Goal: Information Seeking & Learning: Compare options

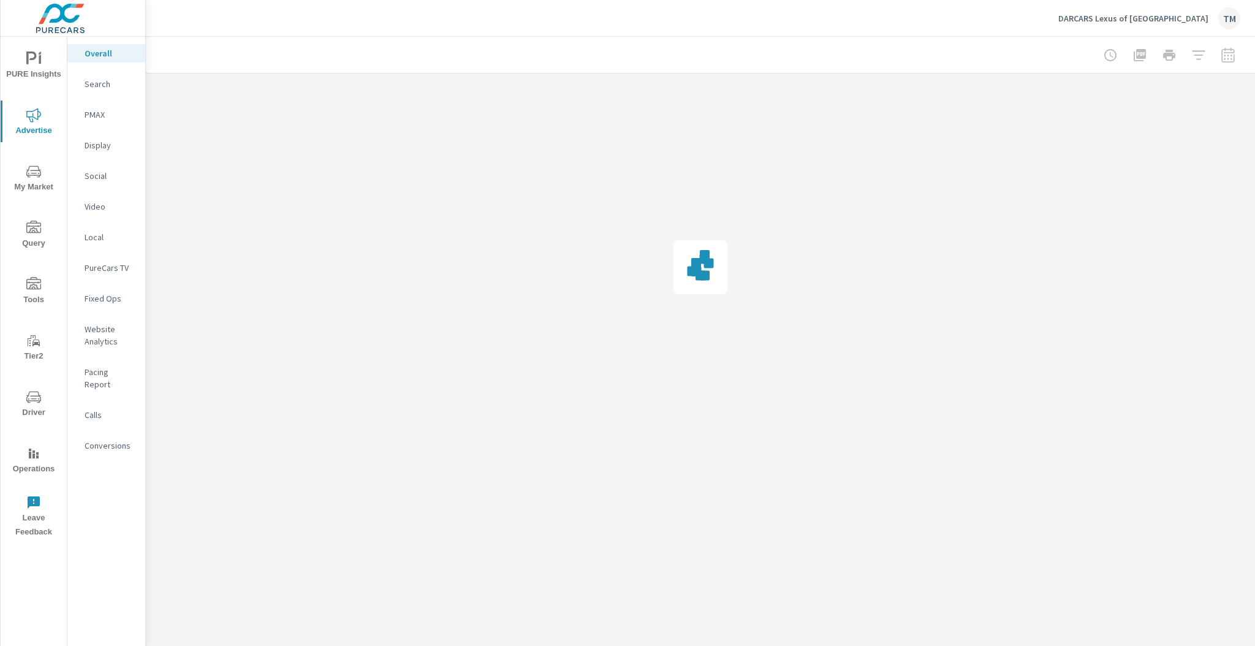
click at [105, 173] on p "Social" at bounding box center [110, 176] width 51 height 12
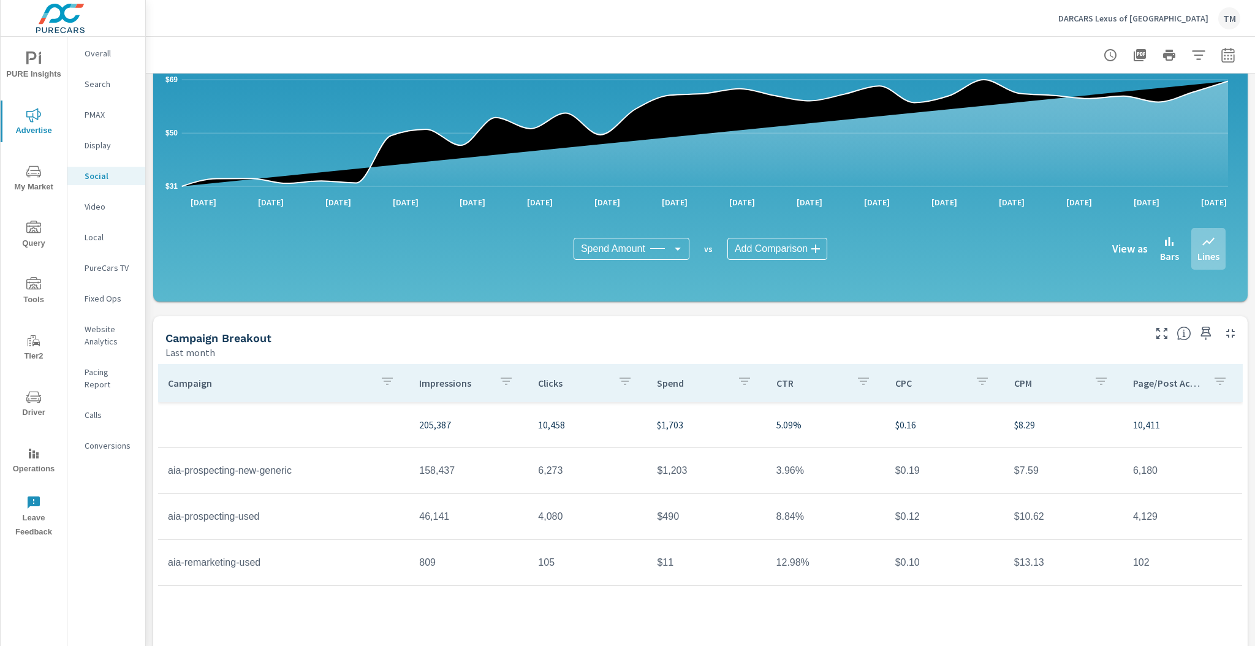
scroll to position [232, 0]
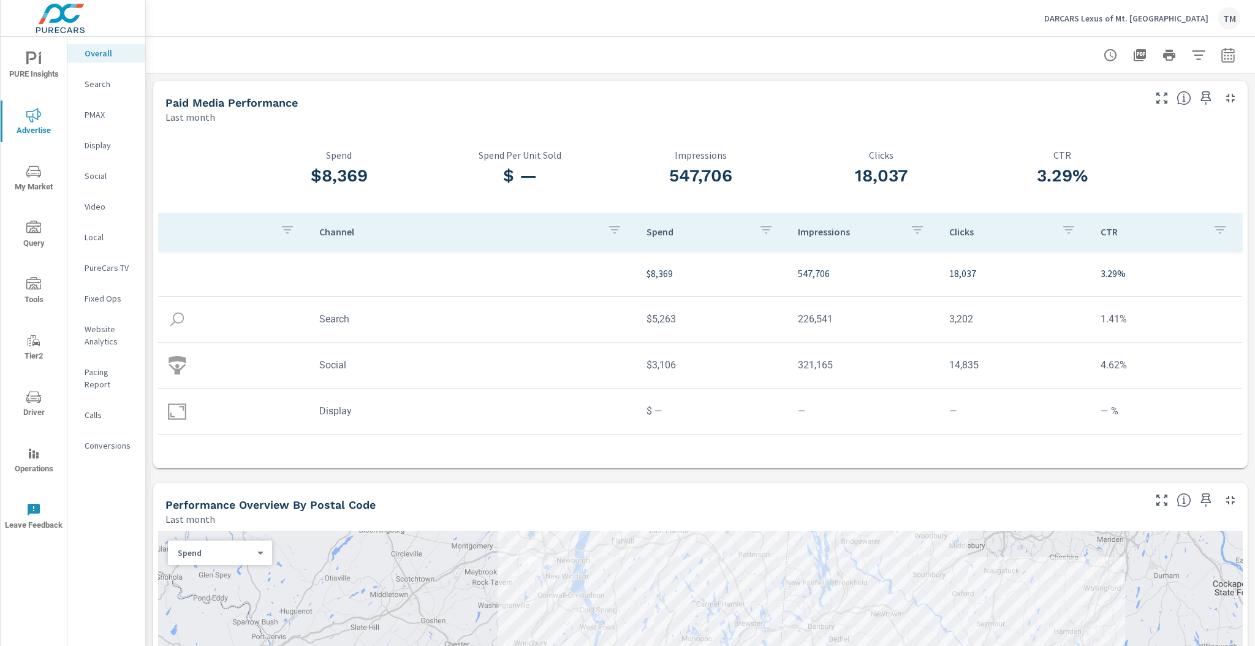
click at [102, 179] on p "Social" at bounding box center [110, 176] width 51 height 12
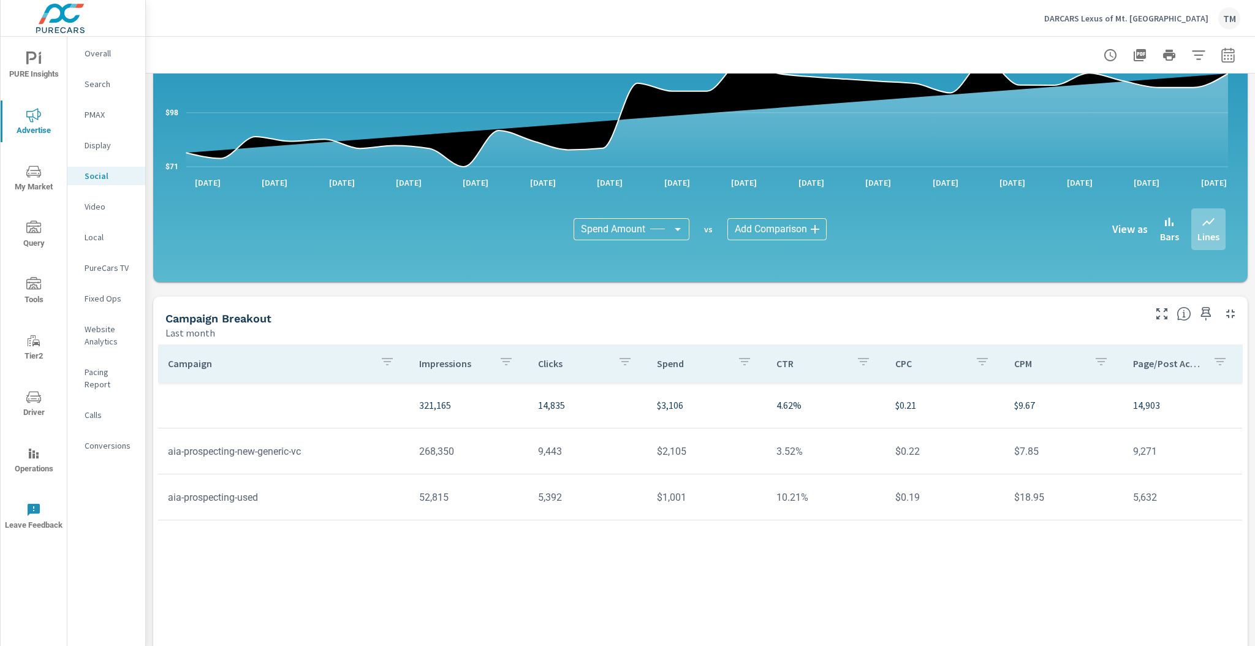
scroll to position [134, 0]
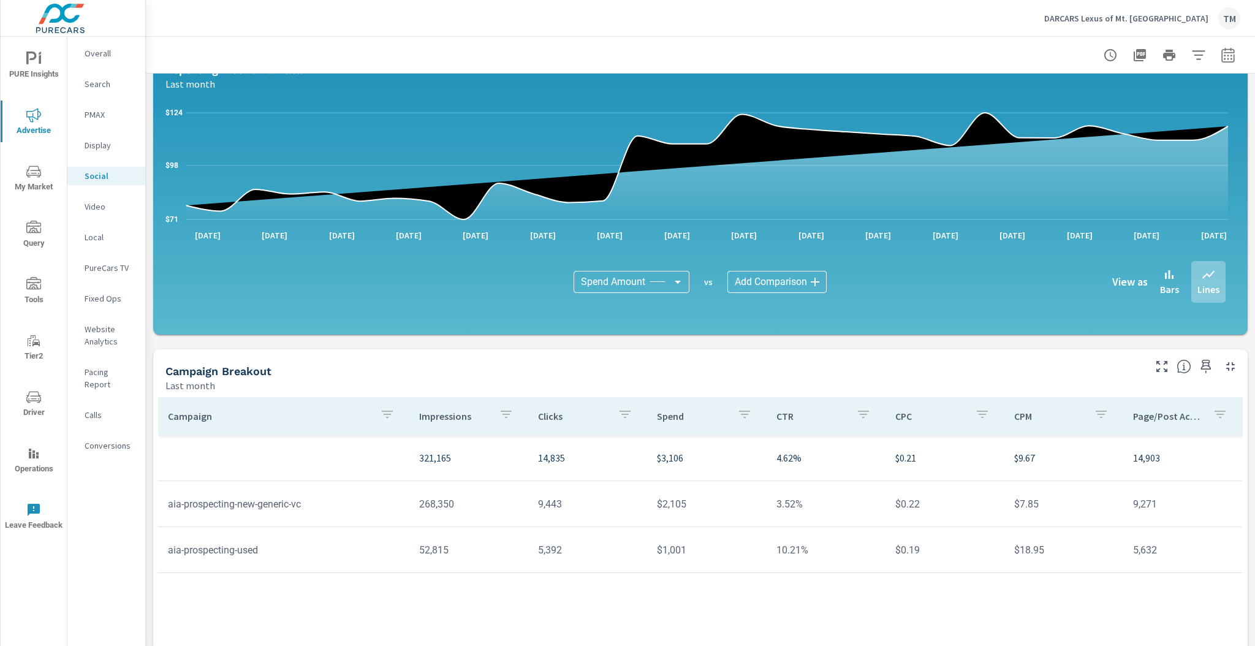
click at [29, 409] on span "Driver" at bounding box center [33, 405] width 59 height 30
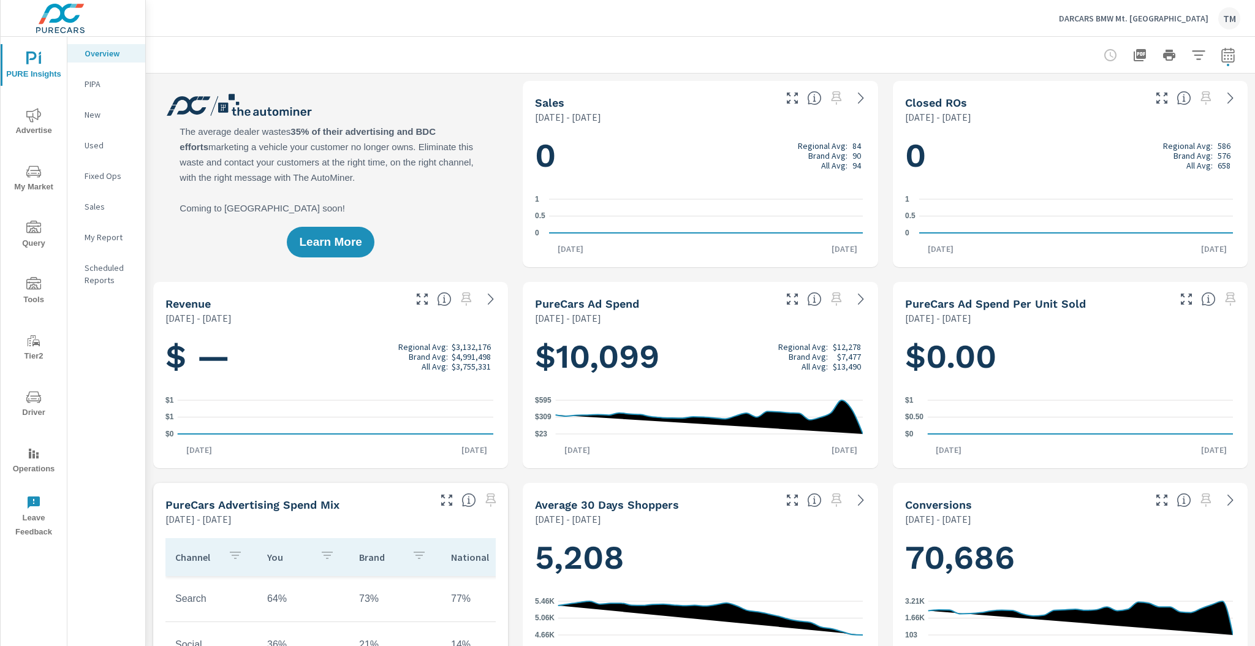
click at [1199, 17] on p "DARCARS BMW Mt. [GEOGRAPHIC_DATA]" at bounding box center [1133, 18] width 149 height 11
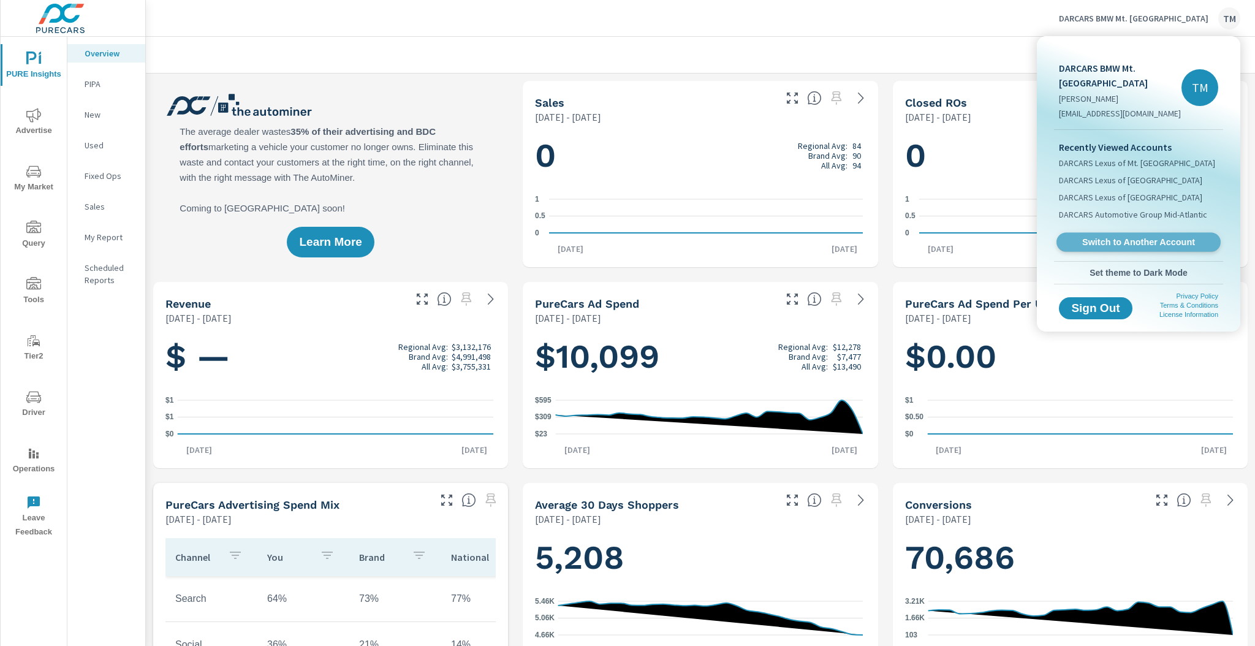
click at [1146, 236] on span "Switch to Another Account" at bounding box center [1138, 242] width 150 height 12
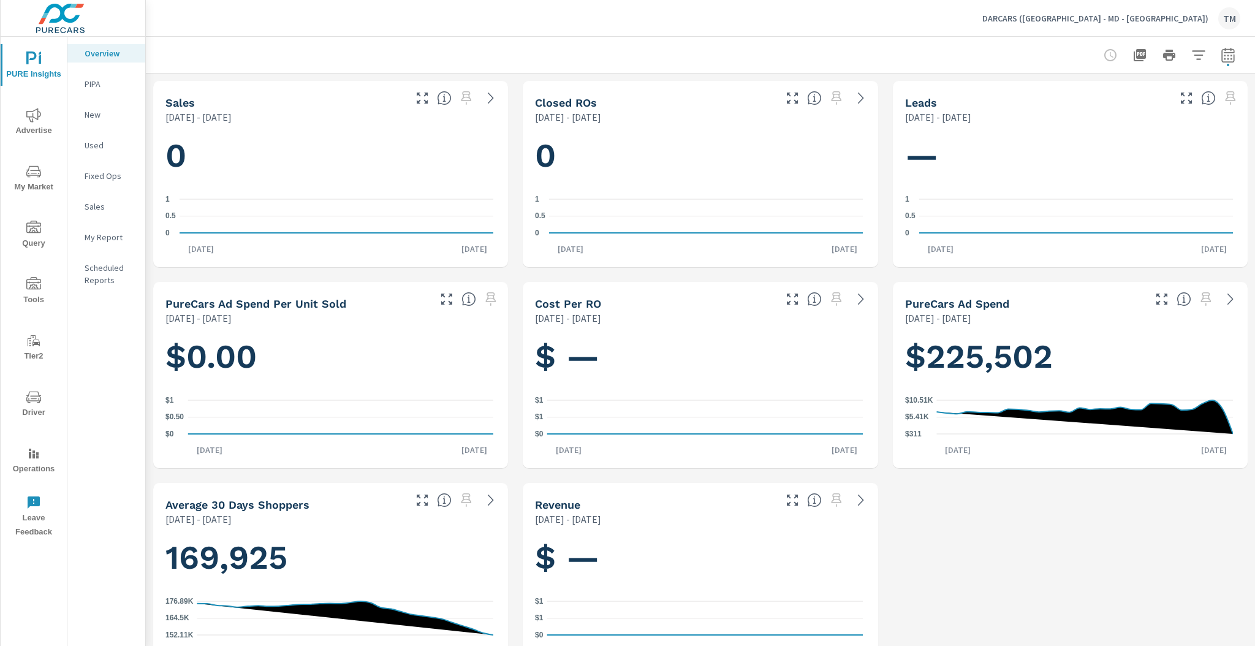
scroll to position [943, 0]
click at [50, 115] on span "Advertise" at bounding box center [33, 123] width 59 height 30
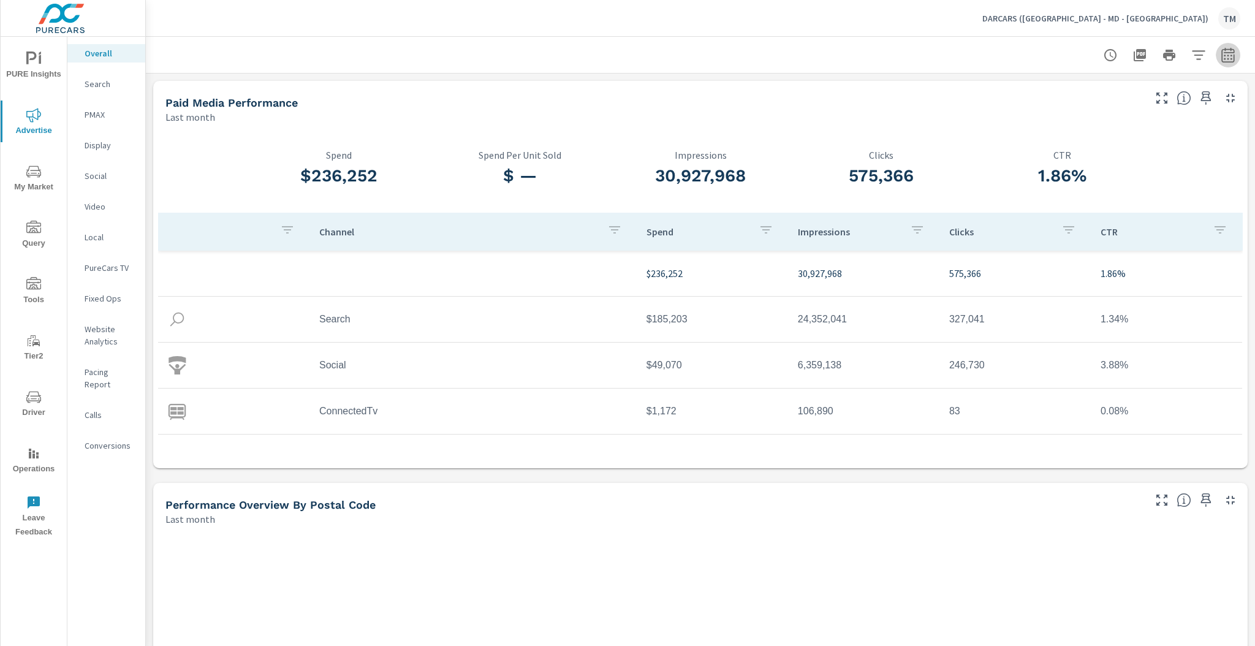
click at [1215, 58] on button "button" at bounding box center [1227, 55] width 25 height 25
select select "Last month"
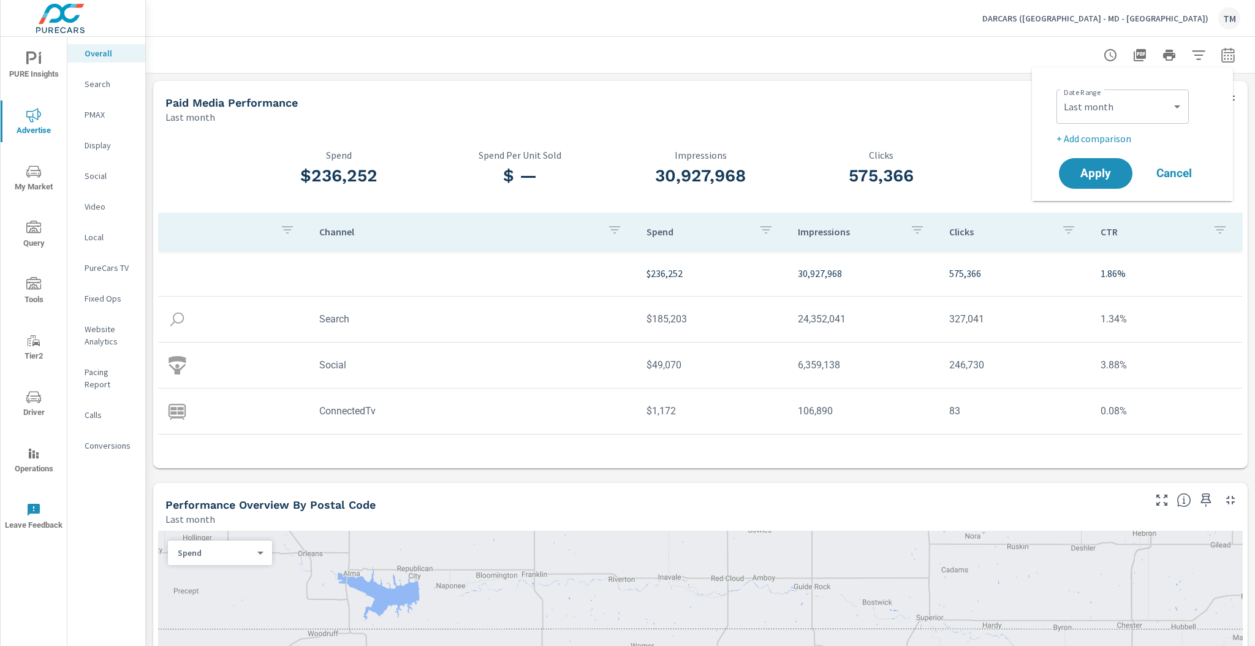
click at [1109, 137] on p "+ Add comparison" at bounding box center [1134, 138] width 157 height 15
select select "Previous period"
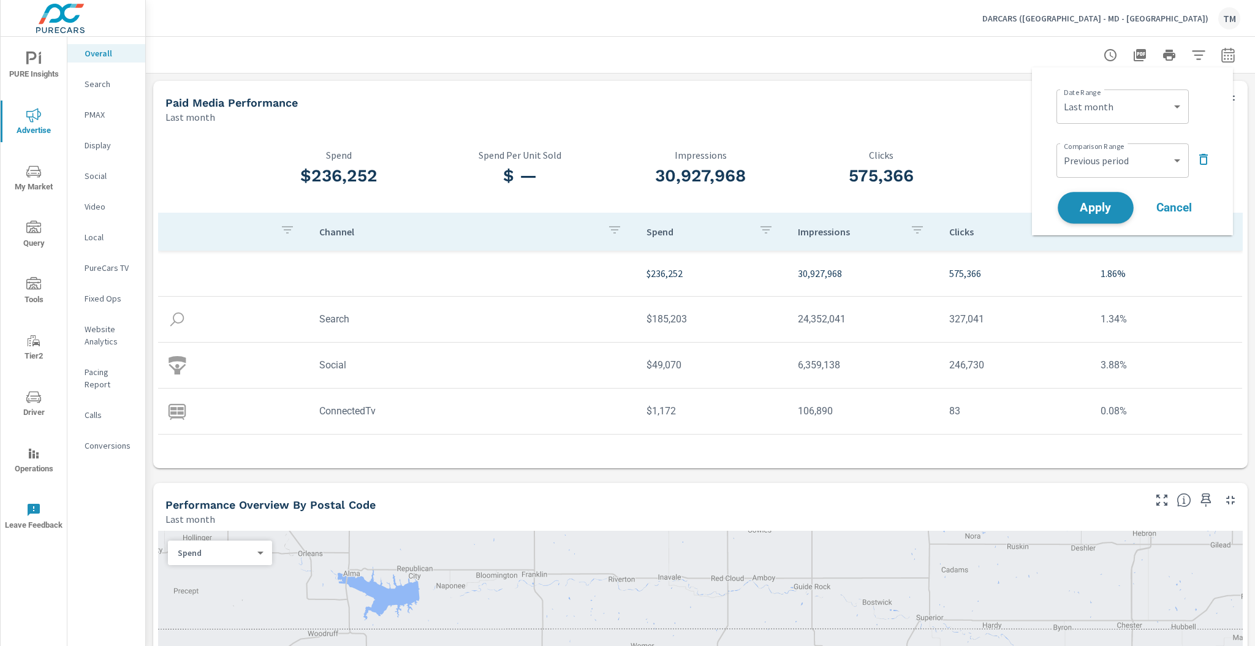
click at [1097, 198] on button "Apply" at bounding box center [1095, 208] width 76 height 32
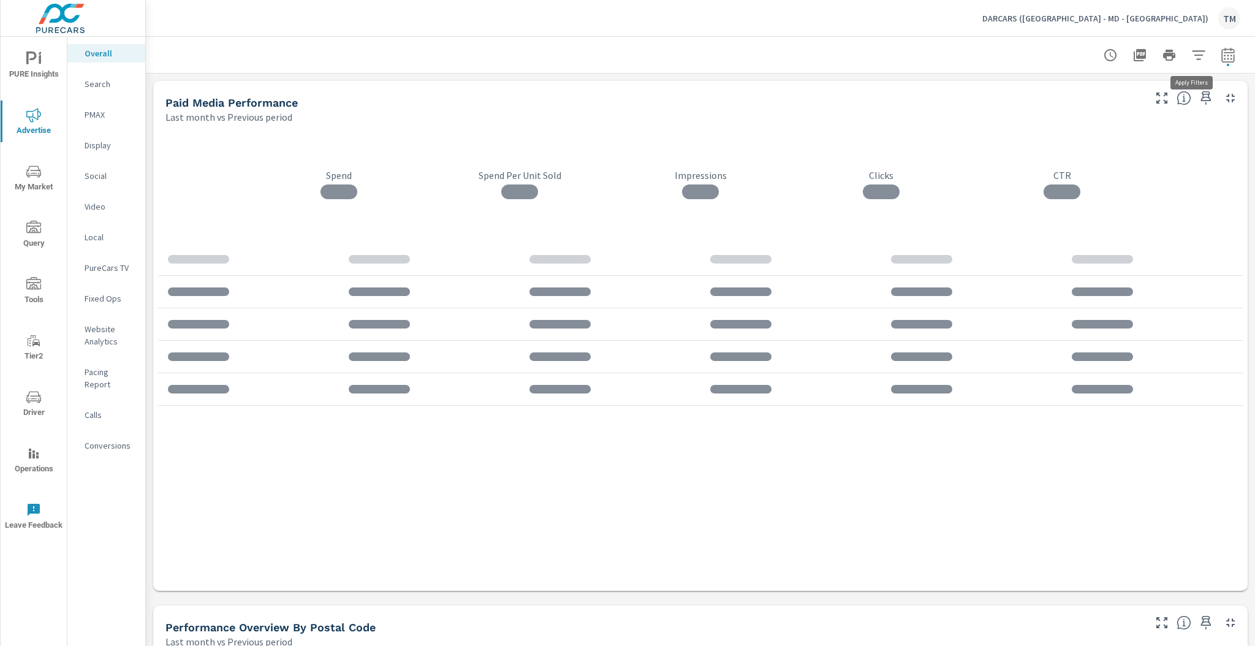
click at [1192, 55] on icon "button" at bounding box center [1198, 54] width 13 height 9
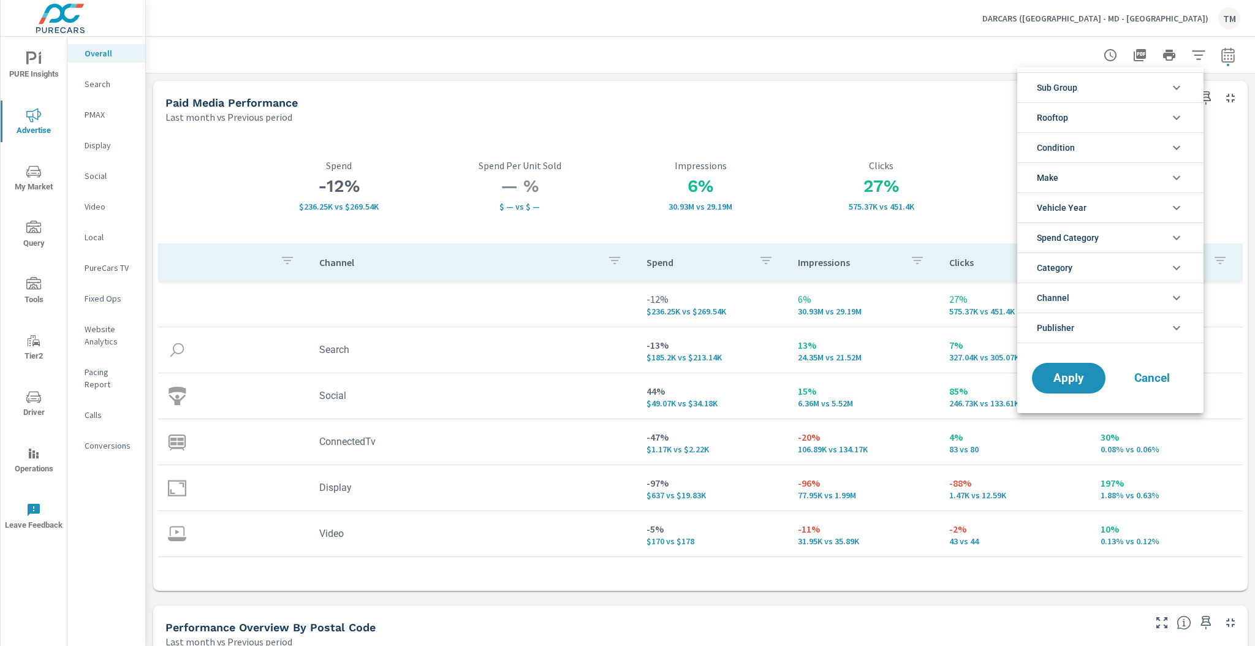
click at [1102, 118] on li "Rooftop" at bounding box center [1110, 117] width 186 height 30
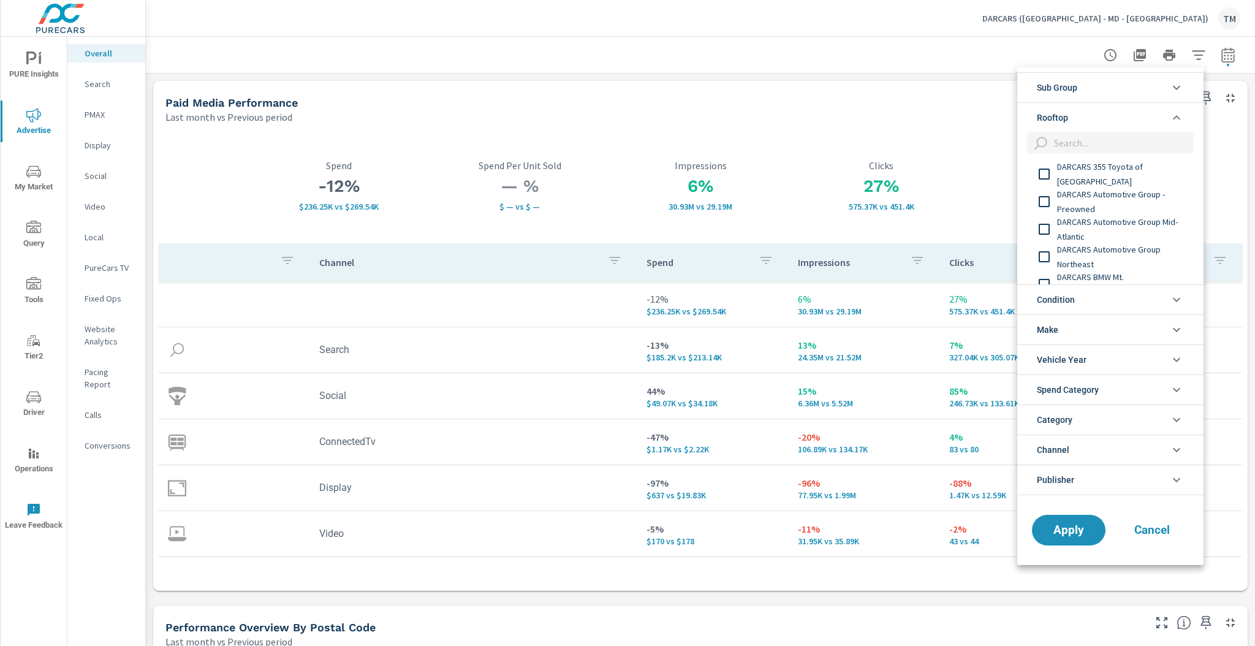
click at [1101, 118] on li "Rooftop" at bounding box center [1110, 117] width 186 height 30
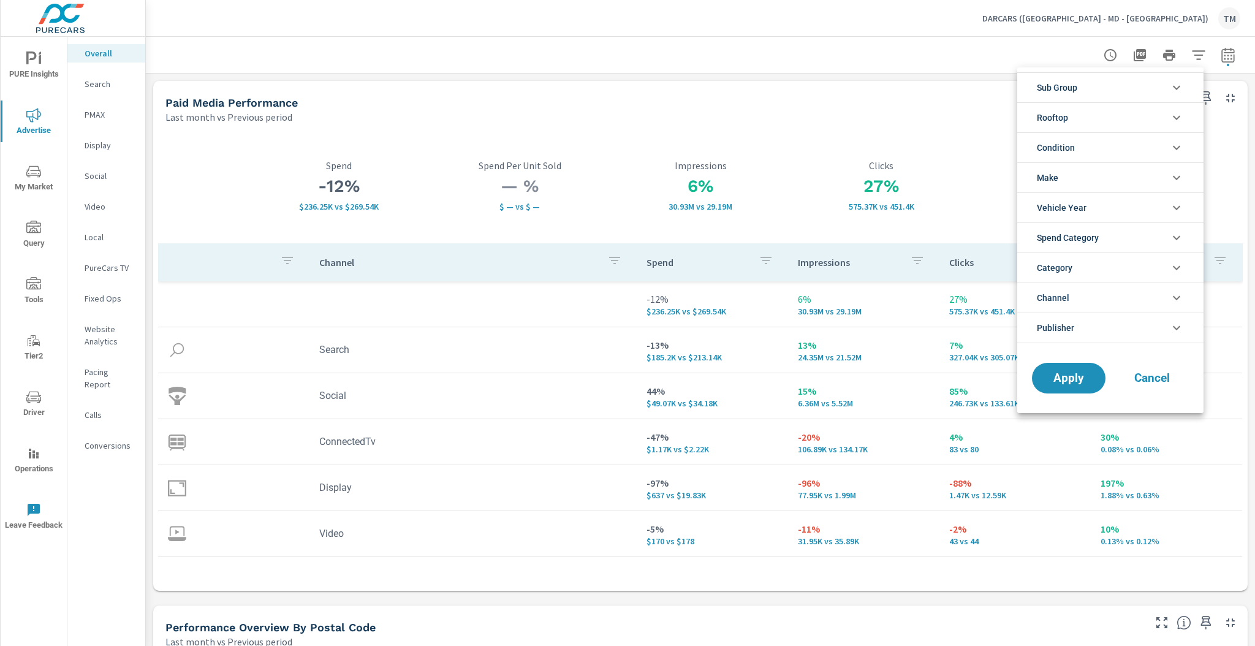
click at [1040, 111] on span "Rooftop" at bounding box center [1052, 117] width 31 height 29
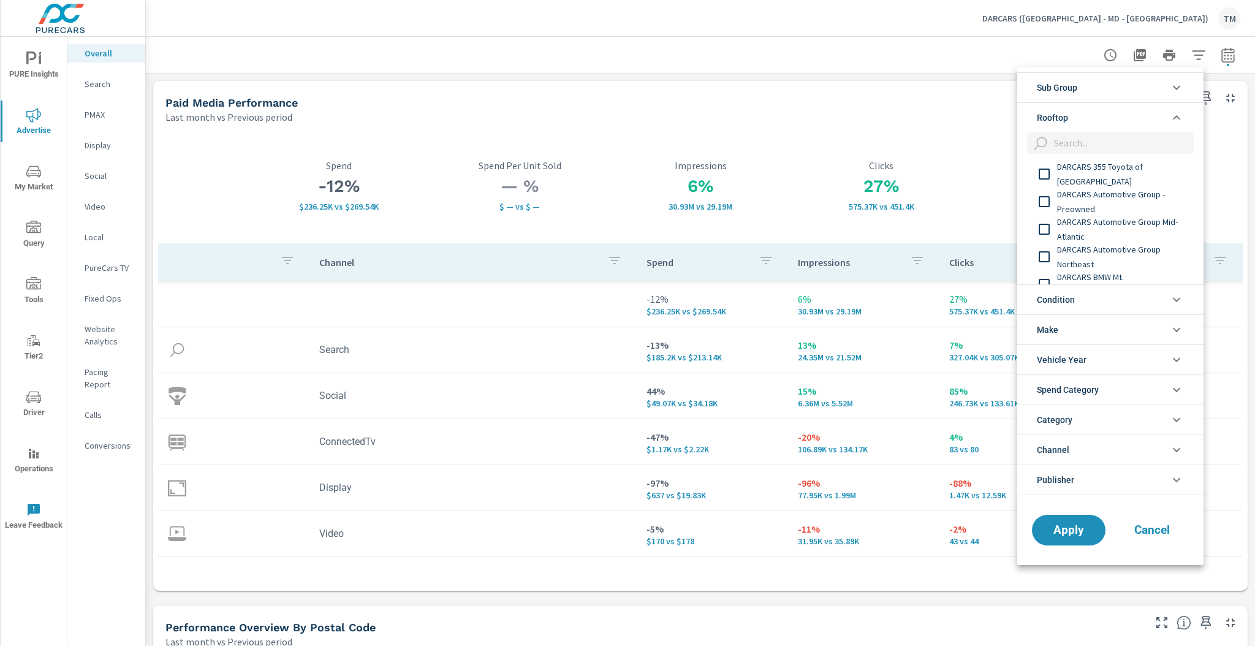
click at [1142, 169] on span "DARCARS 355 Toyota of Rockville" at bounding box center [1124, 173] width 134 height 29
click at [1135, 191] on span "DARCARS Automotive Group - Preowned" at bounding box center [1124, 201] width 134 height 29
click at [1132, 218] on span "DARCARS Automotive Group Mid-Atlantic" at bounding box center [1124, 228] width 134 height 29
click at [1131, 242] on span "DARCARS Automotive Group Northeast" at bounding box center [1124, 256] width 134 height 29
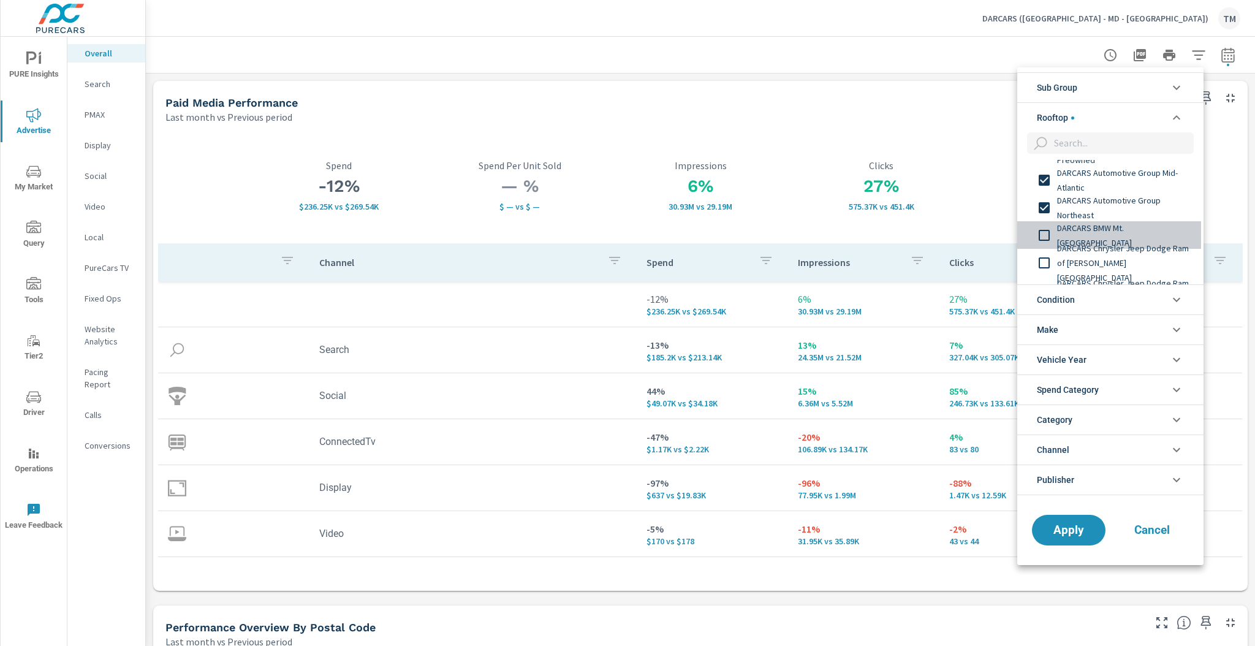
click at [1128, 245] on div "DARCARS BMW Mt. Kisco" at bounding box center [1109, 235] width 184 height 28
click at [1122, 254] on span "DARCARS Chrysler Jeep Dodge Ram of Marlow Heights" at bounding box center [1124, 263] width 134 height 44
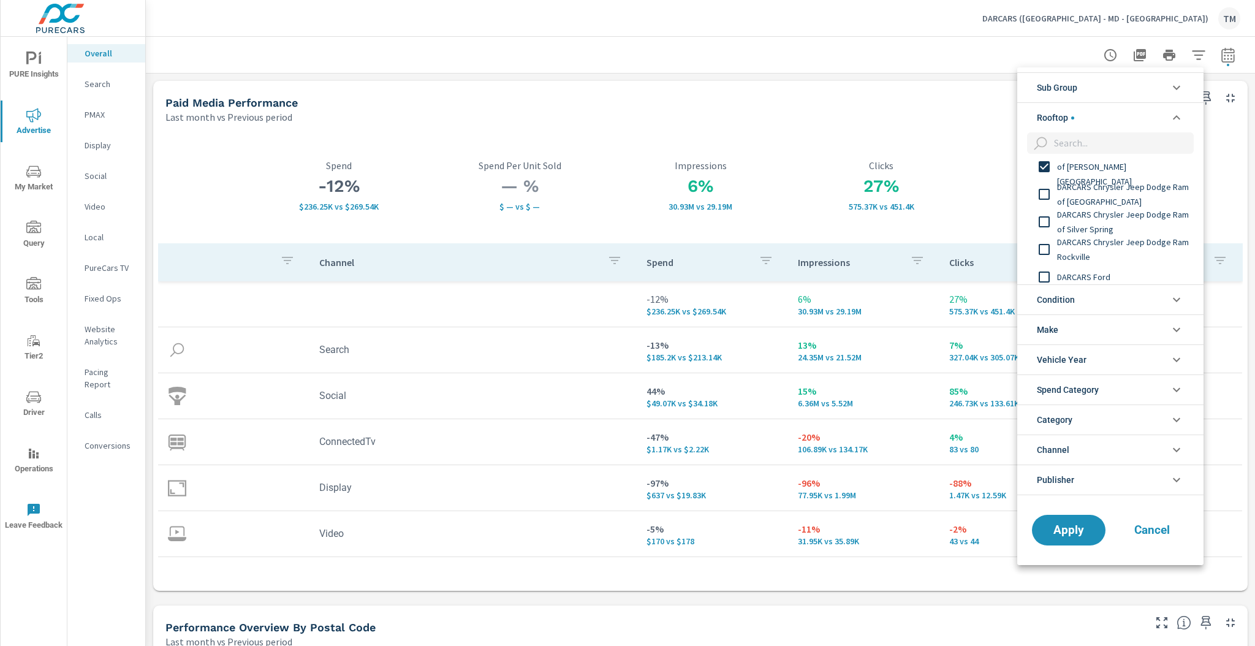
scroll to position [147, 0]
click at [1107, 191] on span "DARCARS Chrysler Jeep Dodge Ram of New Carrollton" at bounding box center [1124, 192] width 134 height 29
click at [1107, 217] on span "DARCARS Chrysler Jeep Dodge Ram of Silver Spring" at bounding box center [1124, 219] width 134 height 29
click at [1108, 238] on span "DARCARS Chrysler Jeep Dodge Ram Rockville" at bounding box center [1124, 247] width 134 height 29
click at [1104, 257] on span "DARCARS Chrysler Jeep Dodge Ram Rockville" at bounding box center [1124, 247] width 134 height 29
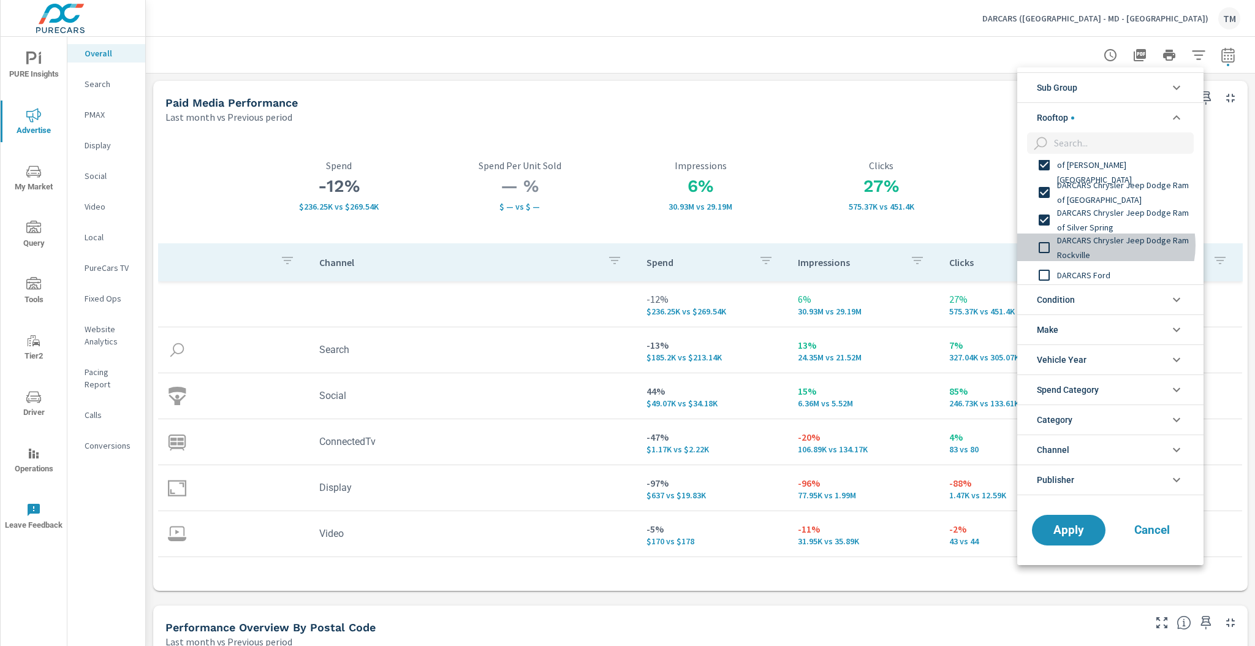
click at [1105, 245] on span "DARCARS Chrysler Jeep Dodge Ram Rockville" at bounding box center [1124, 247] width 134 height 29
click at [1104, 268] on span "DARCARS Ford" at bounding box center [1124, 275] width 134 height 15
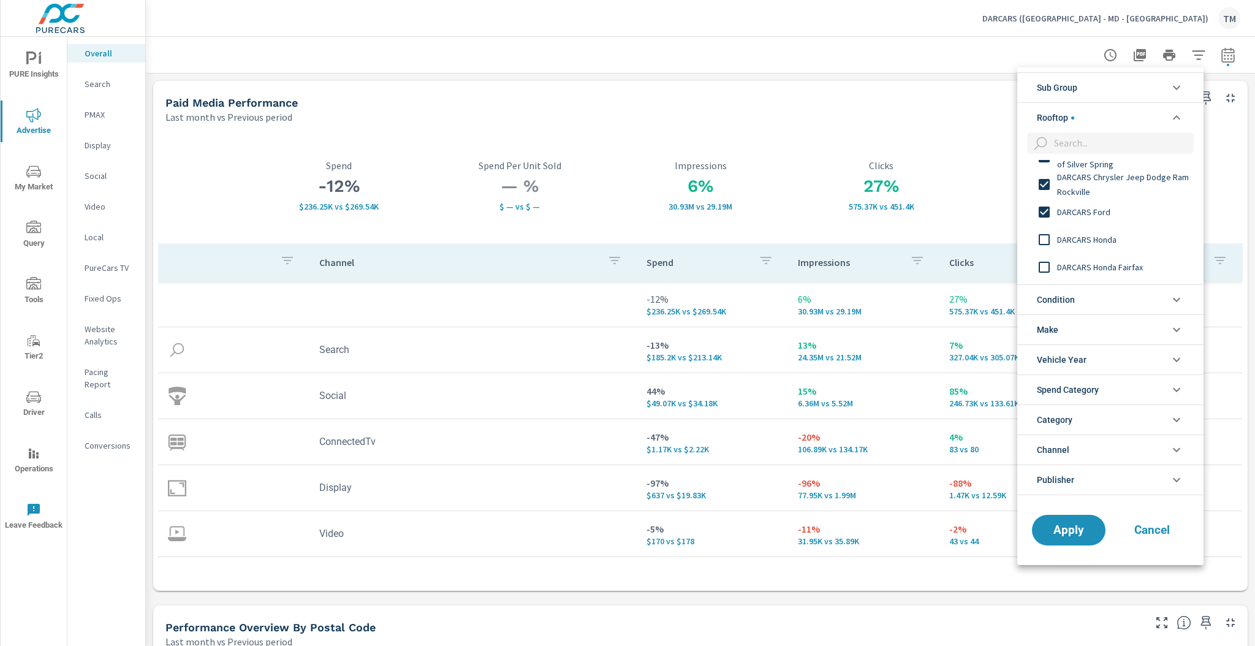
scroll to position [245, 0]
click at [1089, 206] on span "DARCARS Honda" at bounding box center [1124, 204] width 134 height 15
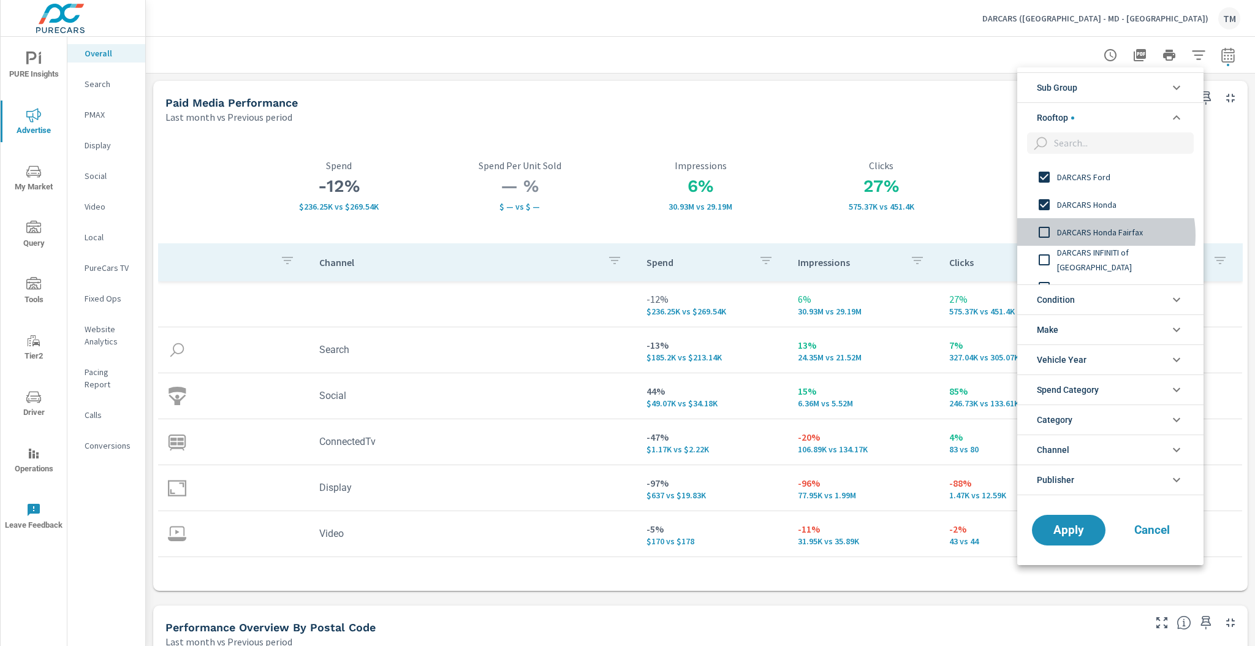
click at [1091, 235] on span "DARCARS Honda Fairfax" at bounding box center [1124, 232] width 134 height 15
click at [1100, 207] on span "DARCARS INFINITI of Greenwich" at bounding box center [1124, 210] width 134 height 29
click at [1105, 235] on span "DARCARS Kia of Frederick" at bounding box center [1124, 238] width 134 height 15
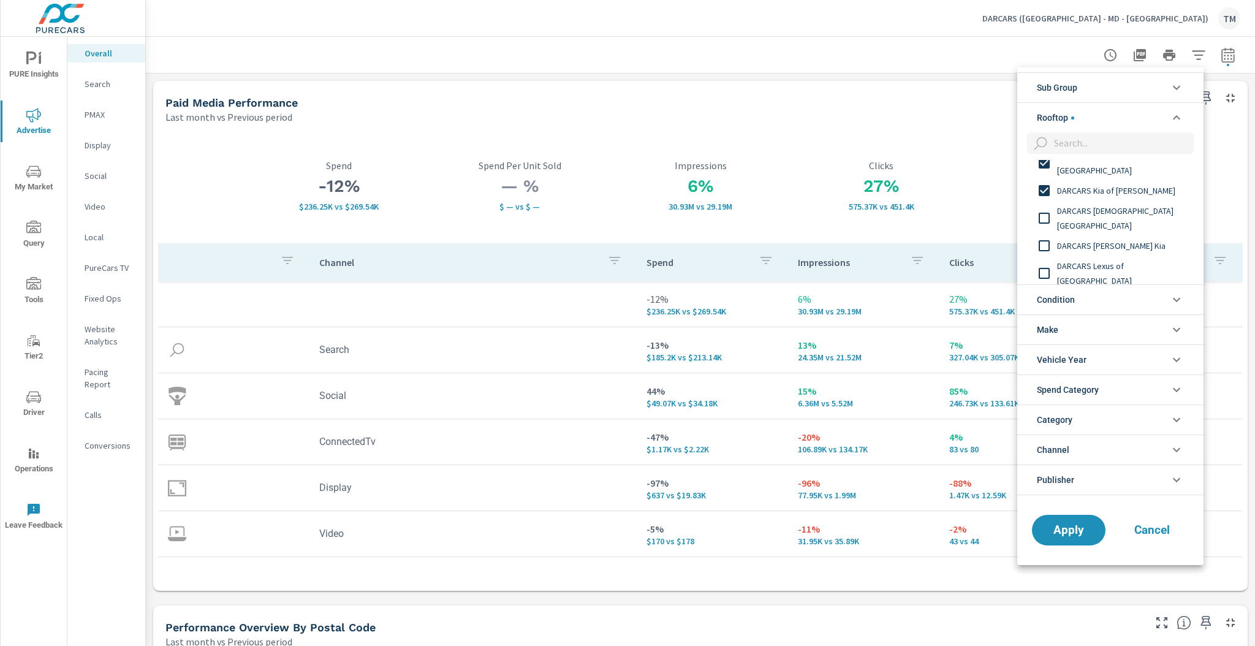
scroll to position [343, 0]
click at [1108, 217] on span "DARCARS Kia Temple Hills" at bounding box center [1124, 216] width 134 height 29
click at [1107, 246] on span "DARCARS Lanham Kia" at bounding box center [1124, 244] width 134 height 15
click at [1112, 270] on span "DARCARS Lexus of Englewood" at bounding box center [1124, 271] width 134 height 29
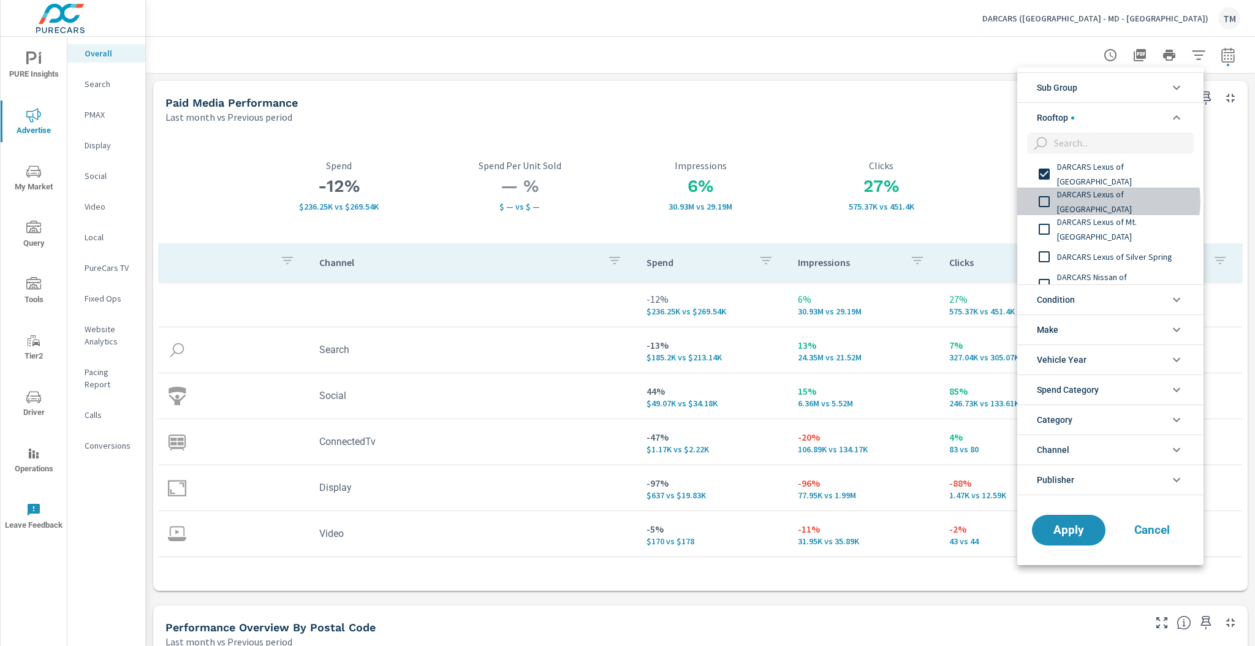
click at [1108, 201] on span "DARCARS Lexus of Greenwich" at bounding box center [1124, 201] width 134 height 29
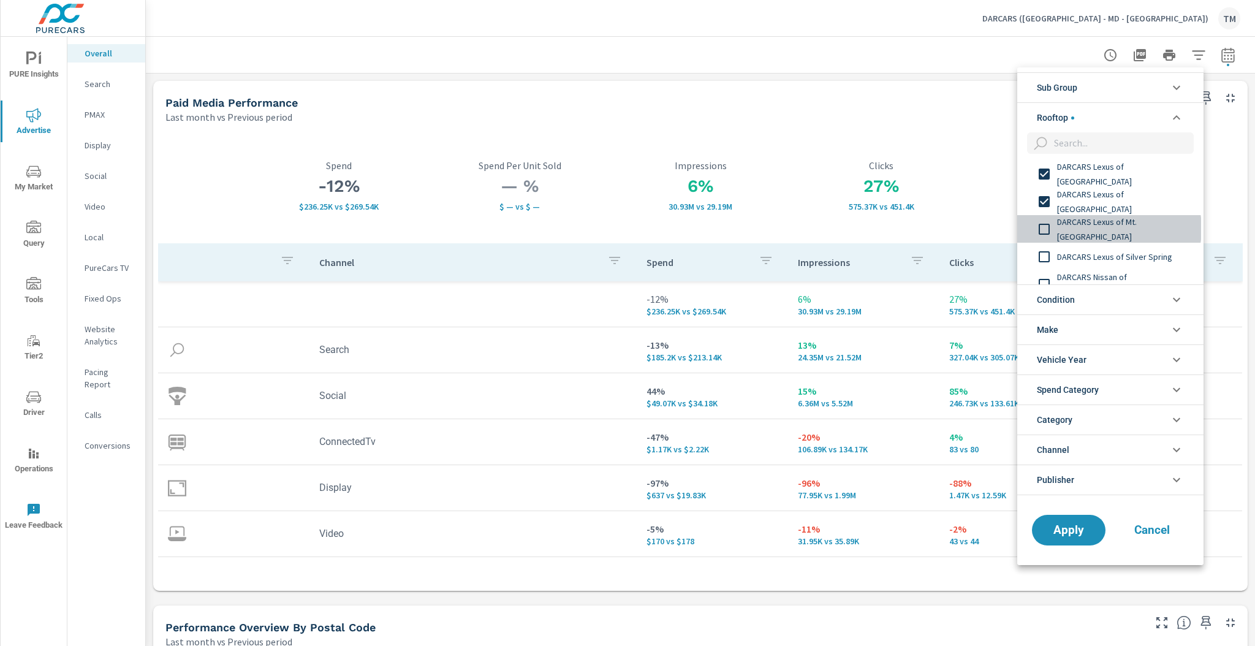
click at [1109, 230] on span "DARCARS Lexus of Mt. Kisco" at bounding box center [1124, 228] width 134 height 29
click at [1110, 260] on span "DARCARS Lexus of Silver Spring" at bounding box center [1124, 256] width 134 height 15
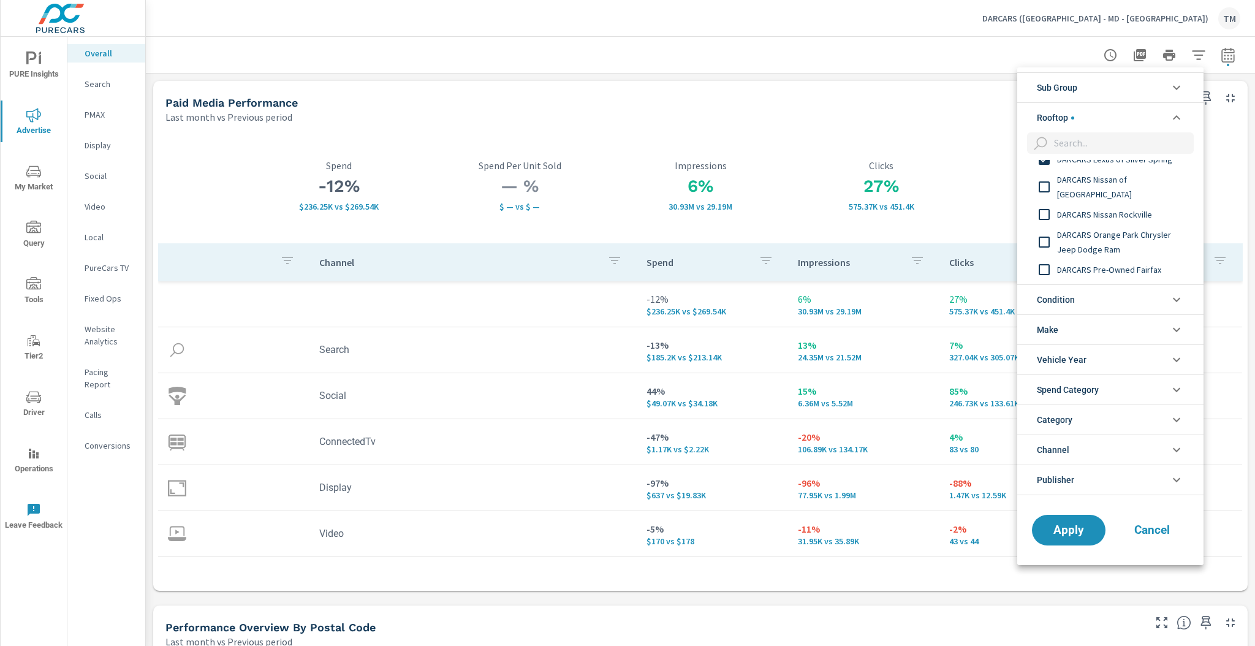
scroll to position [539, 0]
click at [1105, 189] on span "DARCARS Nissan of College Park" at bounding box center [1124, 186] width 134 height 29
click at [1107, 221] on div "DARCARS Nissan Rockville" at bounding box center [1109, 214] width 184 height 28
click at [1109, 241] on span "DARCARS Orange Park Chrysler Jeep Dodge Ram" at bounding box center [1124, 241] width 134 height 29
click at [1117, 245] on span "DARCARS Orange Park Chrysler Jeep Dodge Ram" at bounding box center [1124, 241] width 134 height 29
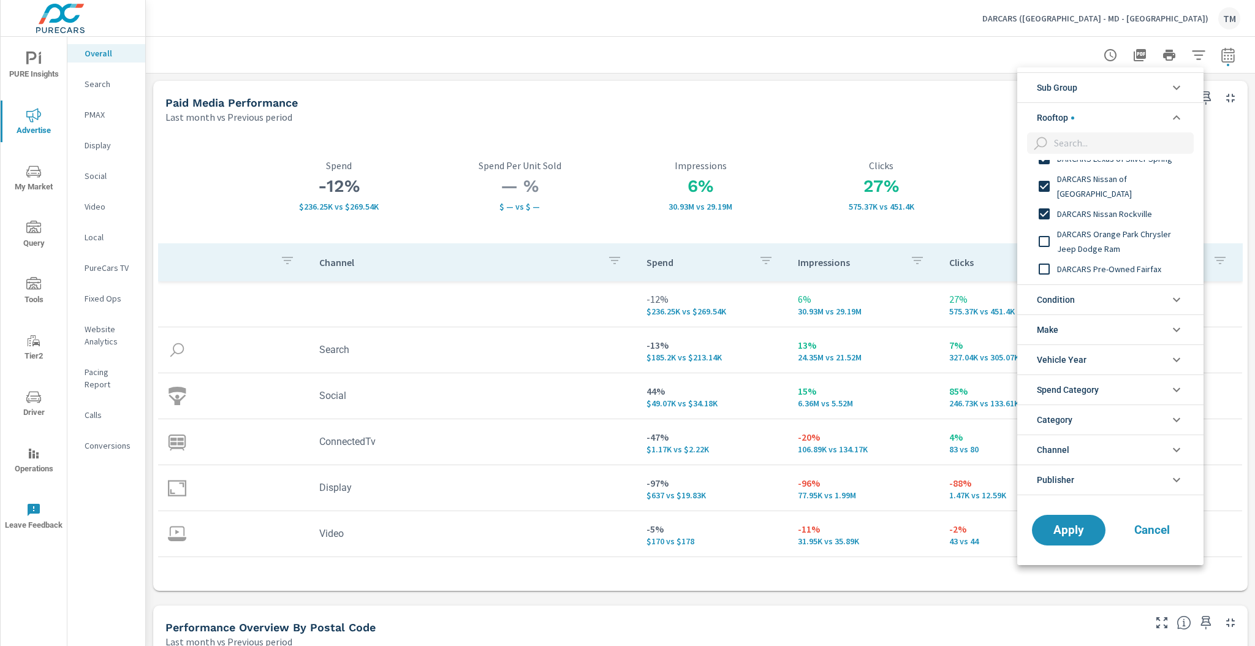
click at [1119, 246] on span "DARCARS Orange Park Chrysler Jeep Dodge Ram" at bounding box center [1124, 241] width 134 height 29
click at [1120, 219] on span "DARCARS Pre-Owned Fairfax" at bounding box center [1124, 220] width 134 height 15
click at [1122, 252] on span "DARCARS Pre-Owned Outlet" at bounding box center [1124, 247] width 134 height 15
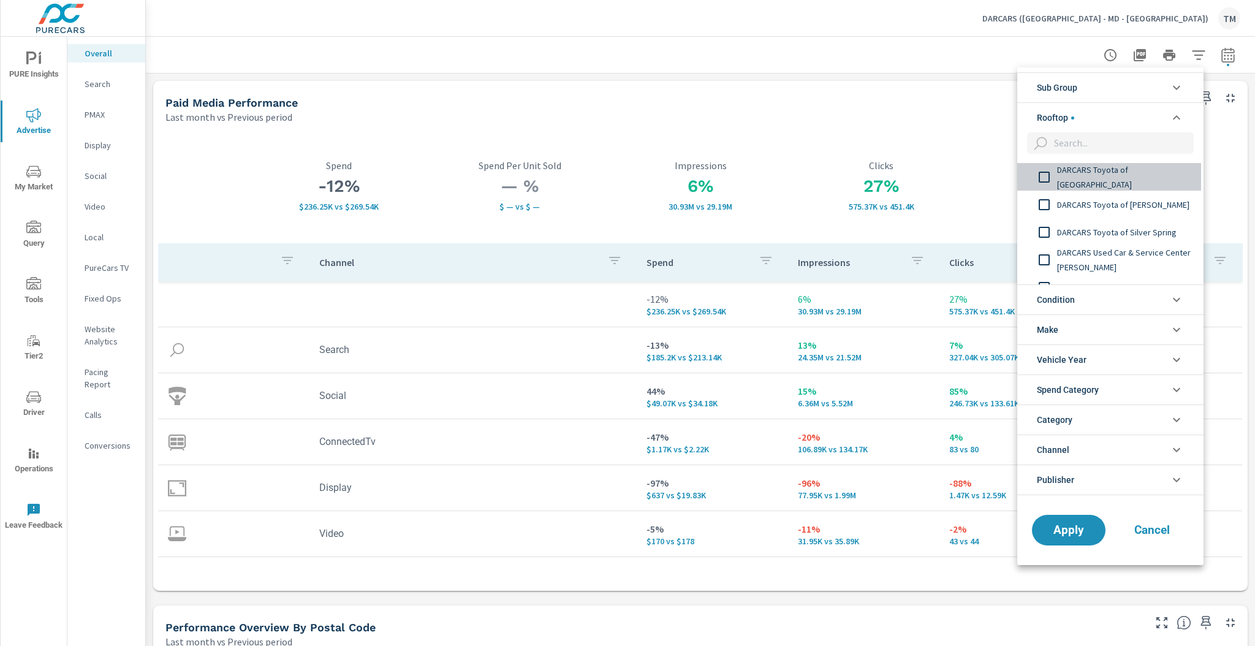
click at [1116, 184] on div "DARCARS Toyota of Baltimore" at bounding box center [1109, 177] width 184 height 28
click at [1118, 208] on span "DARCARS Toyota of Frederick" at bounding box center [1124, 204] width 134 height 15
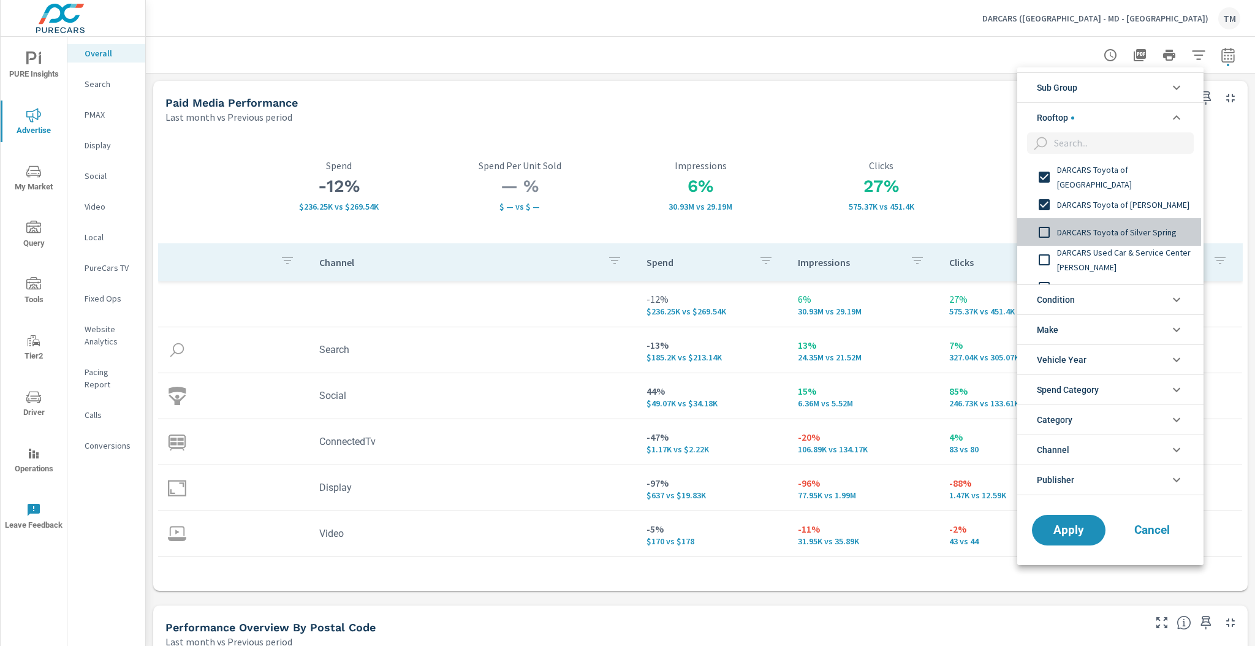
click at [1127, 236] on span "DARCARS Toyota of Silver Spring" at bounding box center [1124, 232] width 134 height 15
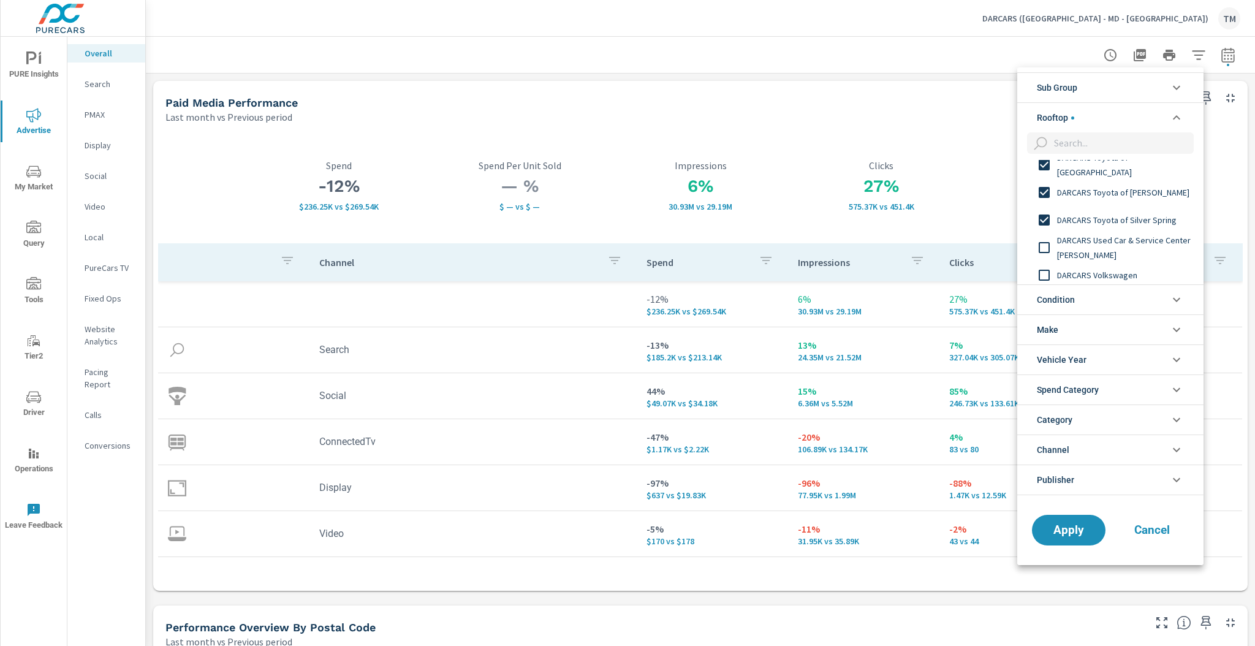
scroll to position [735, 0]
click at [1120, 212] on span "DARCARS Used Car & Service Center Frederick" at bounding box center [1124, 210] width 134 height 29
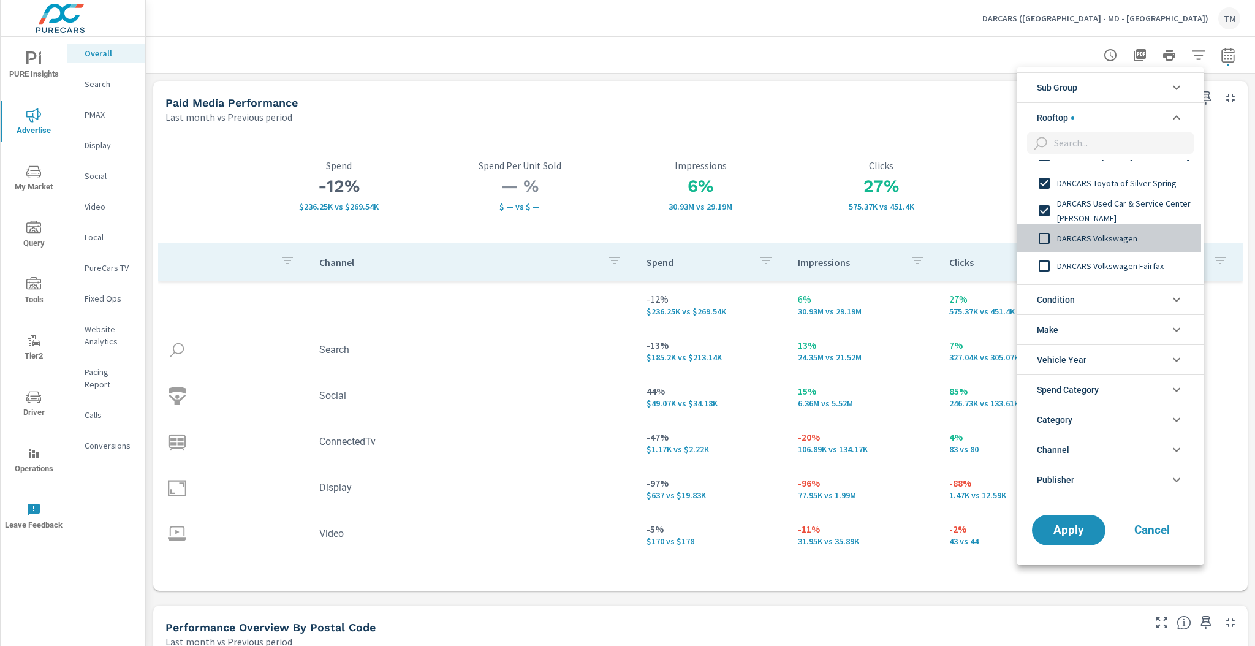
click at [1122, 244] on span "DARCARS Volkswagen" at bounding box center [1124, 238] width 134 height 15
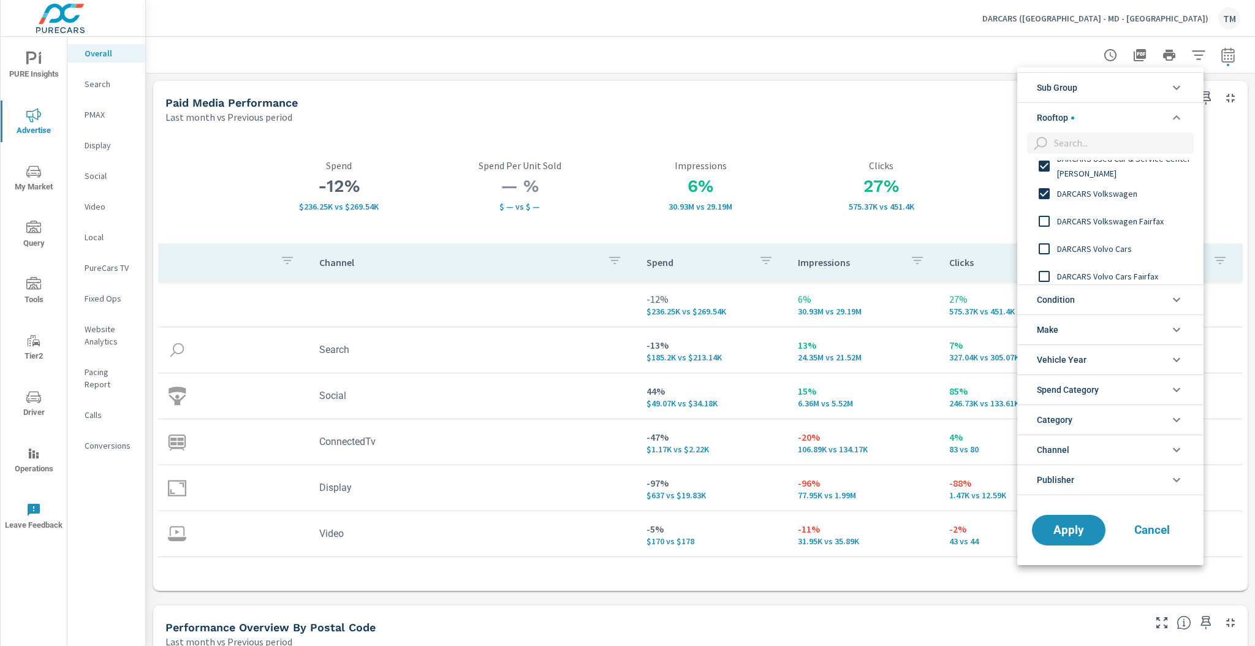
scroll to position [833, 0]
click at [1114, 173] on span "DARCARS Volkswagen Fairfax" at bounding box center [1124, 168] width 134 height 15
click at [1112, 204] on div "DARCARS Volvo Cars" at bounding box center [1109, 195] width 184 height 28
click at [1115, 235] on div "DARCARS Volvo Cars Fairfax" at bounding box center [1109, 223] width 184 height 28
click at [1118, 255] on span "DARCARS Waldorf Chrysler Jeep" at bounding box center [1124, 250] width 134 height 15
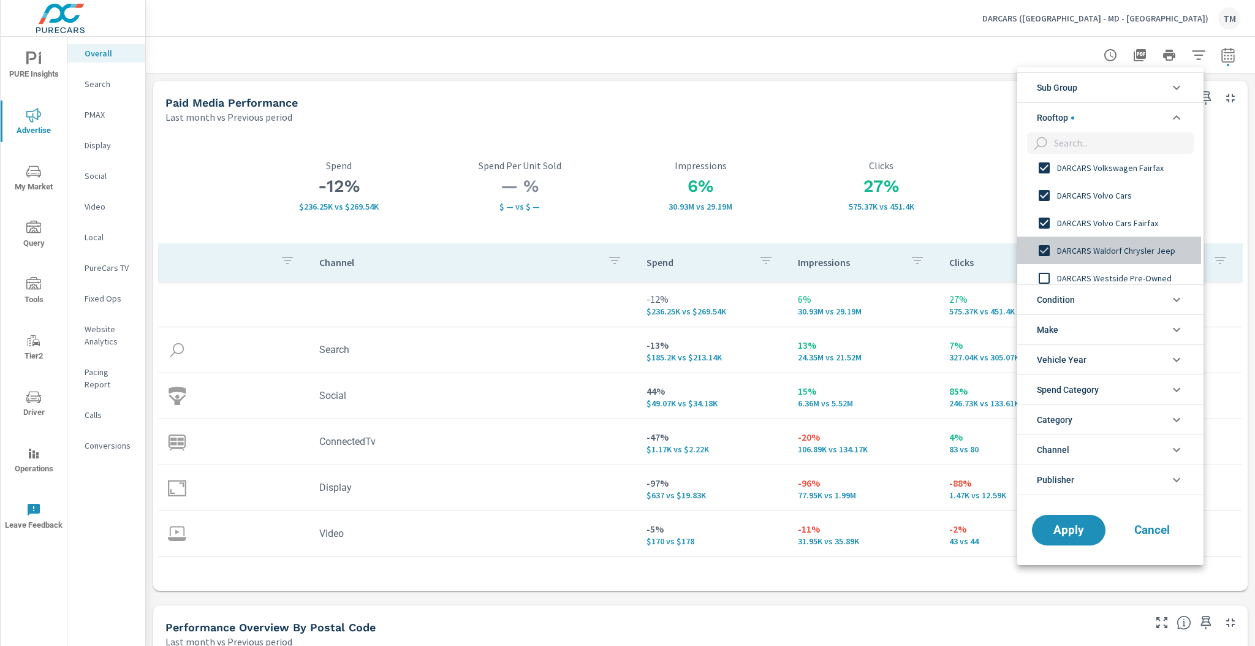
click at [1119, 254] on span "DARCARS Waldorf Chrysler Jeep" at bounding box center [1124, 250] width 134 height 15
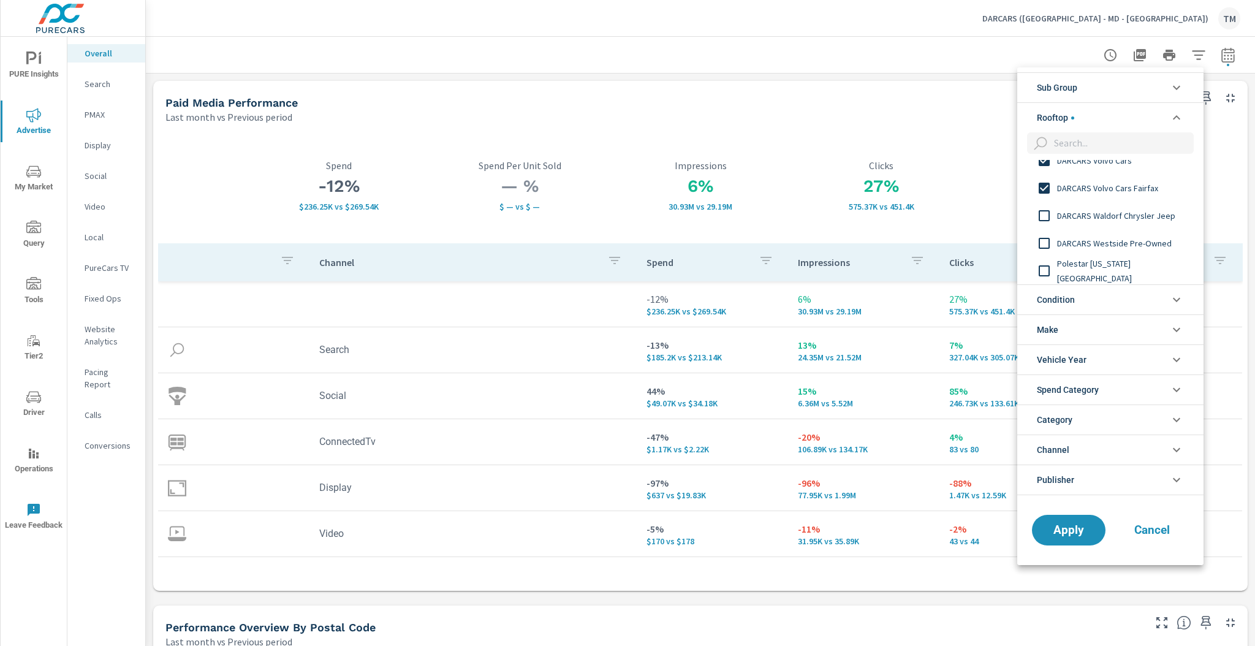
click at [1128, 243] on span "DARCARS Westside Pre-Owned" at bounding box center [1124, 243] width 134 height 15
click at [1071, 524] on span "Apply" at bounding box center [1068, 530] width 50 height 12
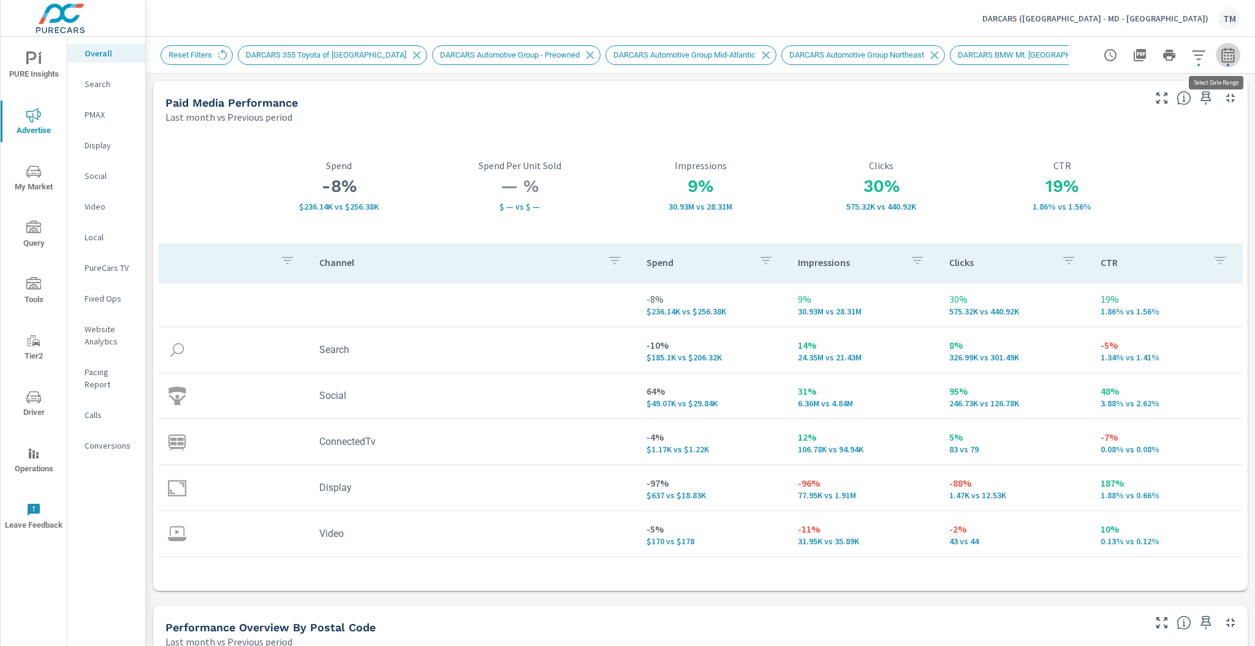
click at [1220, 54] on icon "button" at bounding box center [1227, 55] width 15 height 15
select select "Last month"
select select "Previous period"
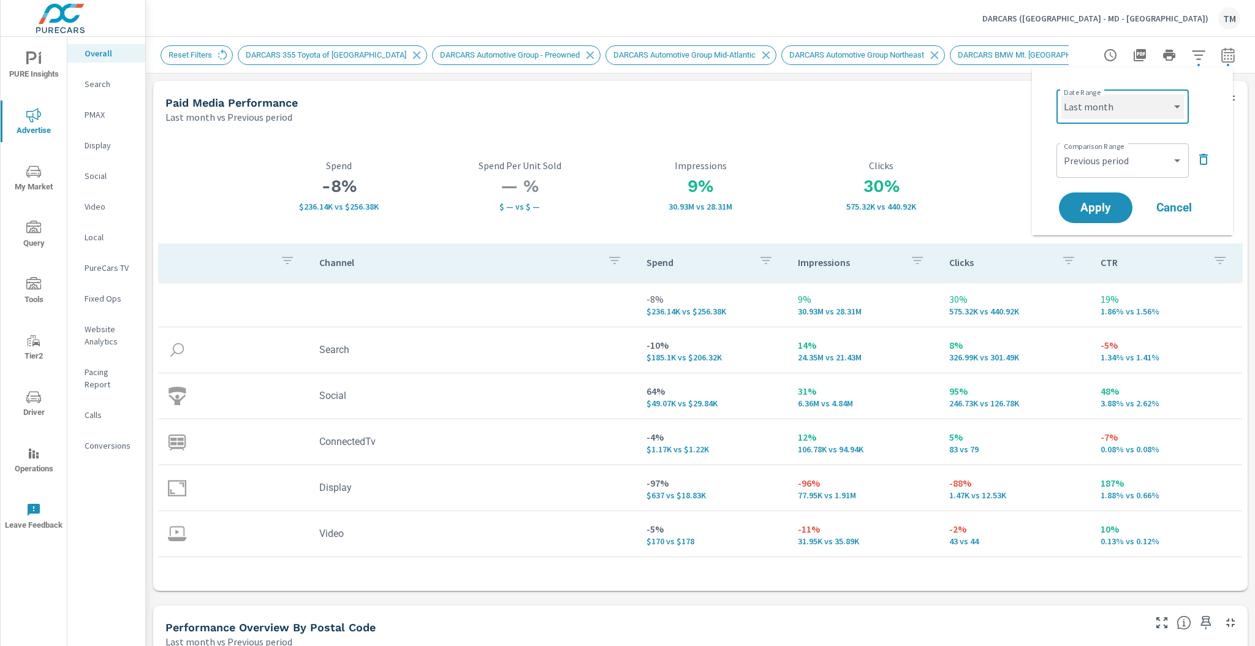
click at [1152, 99] on select "Custom [DATE] Last week Last 7 days Last 14 days Last 30 days Last 45 days Last…" at bounding box center [1122, 106] width 123 height 25
click at [1061, 94] on select "Custom [DATE] Last week Last 7 days Last 14 days Last 30 days Last 45 days Last…" at bounding box center [1122, 106] width 123 height 25
select select "custom"
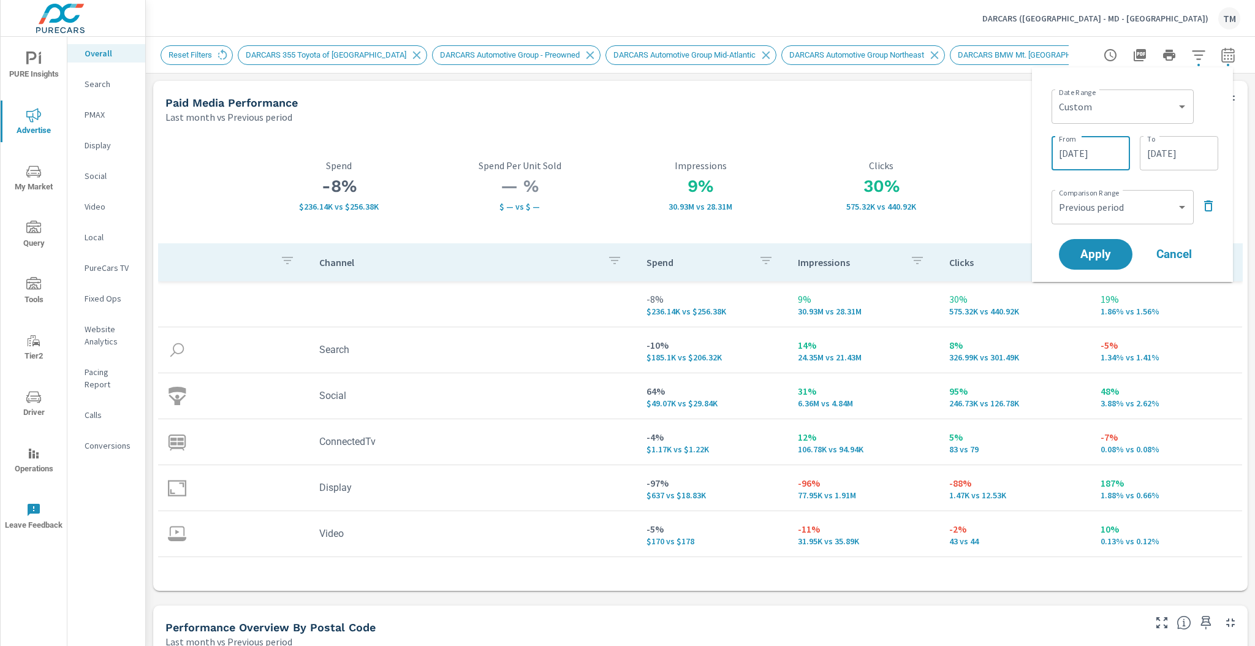
click at [1103, 159] on input "08/01/2025" at bounding box center [1090, 153] width 69 height 25
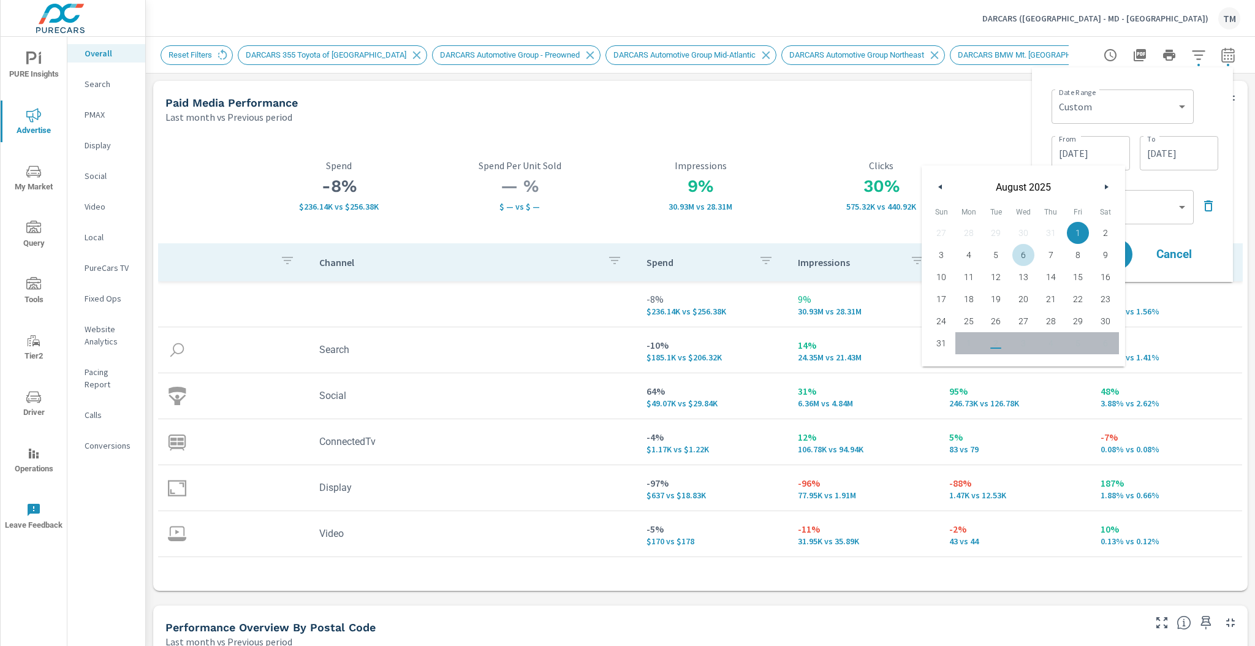
click at [1019, 260] on span "6" at bounding box center [1024, 255] width 28 height 16
type input "08/06/2025"
click at [1209, 124] on div "Date Range Custom Yesterday Last week Last 7 days Last 14 days Last 30 days Las…" at bounding box center [1134, 106] width 167 height 42
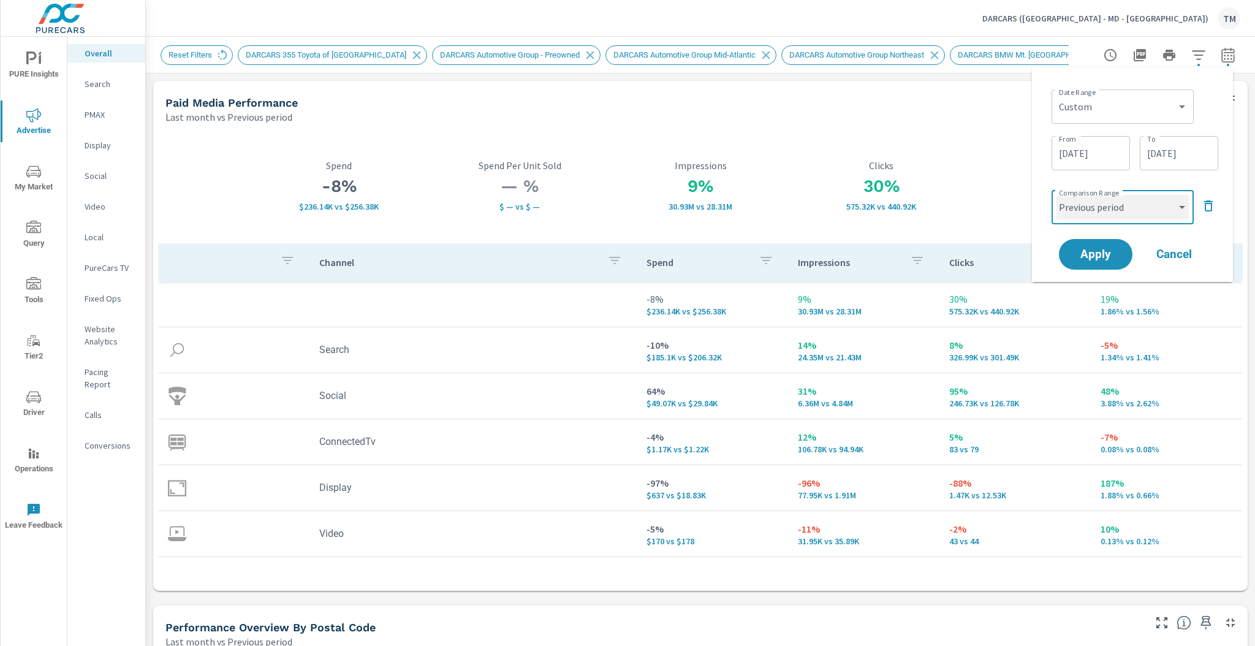
click at [1114, 211] on select "Custom Previous period Previous month Previous year" at bounding box center [1122, 207] width 132 height 25
click at [1056, 195] on select "Custom Previous period Previous month Previous year" at bounding box center [1122, 207] width 132 height 25
select select "custom"
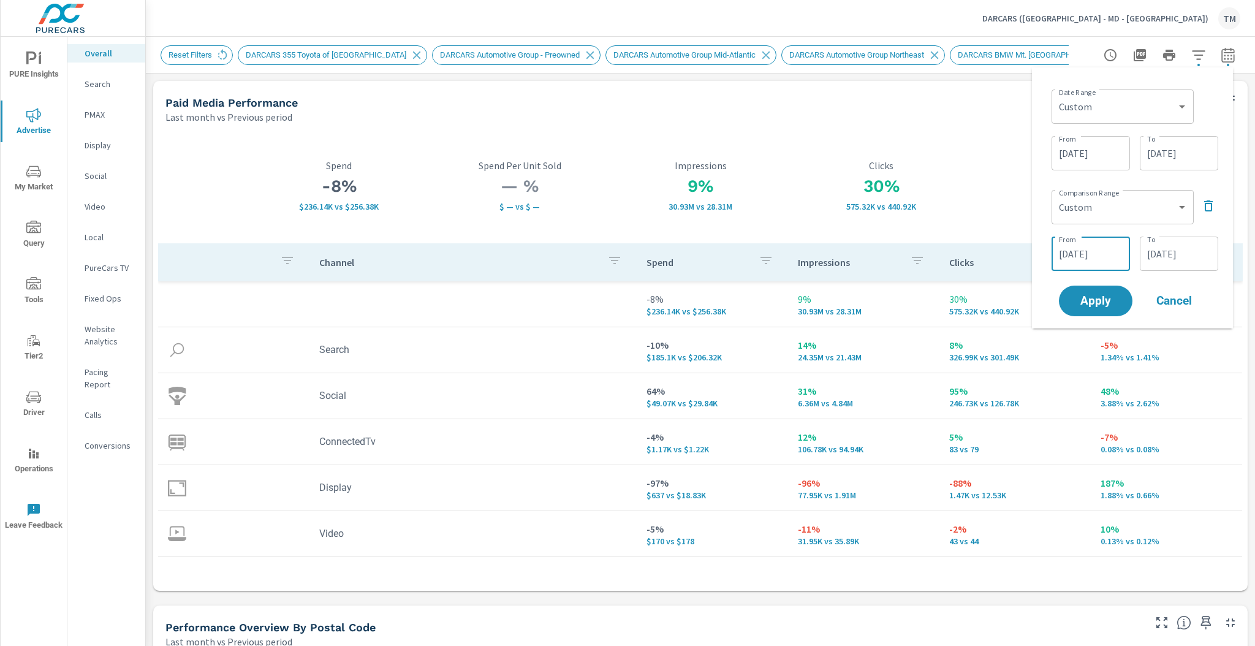
click at [1100, 243] on input "07/11/2025" at bounding box center [1090, 253] width 69 height 25
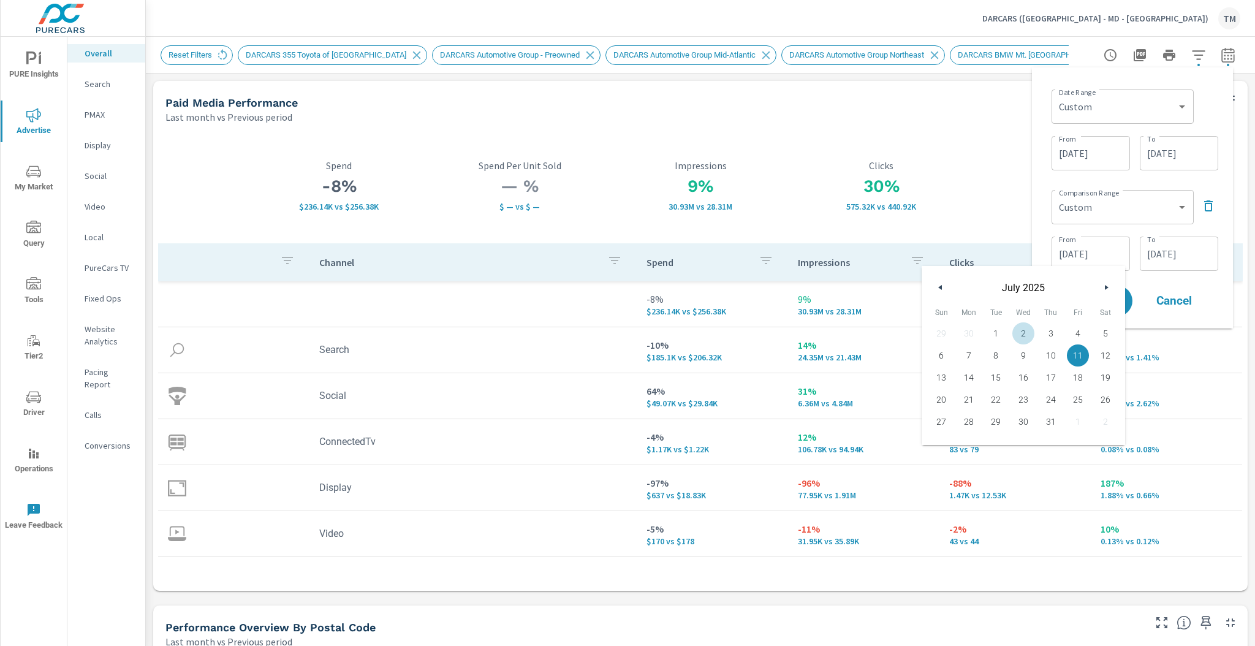
click at [1021, 336] on span "2" at bounding box center [1024, 333] width 28 height 16
type input "07/02/2025"
click at [1110, 161] on input "08/06/2025" at bounding box center [1090, 153] width 69 height 25
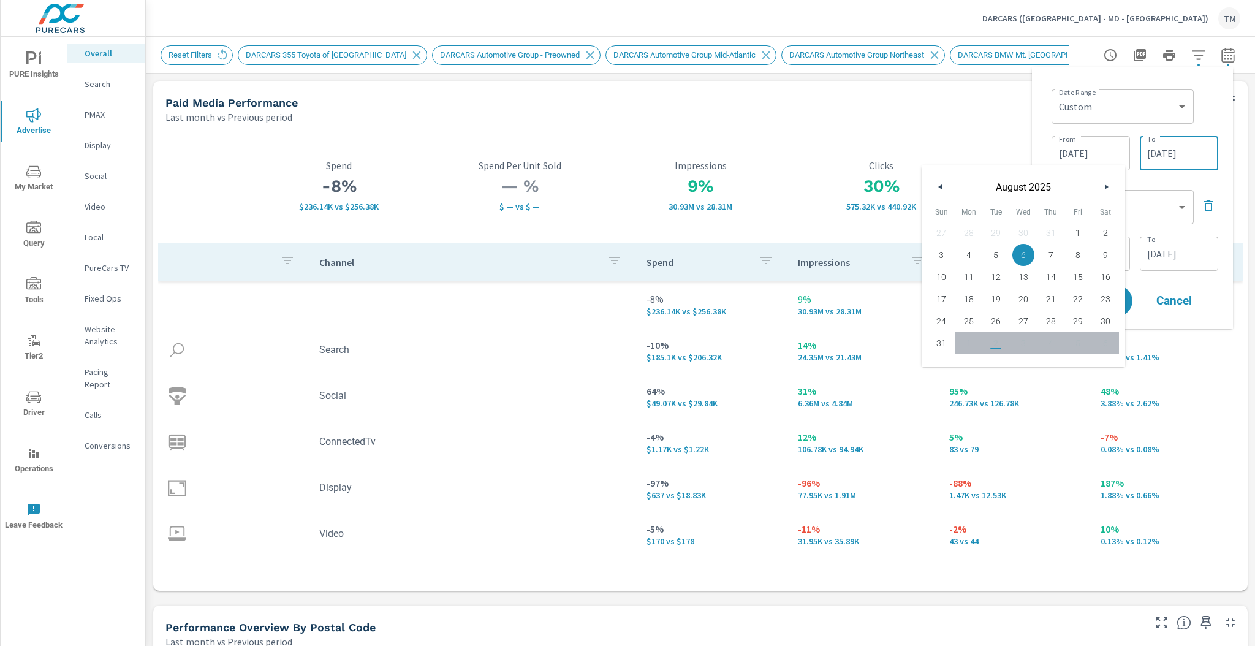
click at [1170, 153] on input "08/31/2025" at bounding box center [1178, 153] width 69 height 25
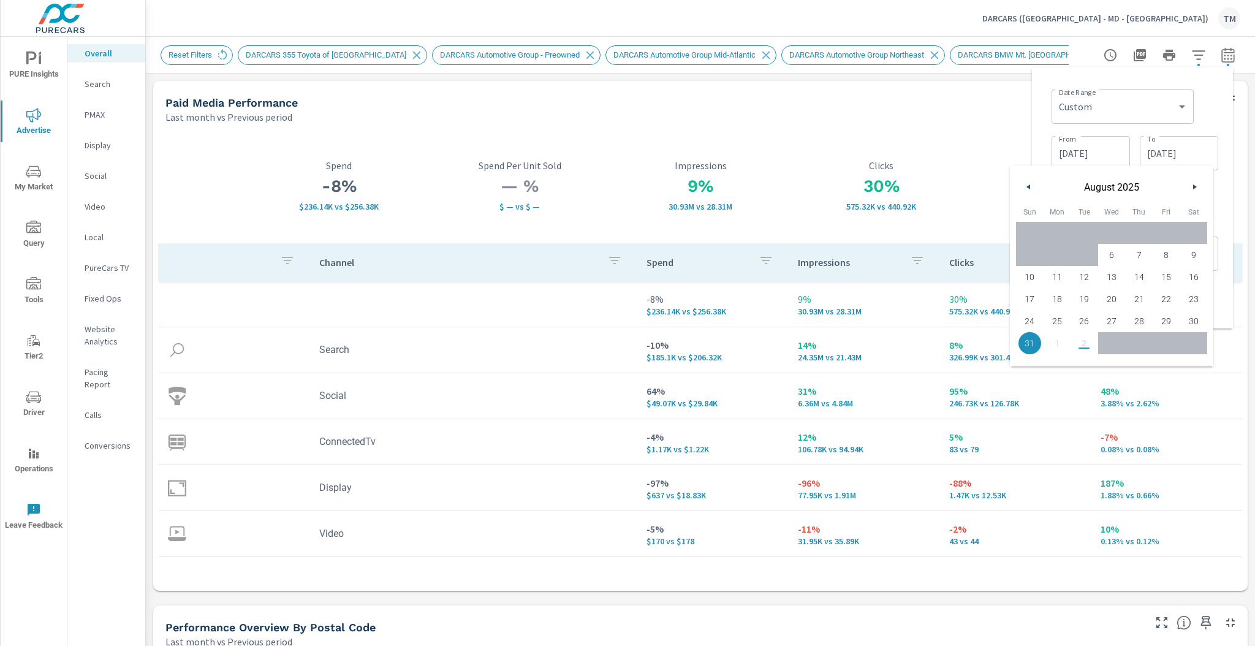
drag, startPoint x: 1221, startPoint y: 117, endPoint x: 1212, endPoint y: 130, distance: 15.5
click at [1220, 117] on div "Date Range Custom Yesterday Last week Last 7 days Last 14 days Last 30 days Las…" at bounding box center [1131, 197] width 181 height 241
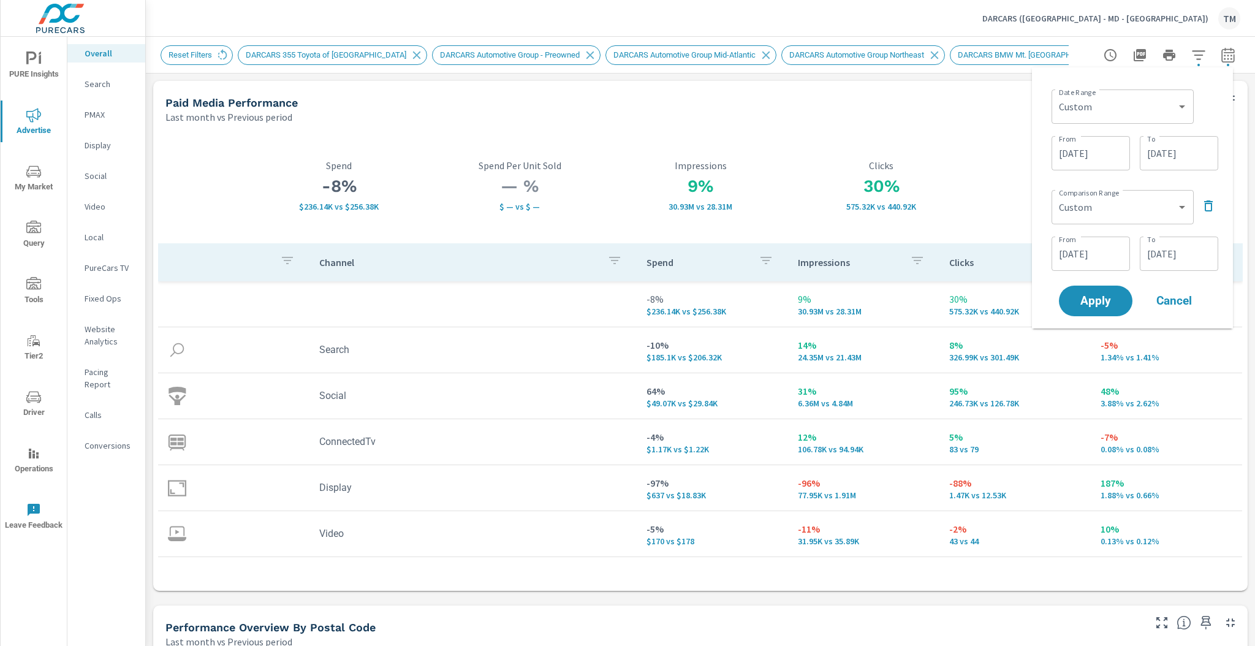
click at [1186, 257] on input "08/05/2025" at bounding box center [1178, 253] width 69 height 25
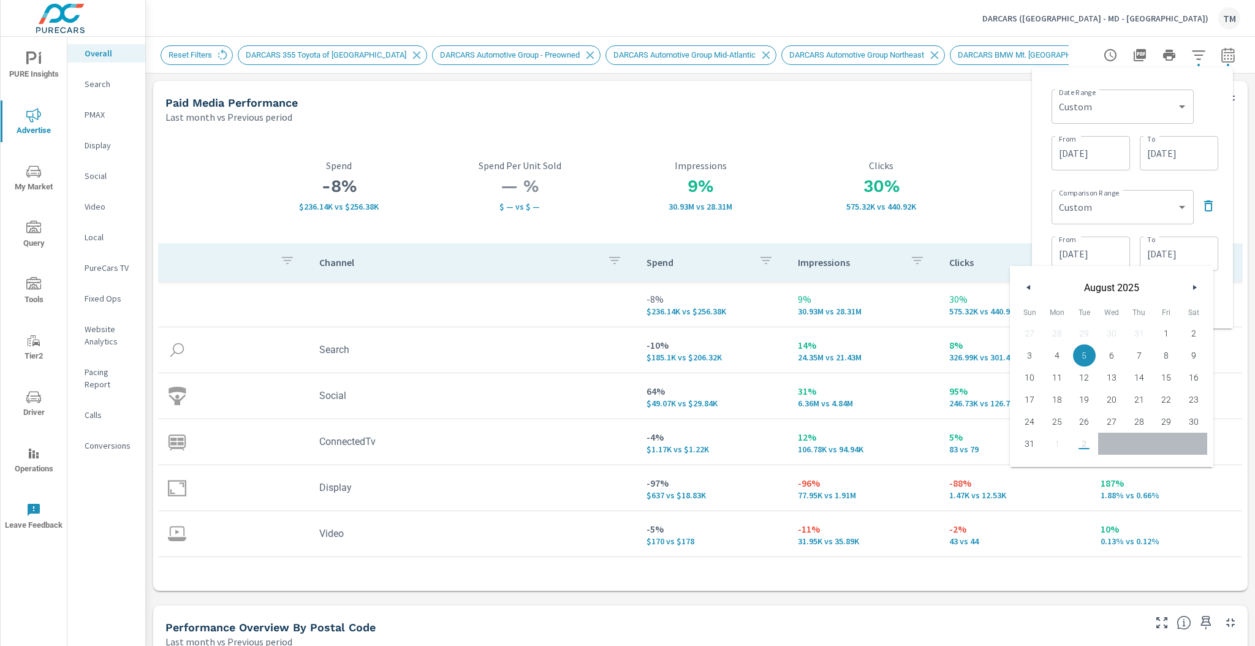
click at [1031, 287] on button "button" at bounding box center [1028, 287] width 15 height 15
click at [1051, 426] on span "28" at bounding box center [1057, 422] width 28 height 16
click at [1150, 145] on input "08/31/2025" at bounding box center [1178, 153] width 69 height 25
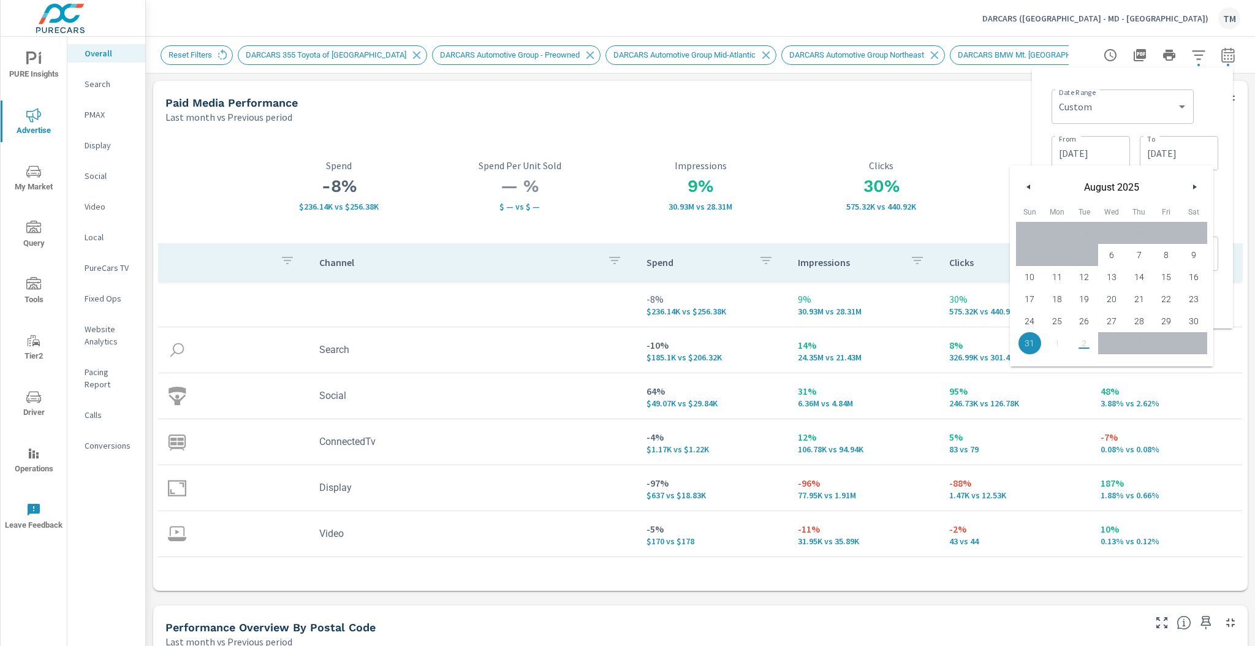
click at [1193, 121] on div "Date Range Custom Yesterday Last week Last 7 days Last 14 days Last 30 days Las…" at bounding box center [1134, 106] width 167 height 42
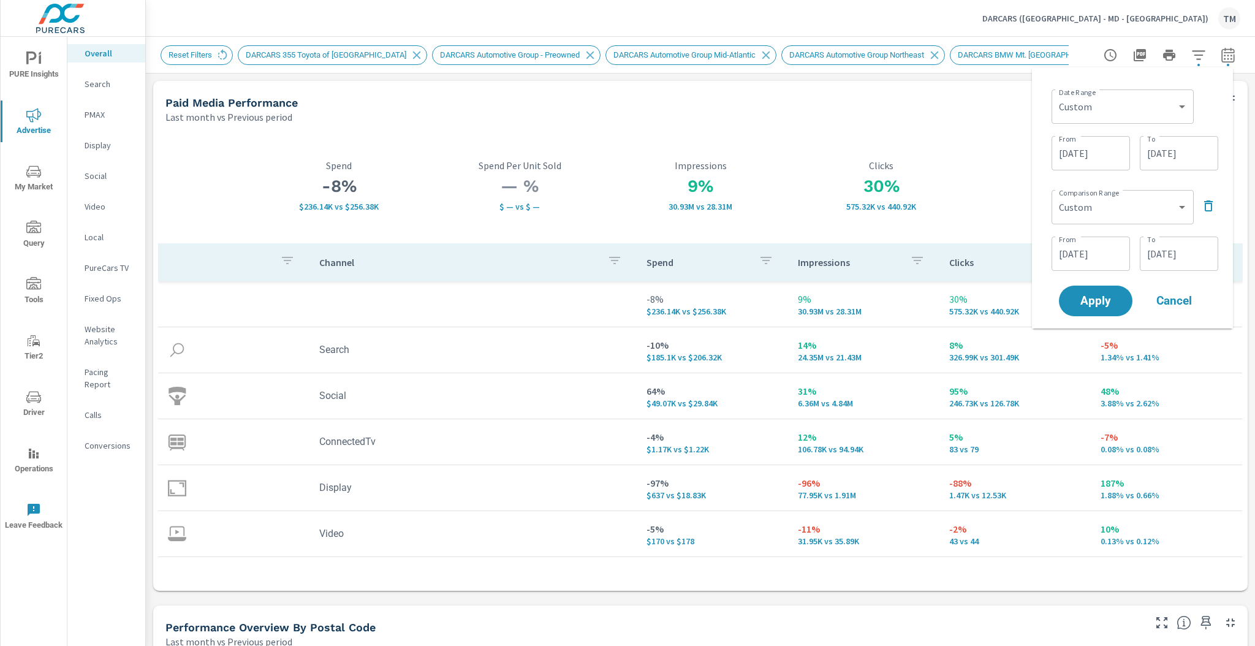
click at [1173, 247] on input "07/28/2025" at bounding box center [1178, 253] width 69 height 25
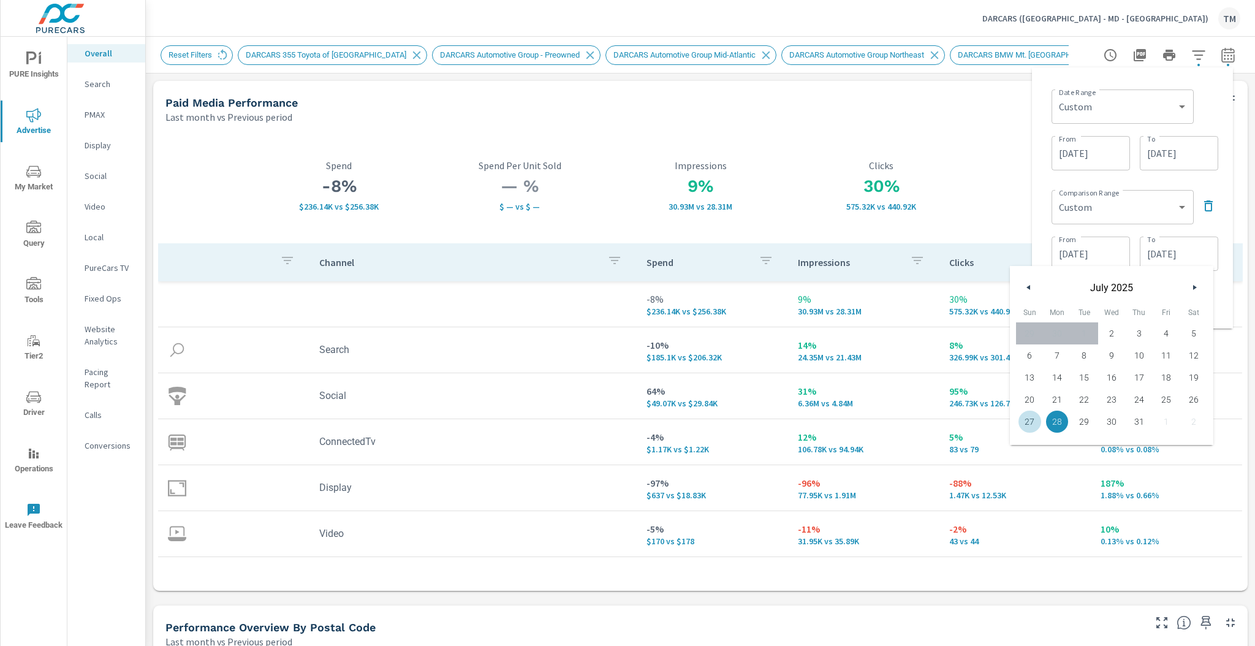
click at [1028, 433] on div "Jul 2025 Sun Mon Tue Wed Thu Fri Sat 29 30 1 2 3 4 5 6 7 8 9 10 11 12 13 14 15 …" at bounding box center [1111, 374] width 203 height 142
click at [1034, 420] on span "27" at bounding box center [1030, 422] width 28 height 16
type input "07/27/2025"
click at [1213, 172] on div "From 08/06/2025 From To 08/31/2025 To" at bounding box center [1134, 152] width 167 height 42
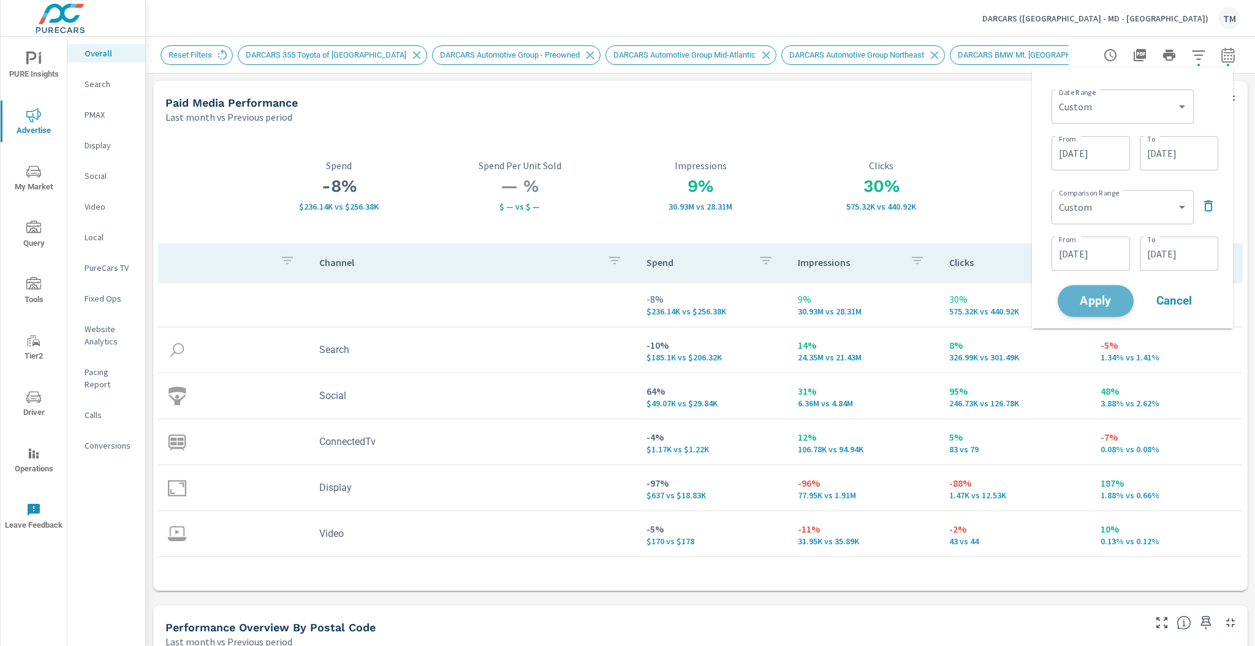
click at [1102, 309] on button "Apply" at bounding box center [1095, 301] width 76 height 32
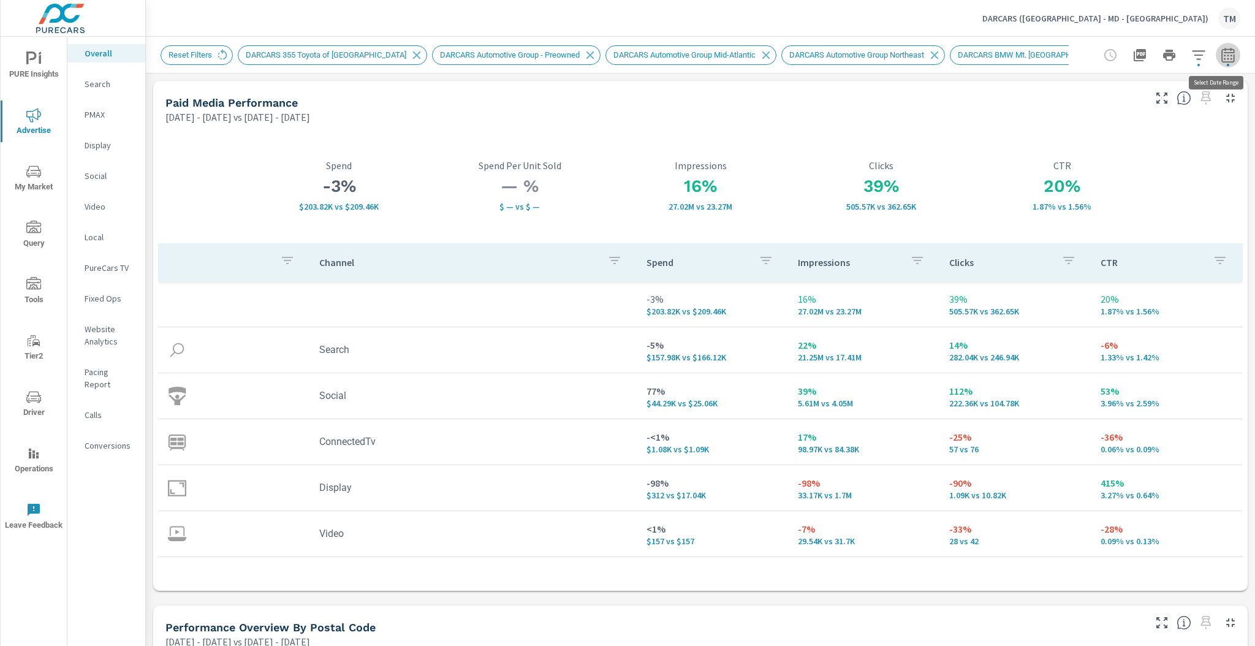
click at [1223, 59] on icon "button" at bounding box center [1227, 57] width 8 height 5
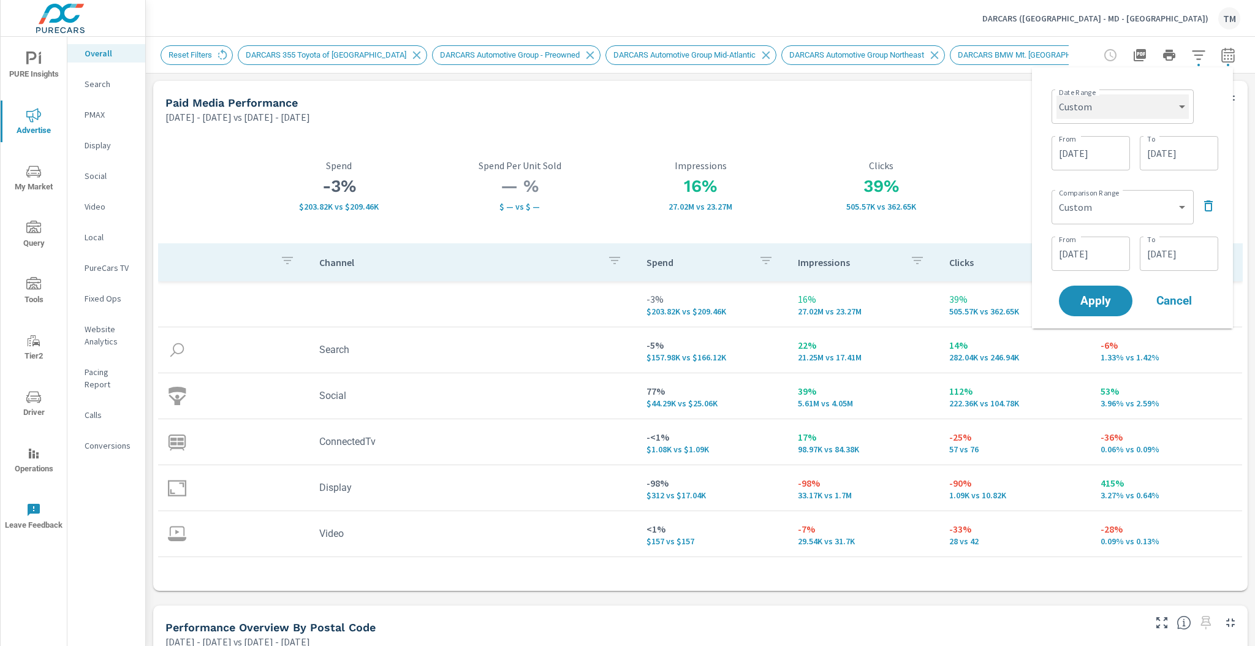
click at [1136, 110] on select "Custom [DATE] Last week Last 7 days Last 14 days Last 30 days Last 45 days Last…" at bounding box center [1122, 106] width 132 height 25
click at [1056, 94] on select "Custom [DATE] Last week Last 7 days Last 14 days Last 30 days Last 45 days Last…" at bounding box center [1122, 106] width 132 height 25
select select "Last month"
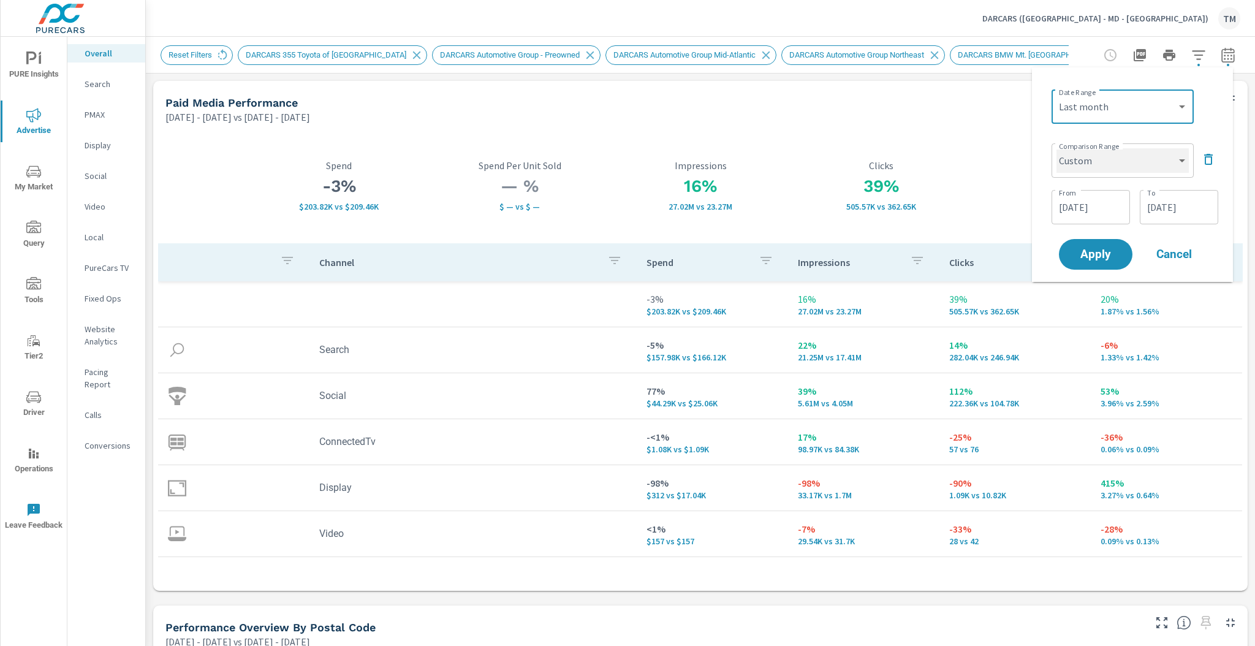
click at [1108, 172] on select "Custom Previous period Previous month Previous year" at bounding box center [1122, 160] width 132 height 25
click at [1056, 148] on select "Custom Previous period Previous month Previous year" at bounding box center [1122, 160] width 132 height 25
select select "Previous year"
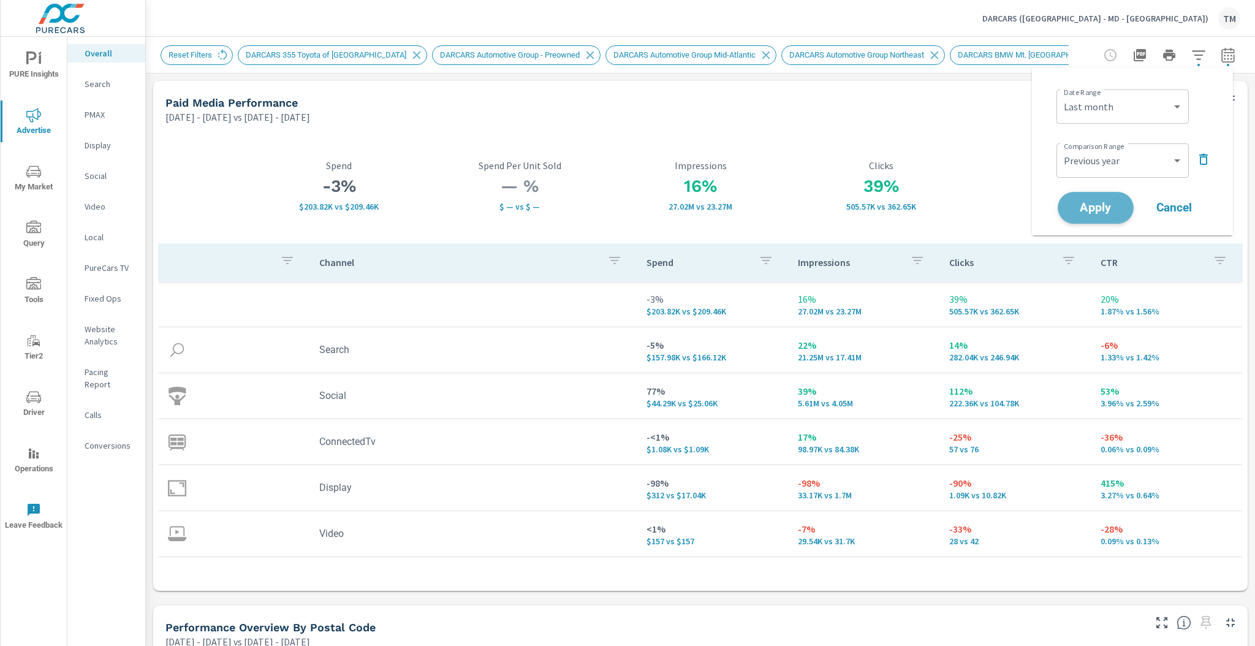
click at [1099, 210] on span "Apply" at bounding box center [1095, 208] width 50 height 12
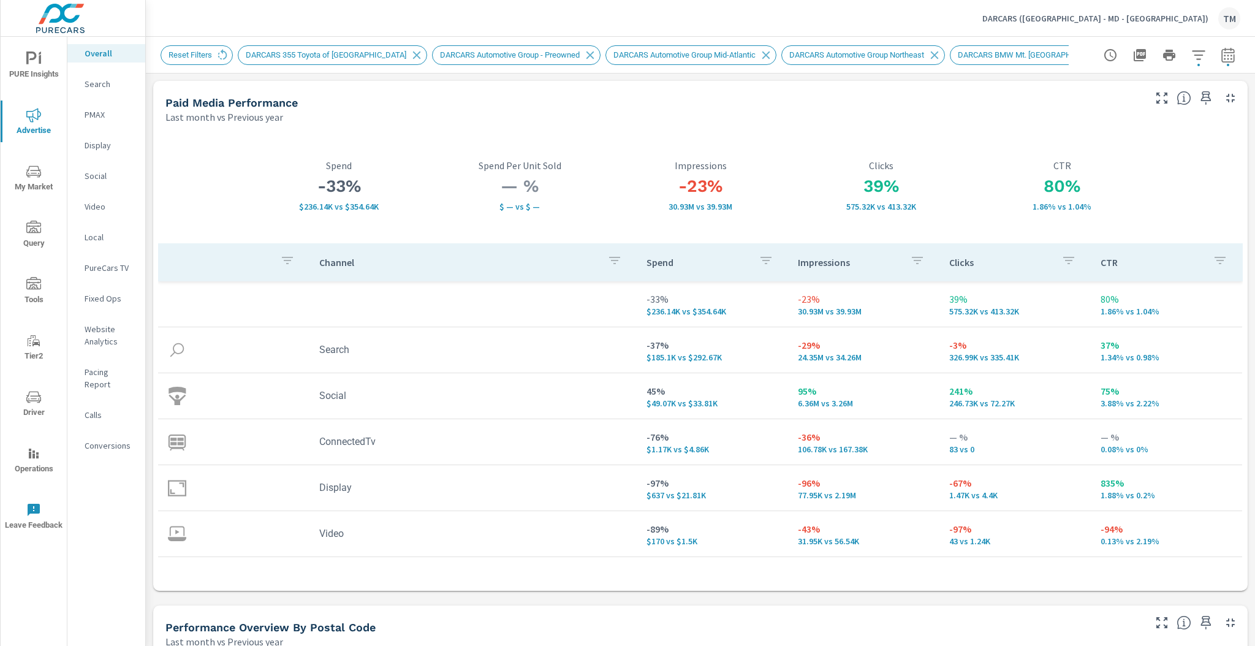
click at [1222, 56] on icon "button" at bounding box center [1227, 55] width 15 height 15
select select "Last month"
select select "Previous year"
click at [1132, 104] on select "Custom [DATE] Last week Last 7 days Last 14 days Last 30 days Last 45 days Last…" at bounding box center [1122, 106] width 123 height 25
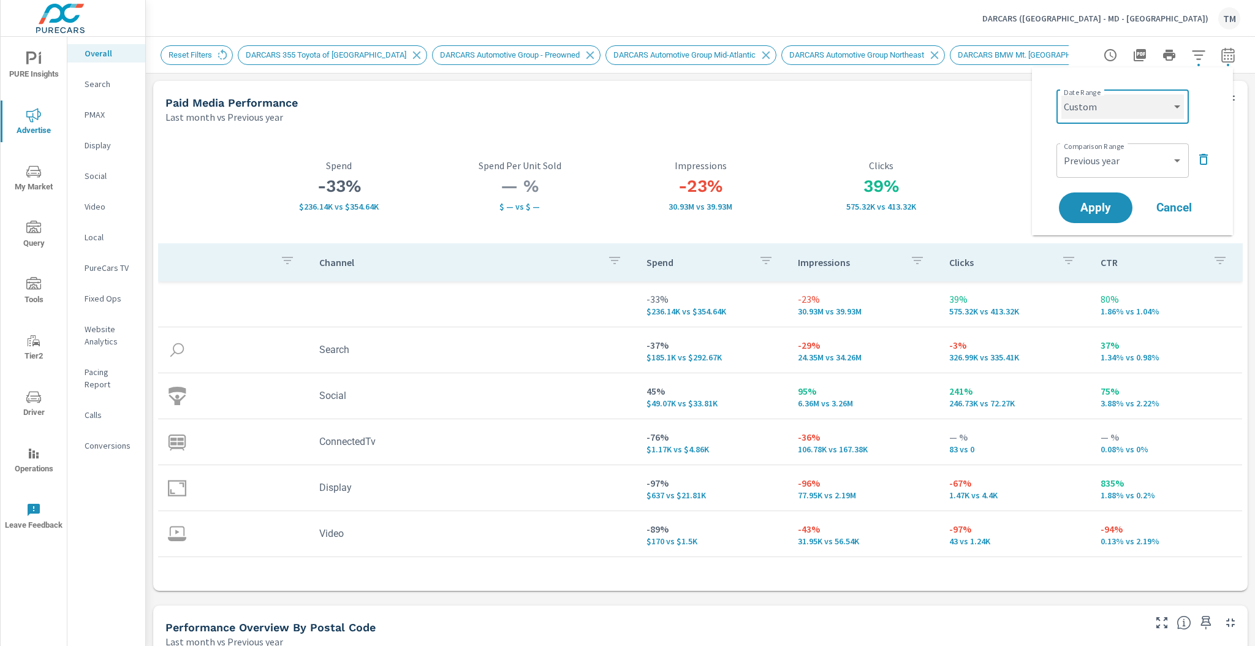
click at [1061, 94] on select "Custom [DATE] Last week Last 7 days Last 14 days Last 30 days Last 45 days Last…" at bounding box center [1122, 106] width 123 height 25
select select "custom"
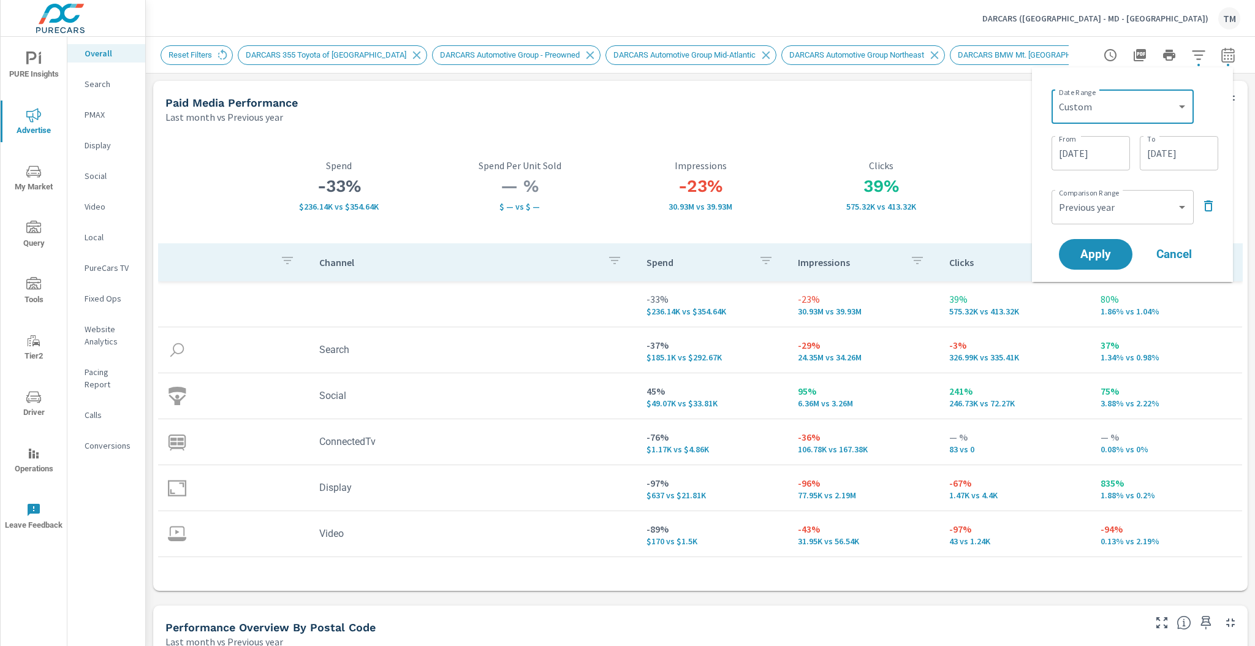
click at [1105, 159] on input "08/01/2025" at bounding box center [1090, 153] width 69 height 25
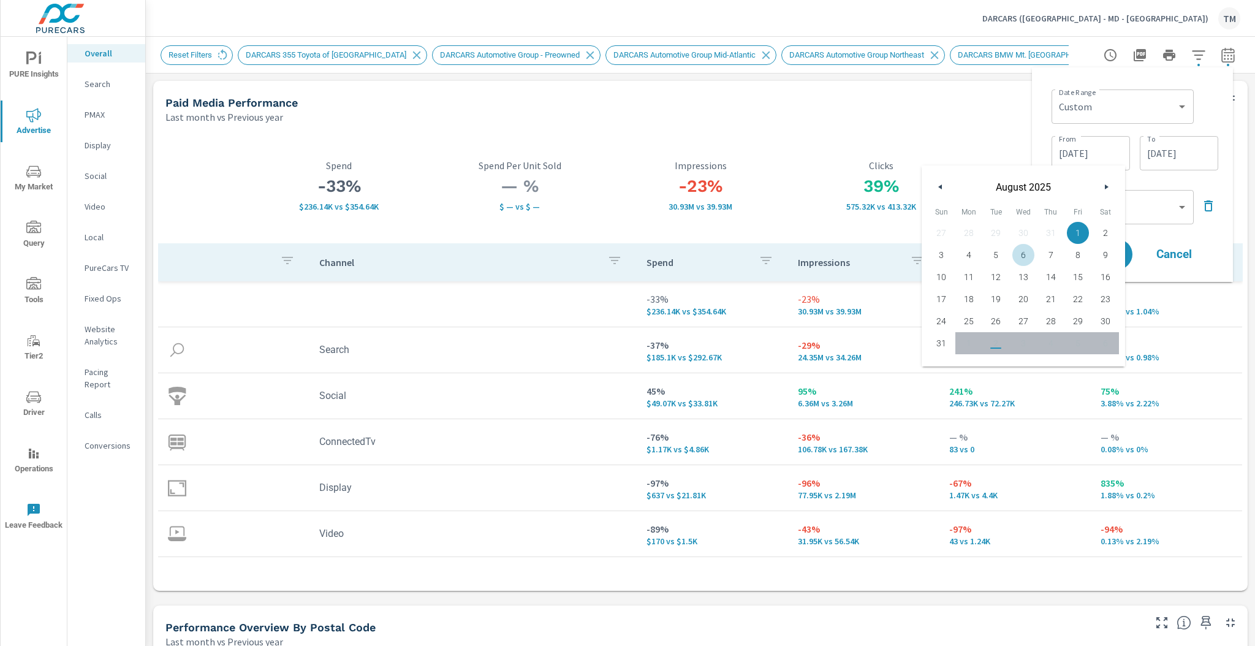
click at [1027, 259] on span "6" at bounding box center [1024, 255] width 28 height 16
type input "08/06/2025"
click at [1206, 115] on div "Date Range Custom Yesterday Last week Last 7 days Last 14 days Last 30 days Las…" at bounding box center [1134, 106] width 167 height 42
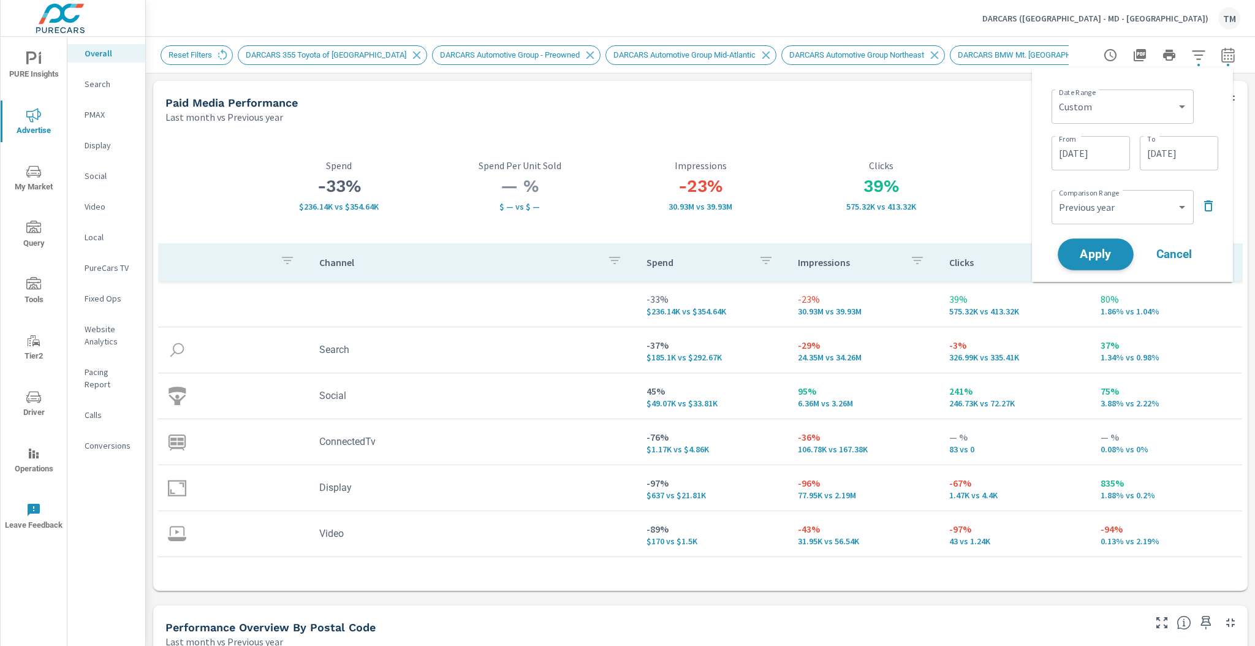
click at [1101, 253] on span "Apply" at bounding box center [1095, 255] width 50 height 12
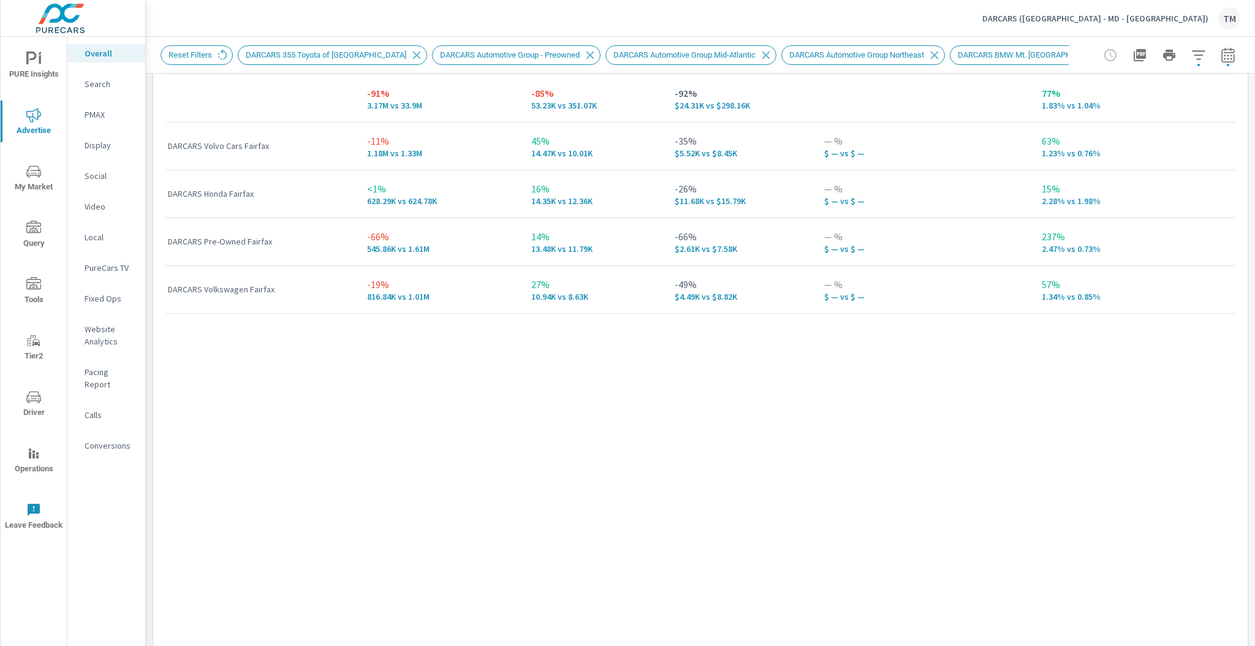
scroll to position [1666, 0]
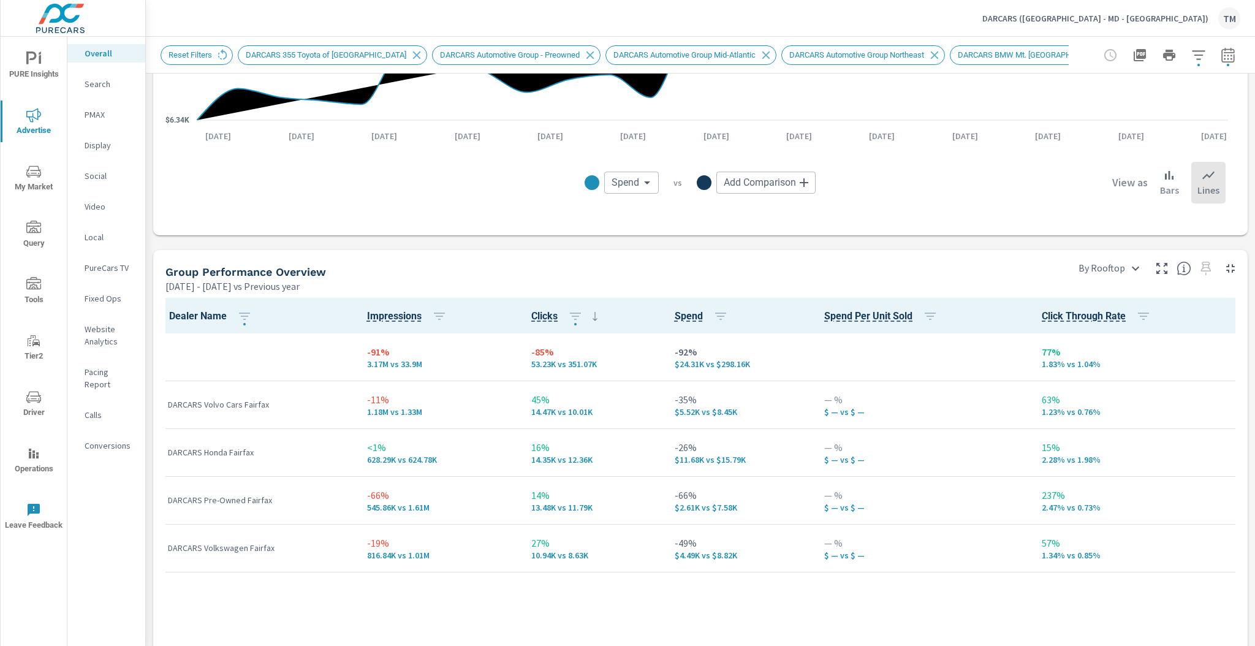
scroll to position [1519, 0]
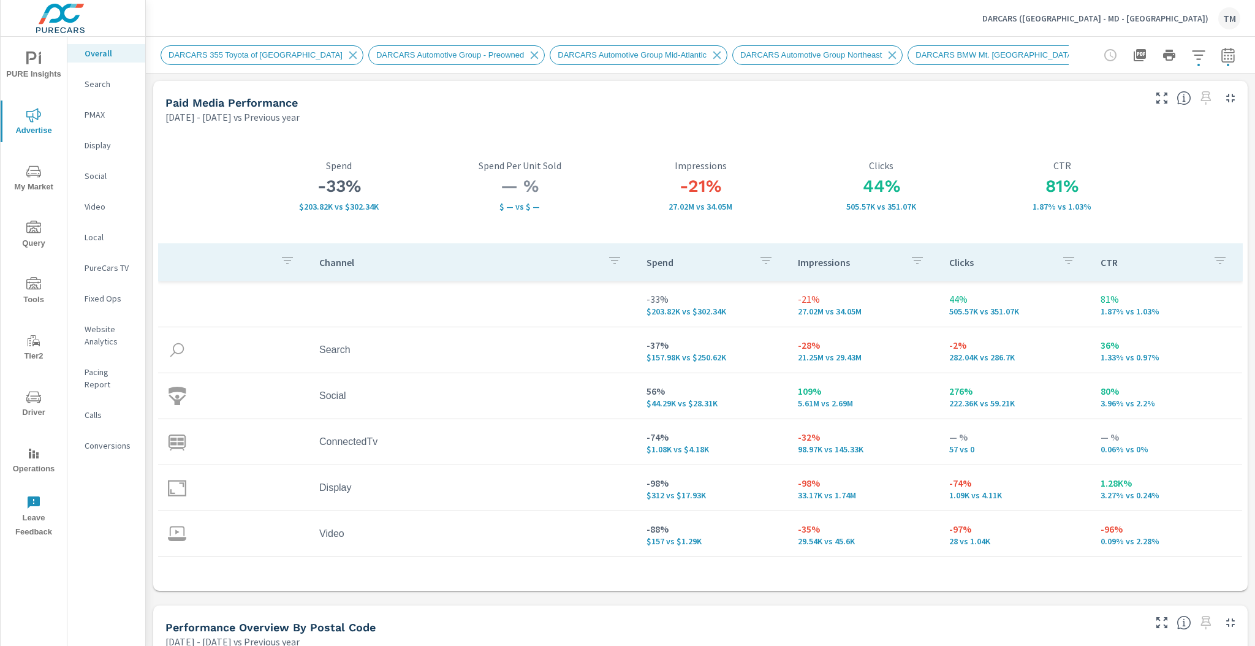
click at [1220, 57] on icon "button" at bounding box center [1227, 55] width 15 height 15
select select "Previous year"
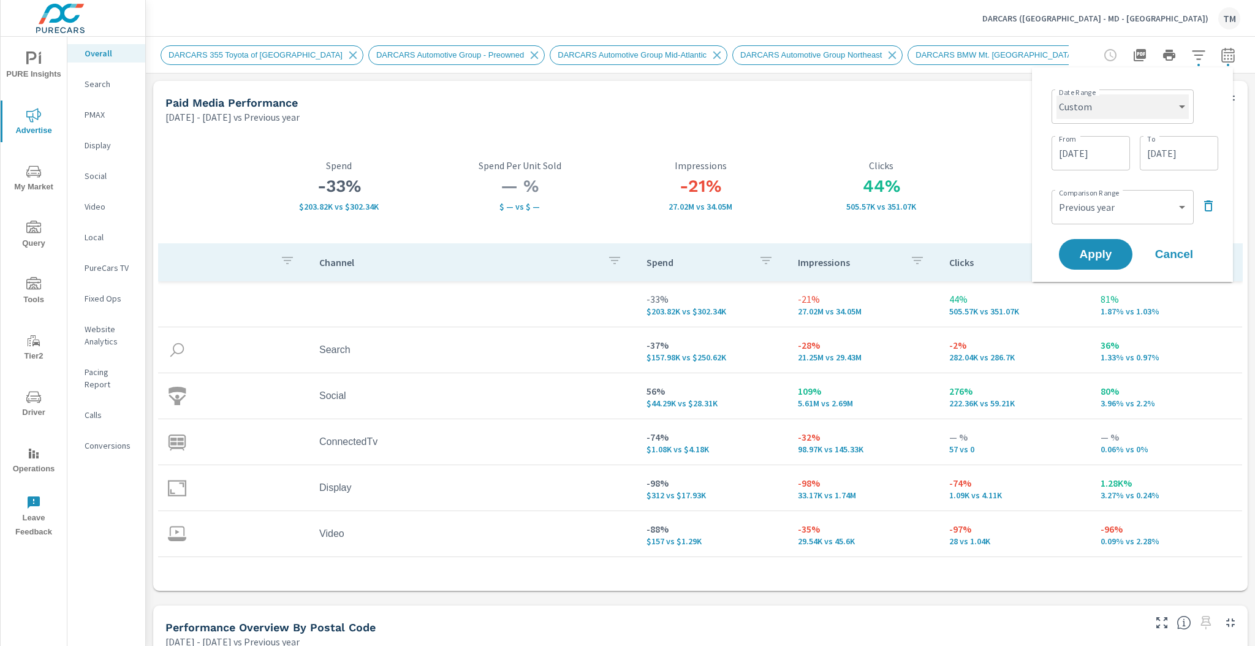
click at [1158, 105] on select "Custom [DATE] Last week Last 7 days Last 14 days Last 30 days Last 45 days Last…" at bounding box center [1122, 106] width 132 height 25
click at [1056, 94] on select "Custom [DATE] Last week Last 7 days Last 14 days Last 30 days Last 45 days Last…" at bounding box center [1122, 106] width 132 height 25
select select "Last month"
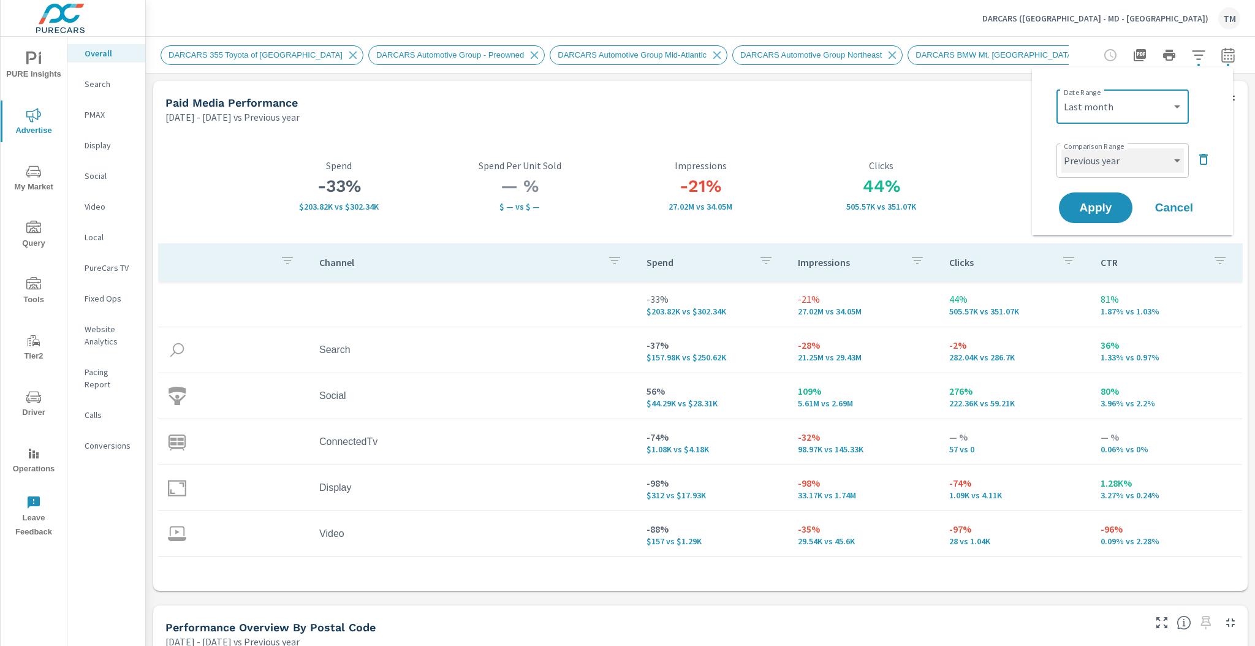
click at [1096, 165] on select "Custom Previous period Previous month Previous year" at bounding box center [1122, 160] width 123 height 25
click at [1061, 148] on select "Custom Previous period Previous month Previous year" at bounding box center [1122, 160] width 123 height 25
select select "Previous month"
click at [1094, 207] on span "Apply" at bounding box center [1095, 208] width 50 height 12
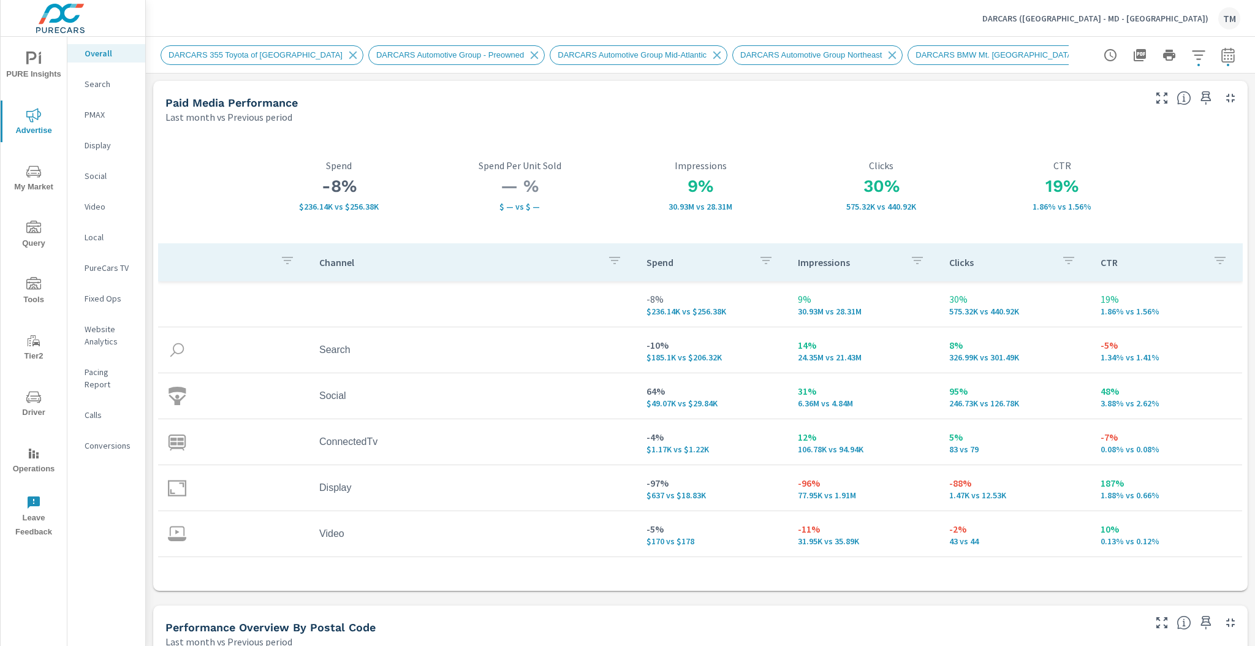
click at [1220, 56] on icon "button" at bounding box center [1227, 55] width 15 height 15
select select "Last month"
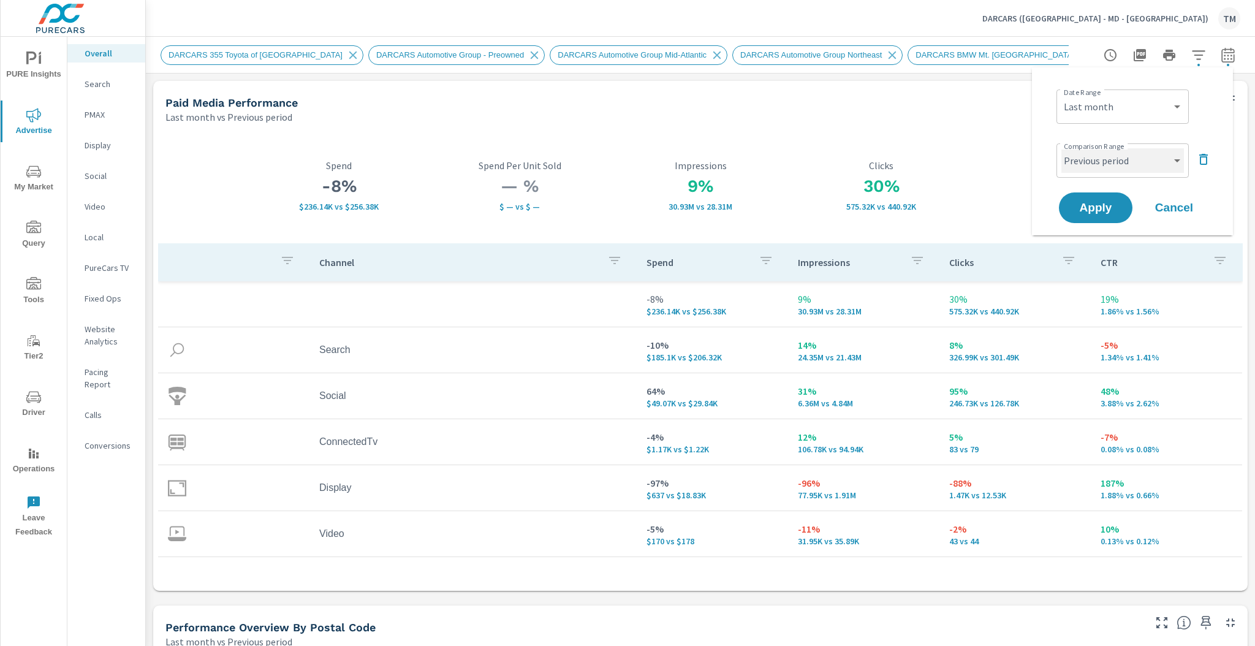
click at [1135, 154] on select "Custom Previous period Previous month Previous year" at bounding box center [1122, 160] width 123 height 25
click at [1061, 148] on select "Custom Previous period Previous month Previous year" at bounding box center [1122, 160] width 123 height 25
select select "Previous year"
click at [1097, 206] on span "Apply" at bounding box center [1095, 208] width 50 height 12
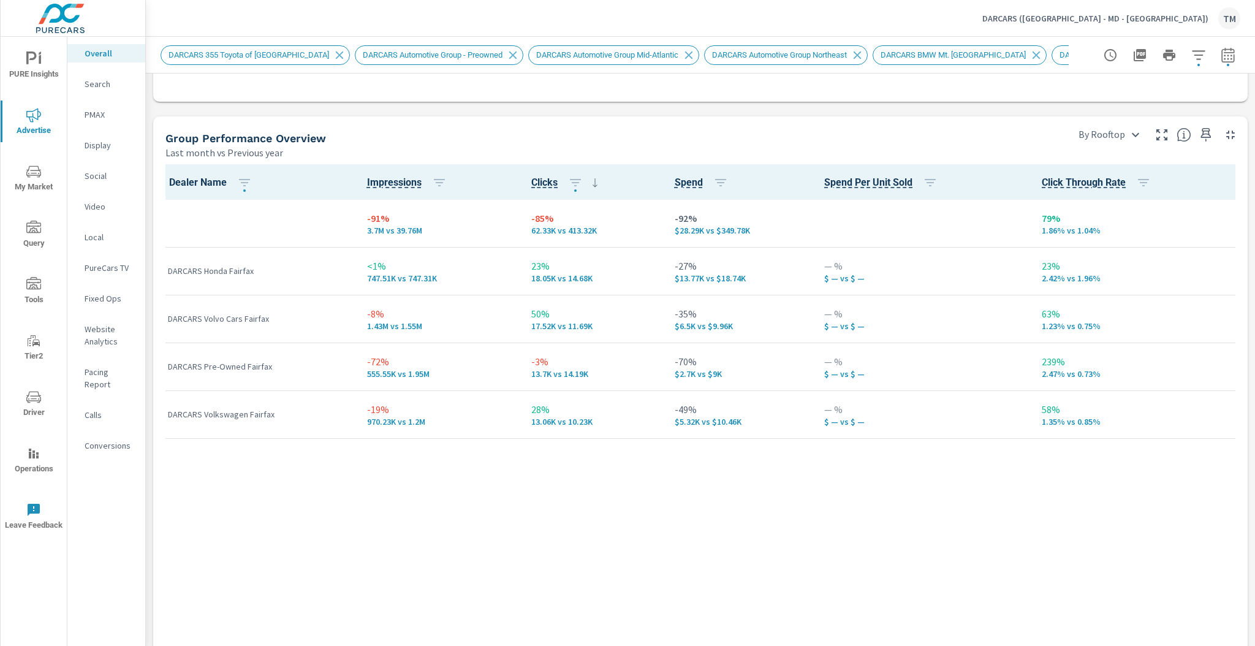
scroll to position [1666, 0]
click at [243, 185] on icon "button" at bounding box center [244, 185] width 15 height 15
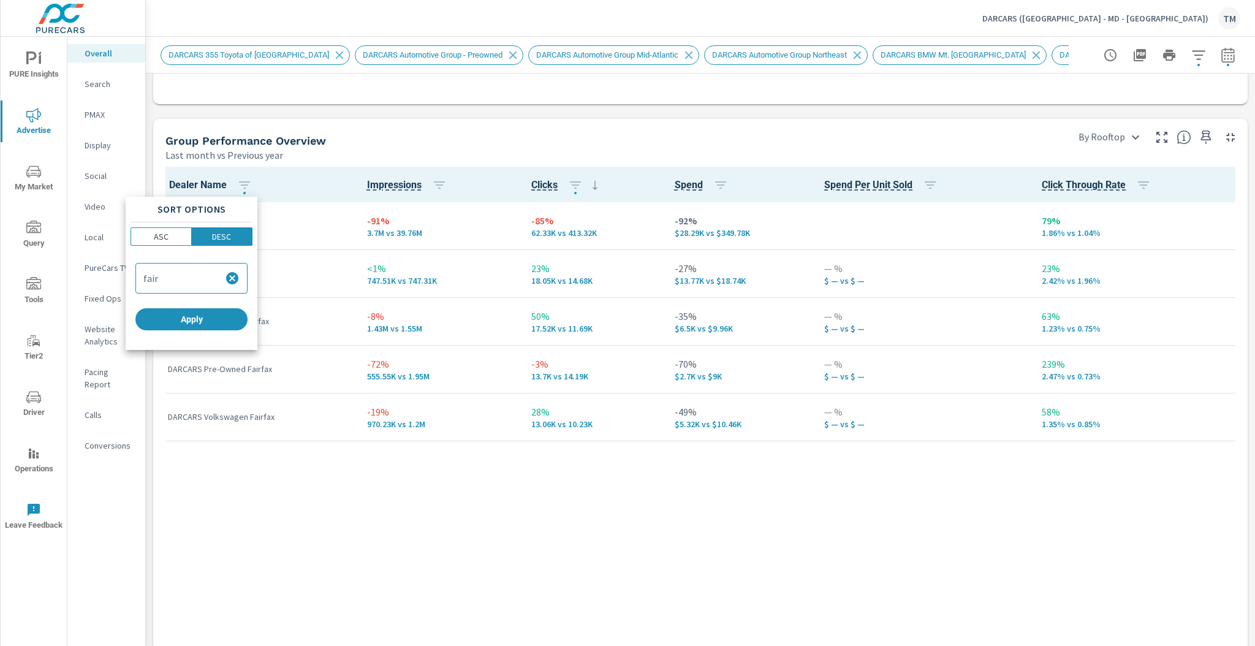
drag, startPoint x: 233, startPoint y: 272, endPoint x: 646, endPoint y: 397, distance: 431.4
click at [592, 350] on div "Sort Options ASC DESC fair Apply" at bounding box center [627, 323] width 1255 height 646
click at [649, 483] on div at bounding box center [627, 323] width 1255 height 646
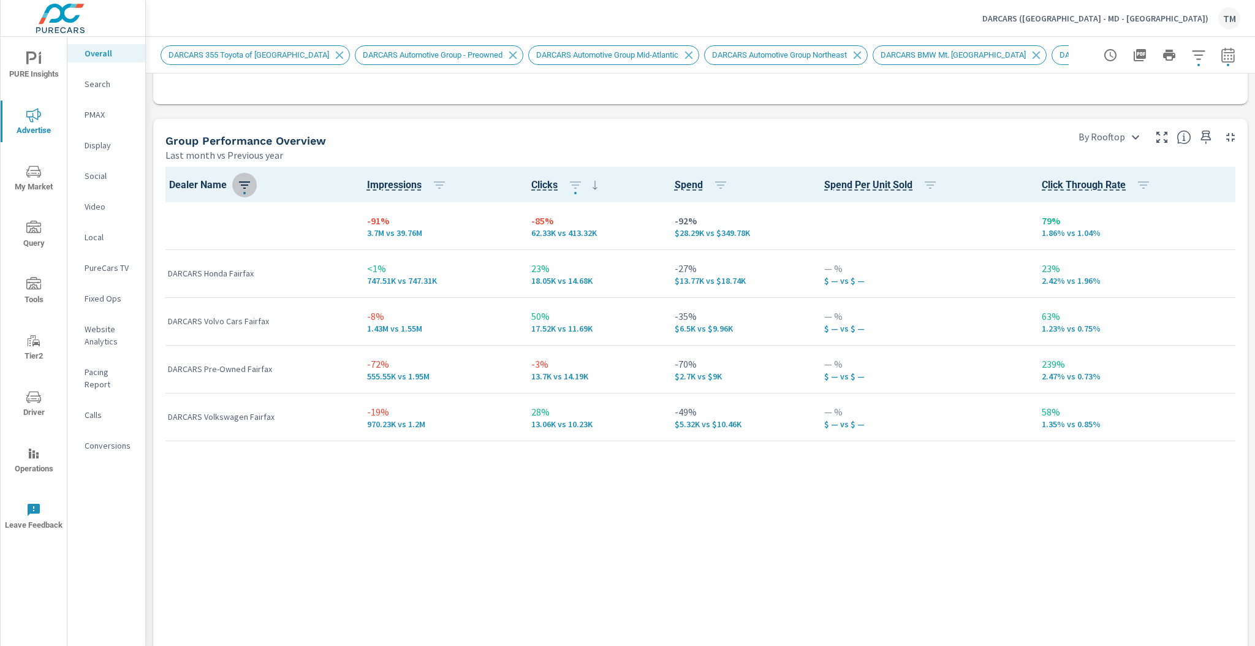
click at [241, 192] on button "button" at bounding box center [244, 185] width 25 height 25
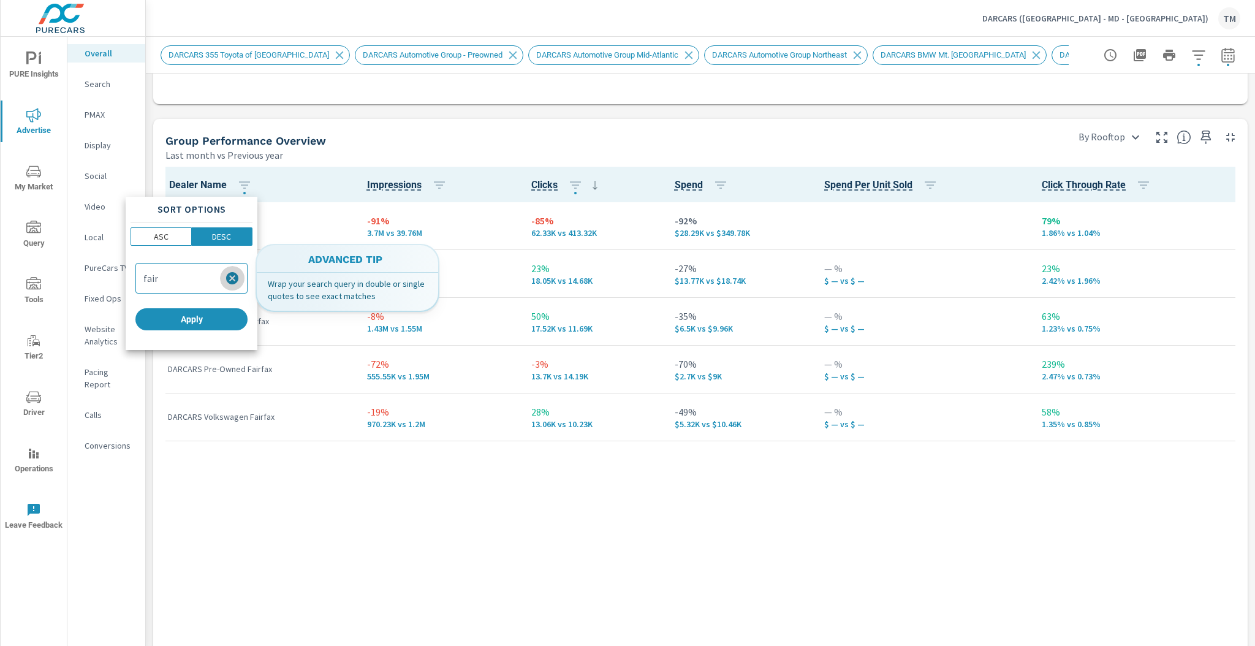
click at [233, 278] on icon "button" at bounding box center [232, 278] width 12 height 12
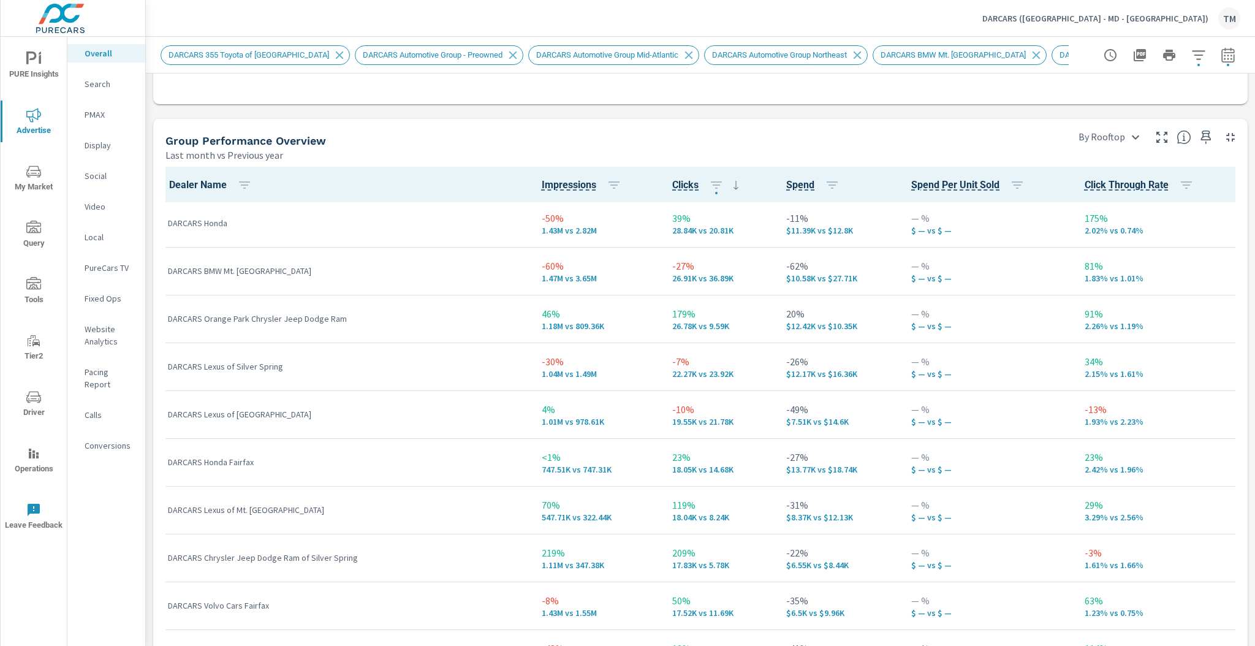
scroll to position [294, 0]
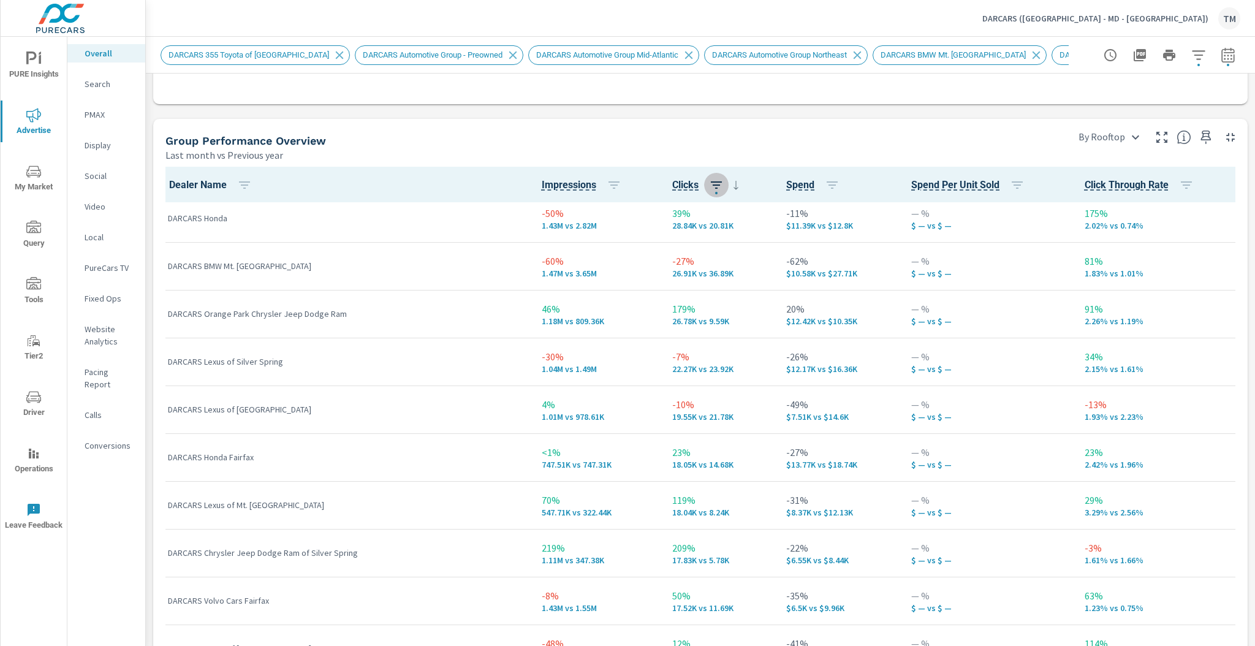
click at [709, 187] on icon "button" at bounding box center [716, 185] width 15 height 15
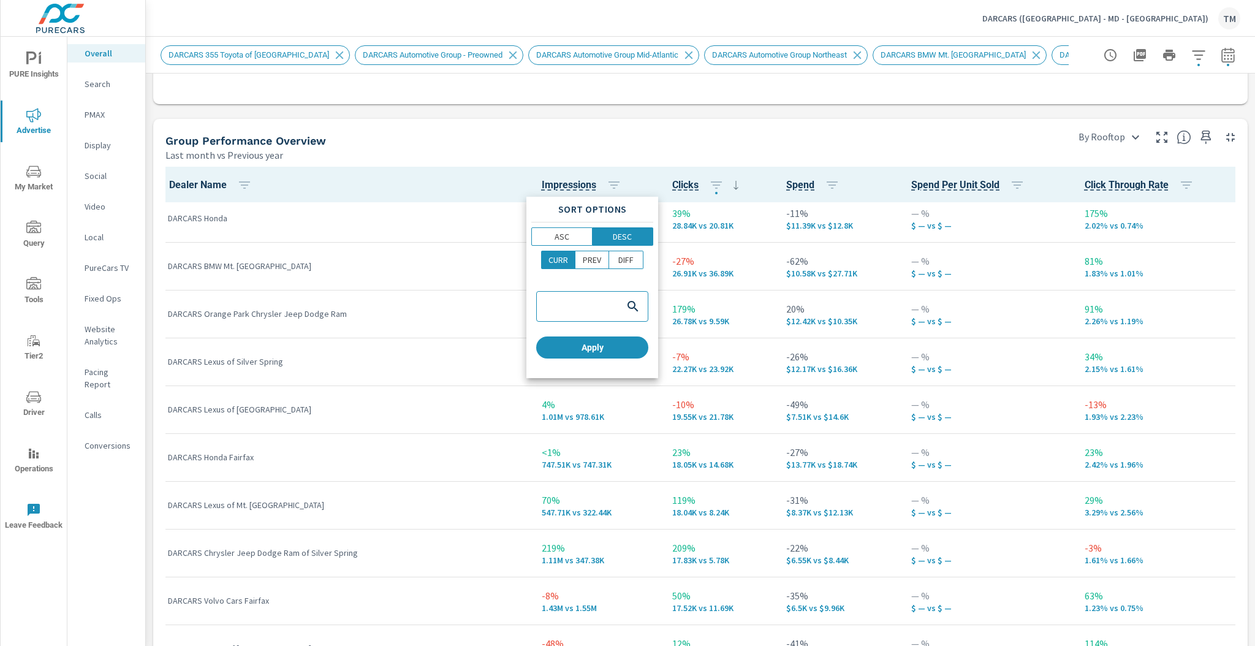
click at [608, 181] on div at bounding box center [627, 323] width 1255 height 646
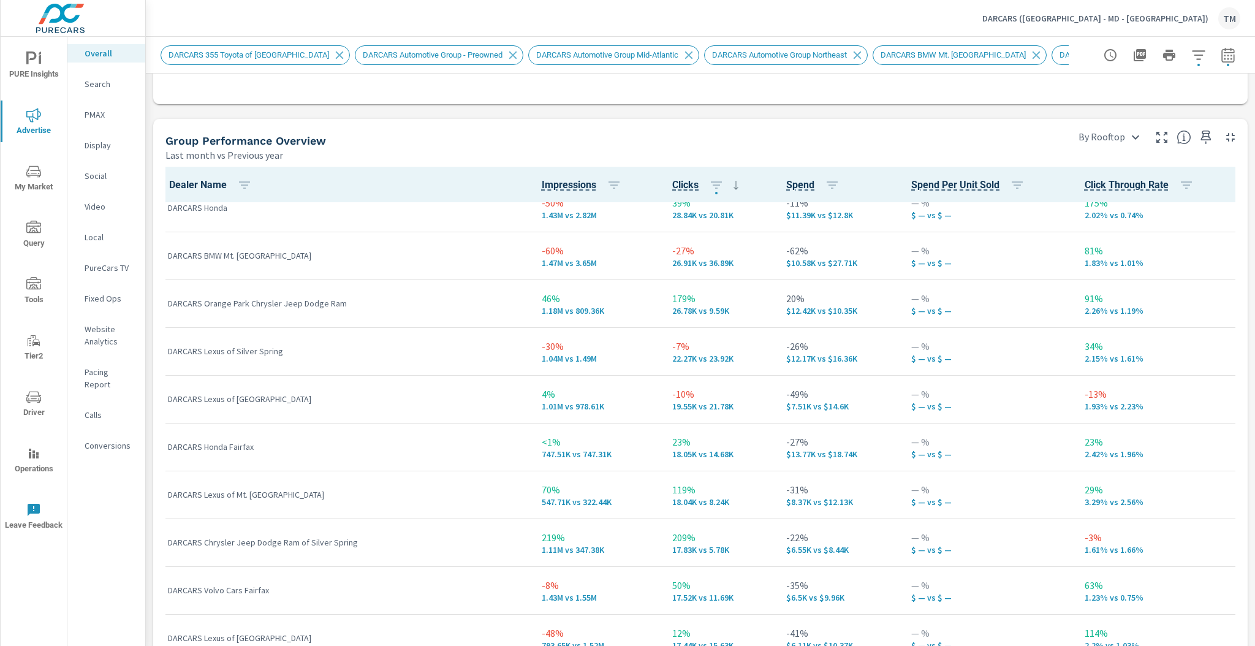
scroll to position [294, 0]
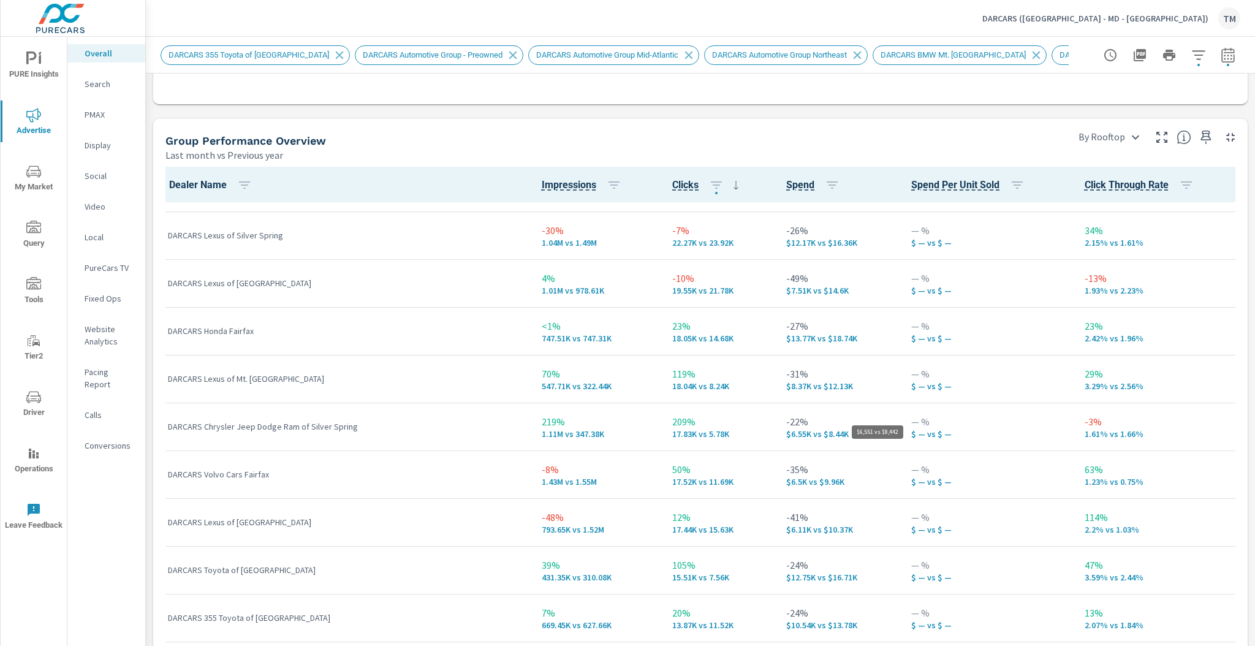
scroll to position [441, 0]
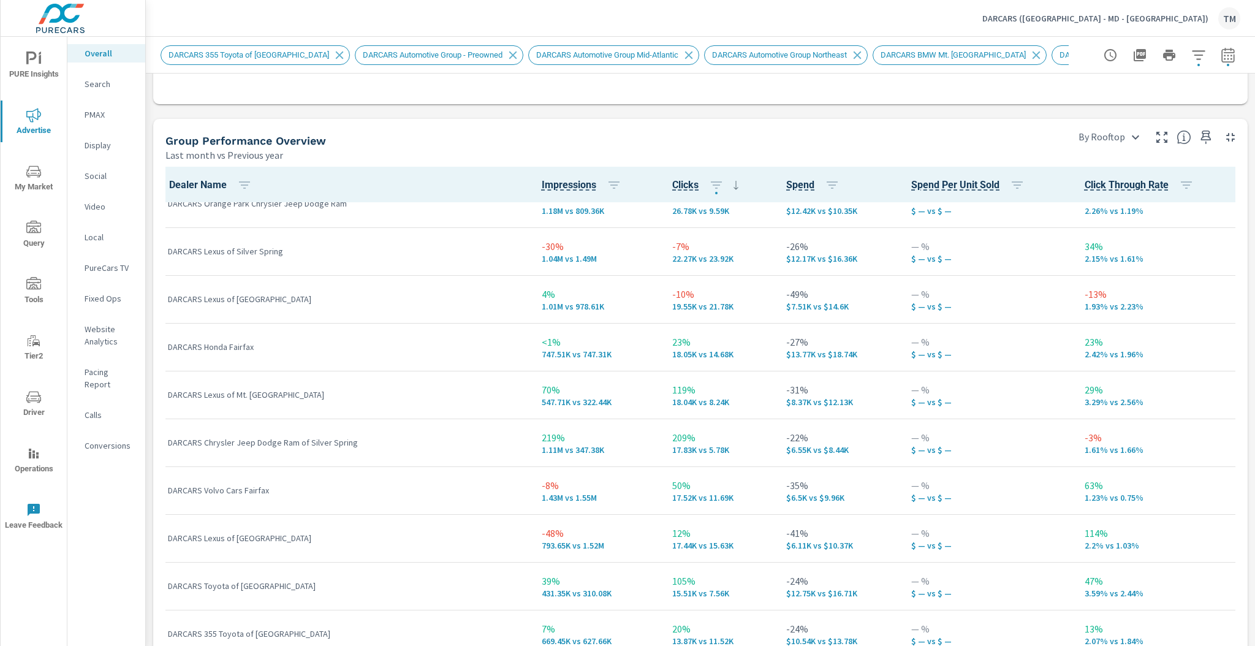
scroll to position [392, 0]
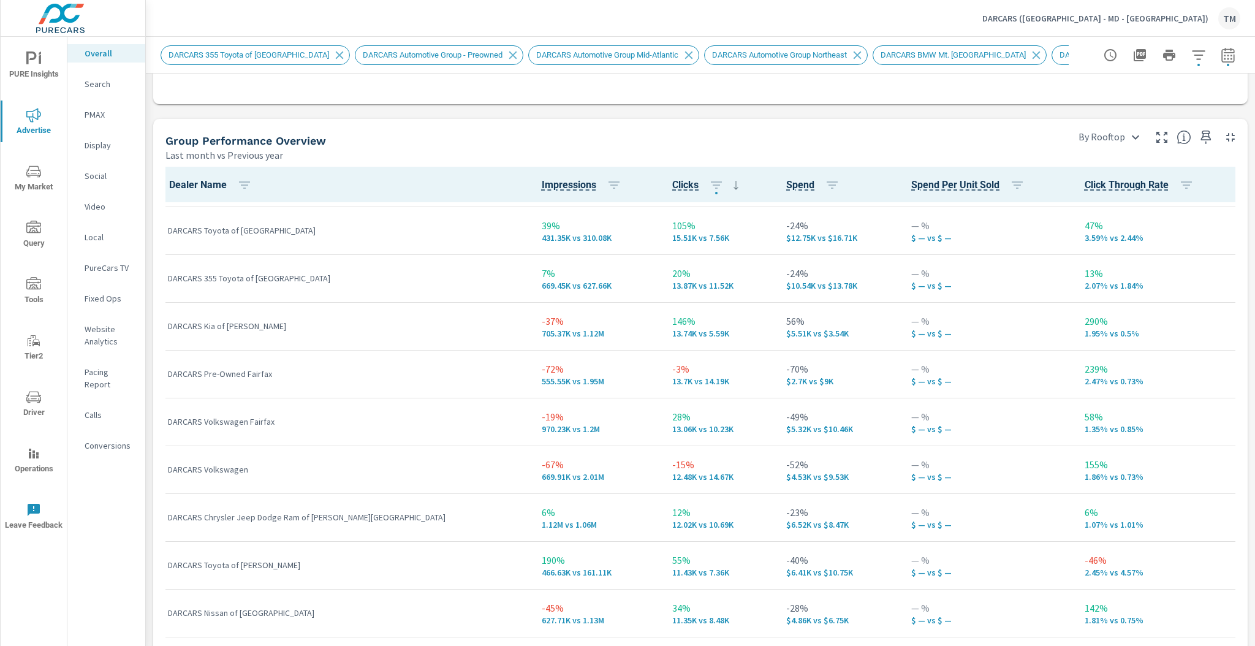
scroll to position [784, 0]
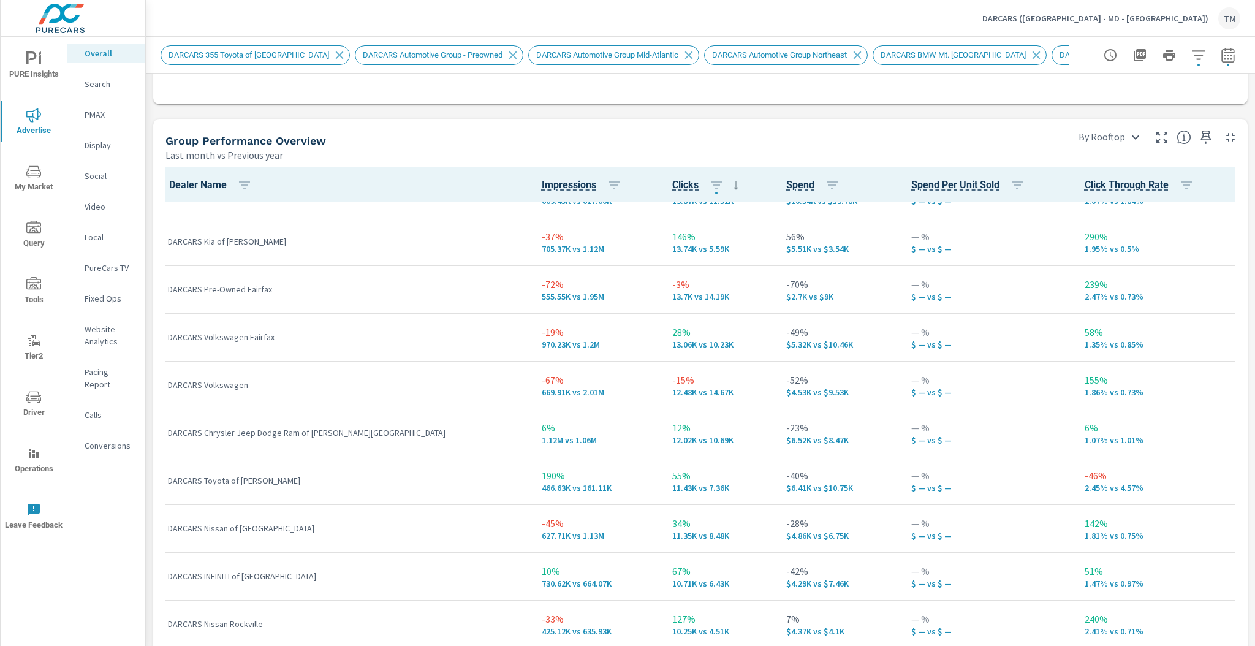
scroll to position [867, 0]
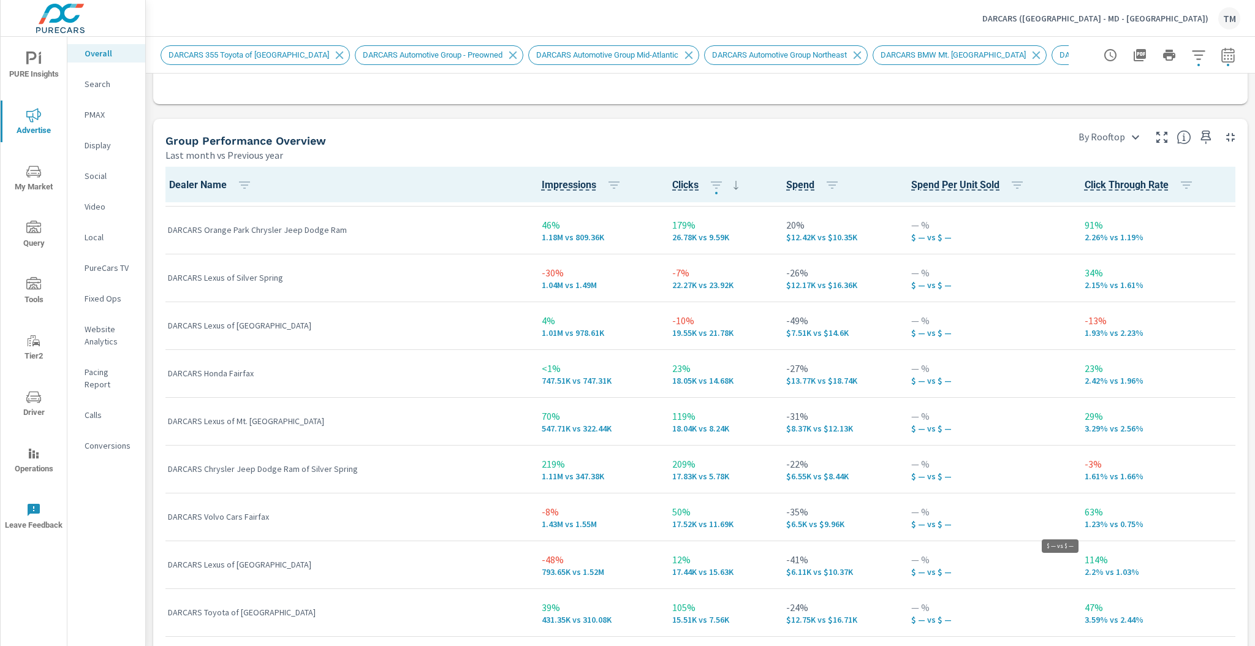
scroll to position [294, 0]
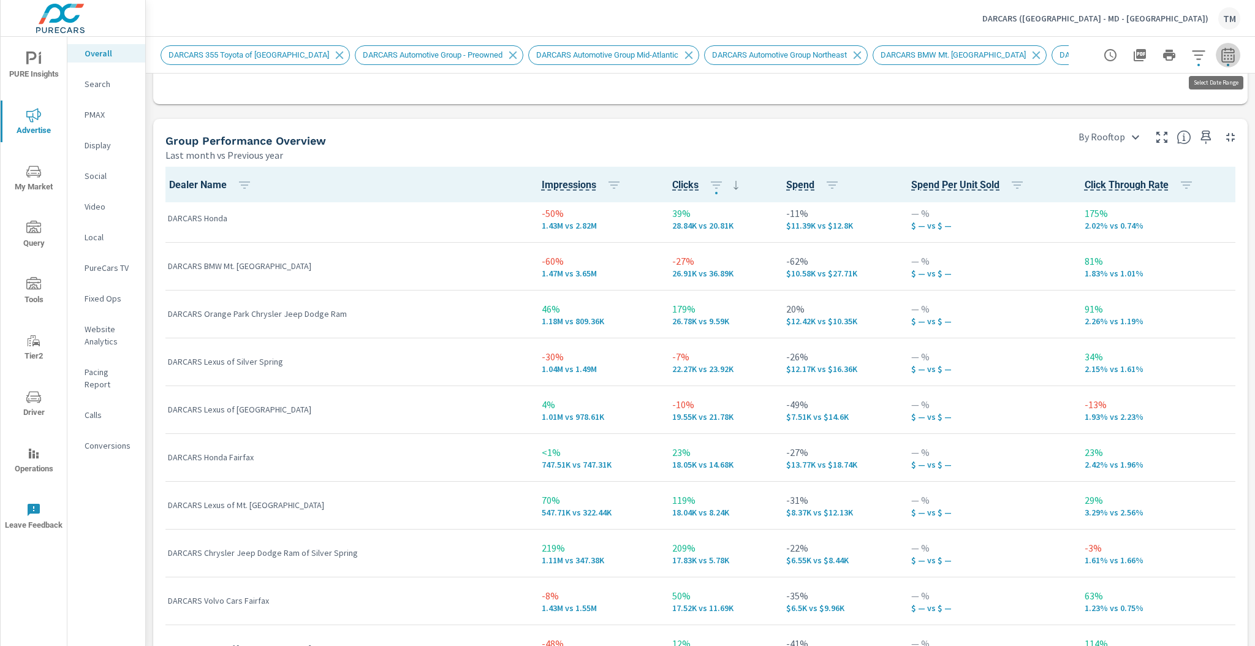
click at [1218, 65] on button "button" at bounding box center [1227, 55] width 25 height 25
select select "Last month"
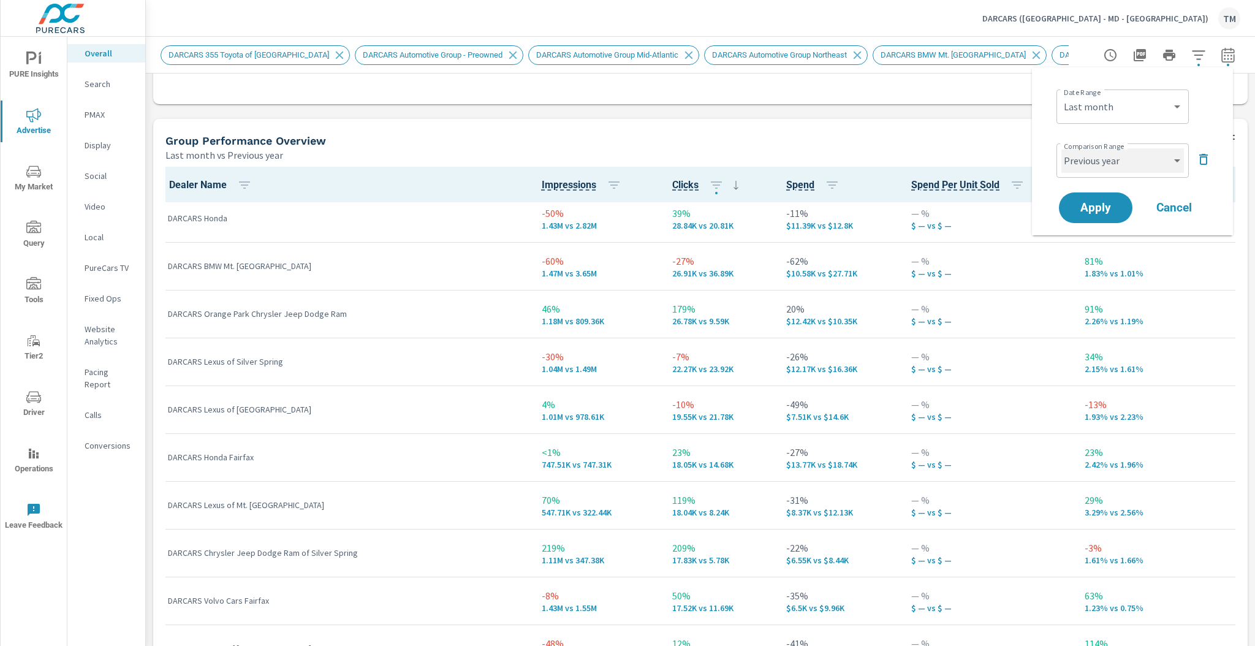
click at [1129, 157] on select "Custom Previous period Previous month Previous year" at bounding box center [1122, 160] width 123 height 25
click at [1061, 148] on select "Custom Previous period Previous month Previous year" at bounding box center [1122, 160] width 123 height 25
select select "Previous month"
click at [1102, 217] on button "Apply" at bounding box center [1095, 208] width 76 height 32
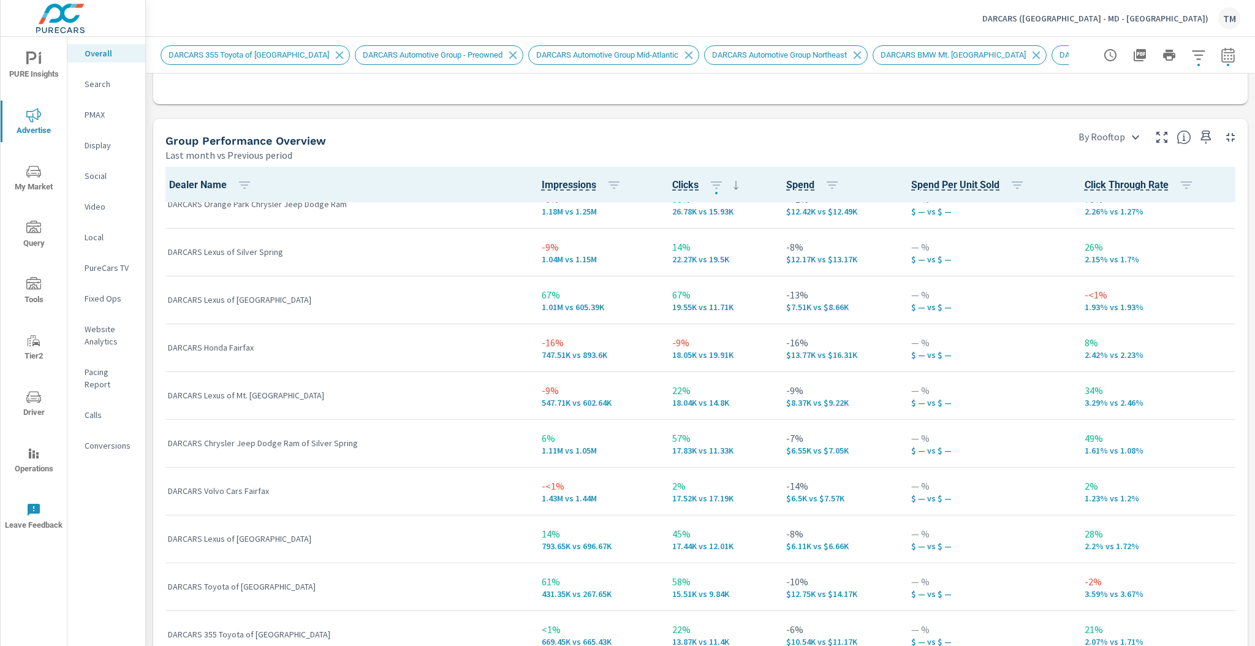
scroll to position [441, 0]
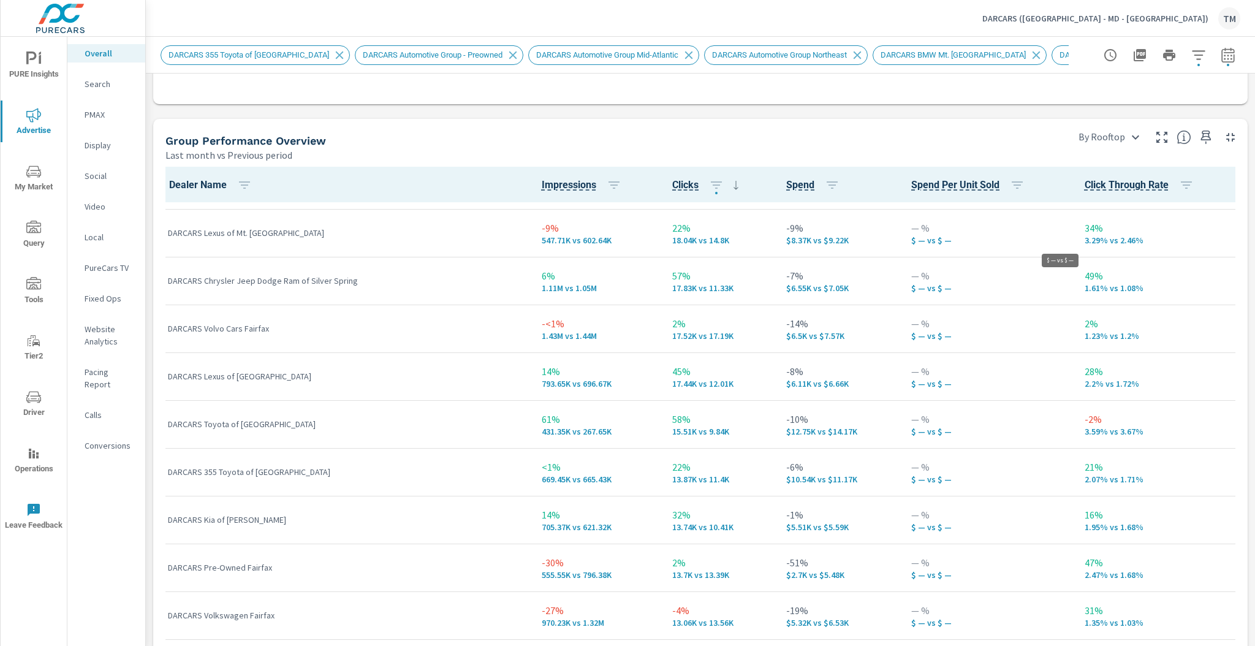
scroll to position [735, 0]
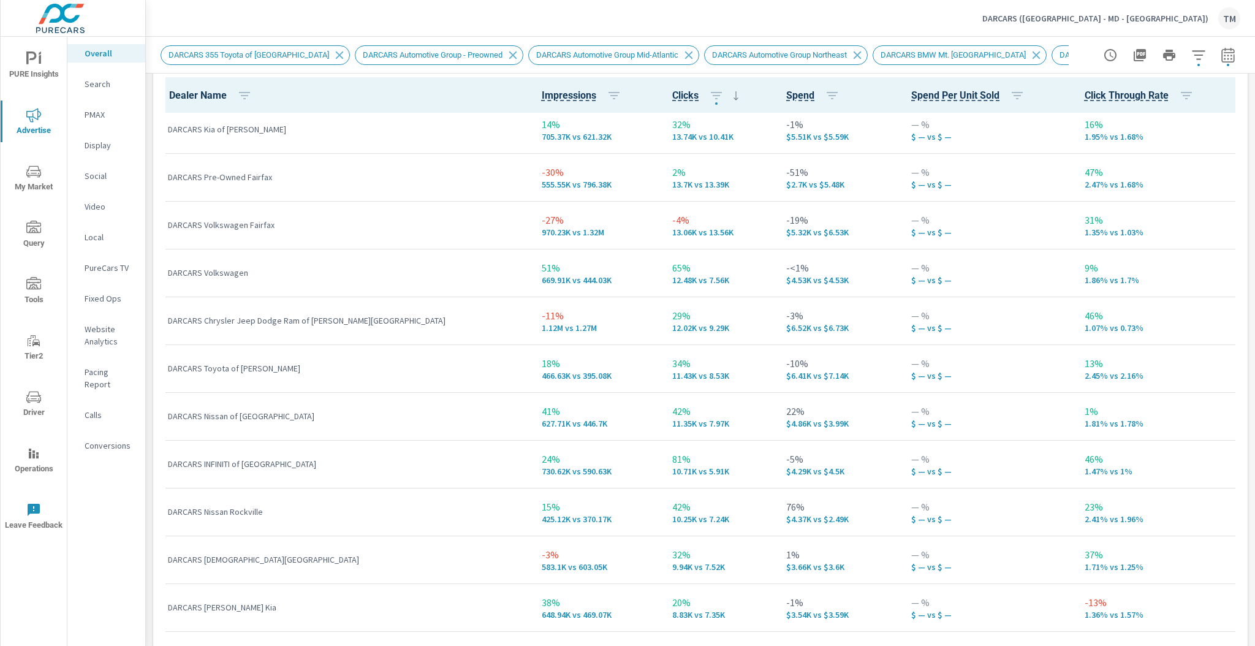
scroll to position [1813, 0]
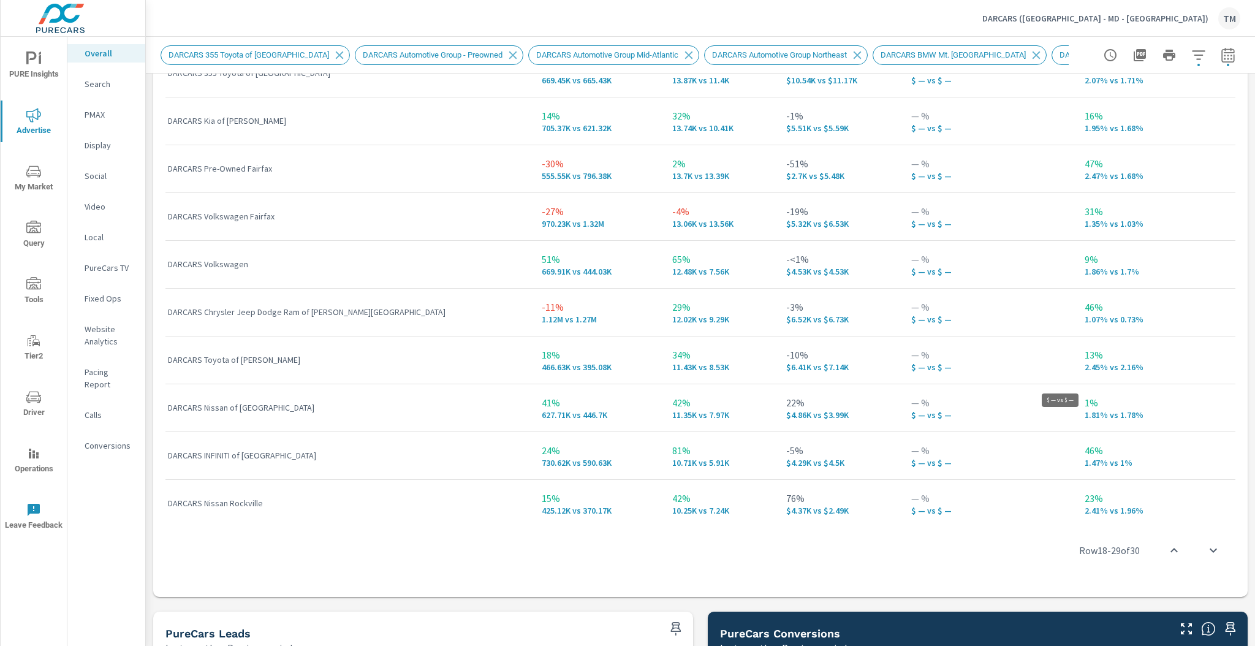
scroll to position [524, 0]
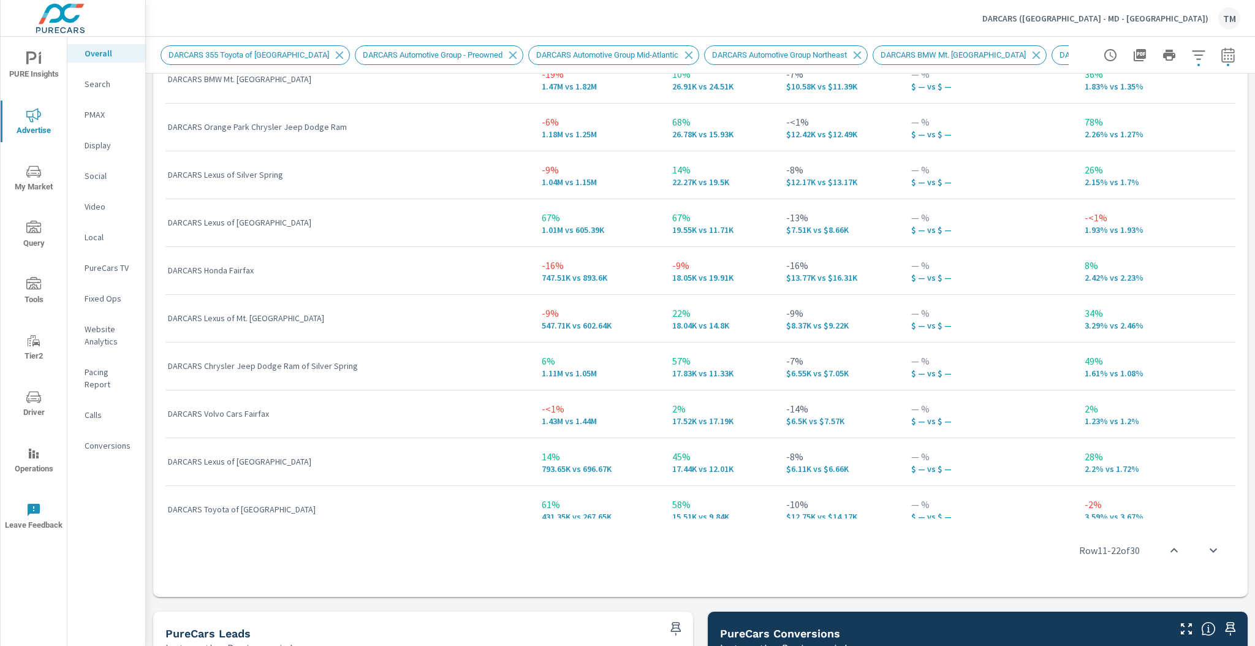
scroll to position [181, 0]
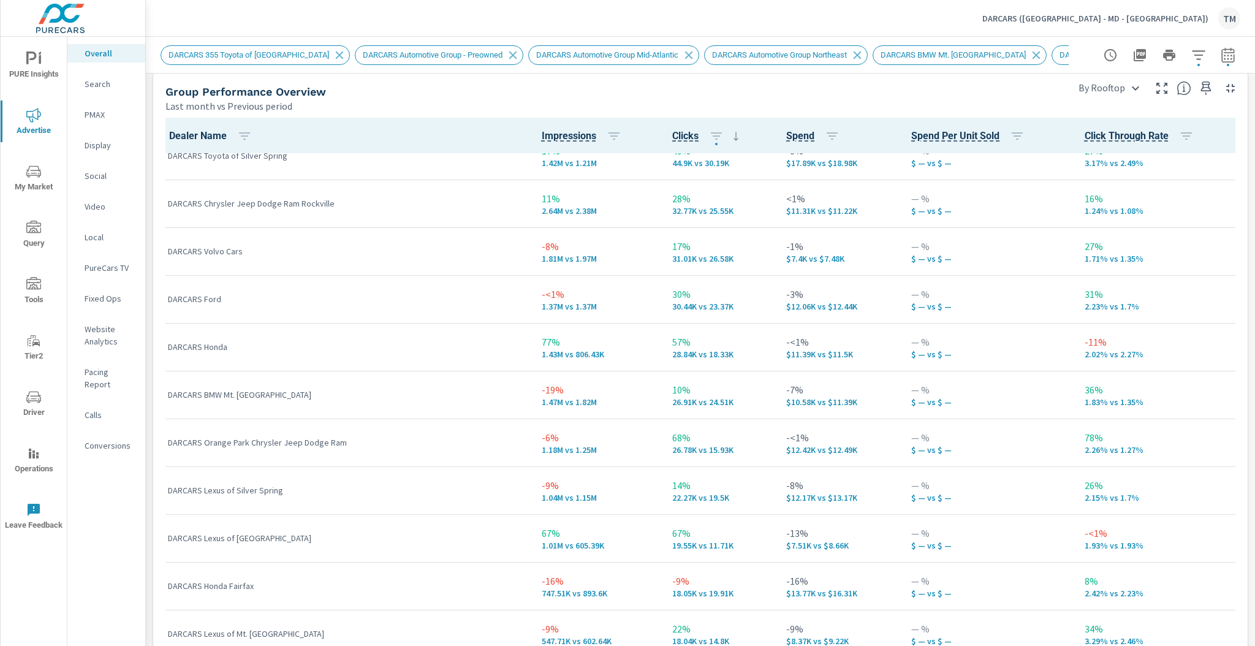
scroll to position [196, 0]
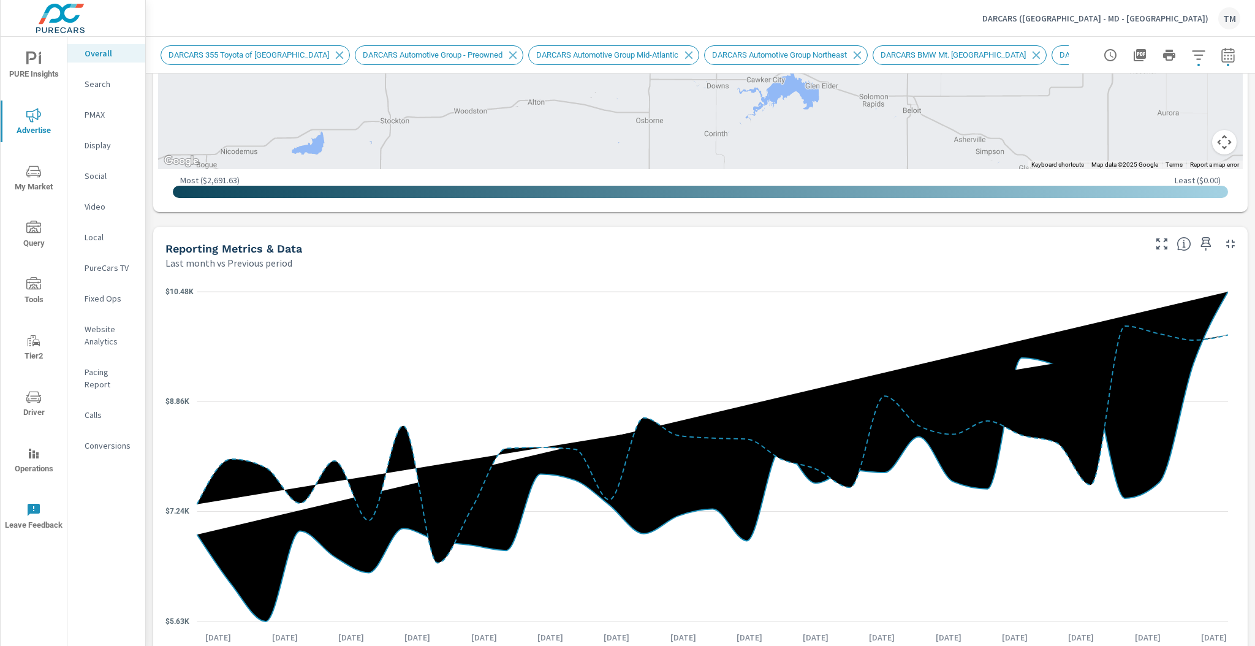
scroll to position [1029, 0]
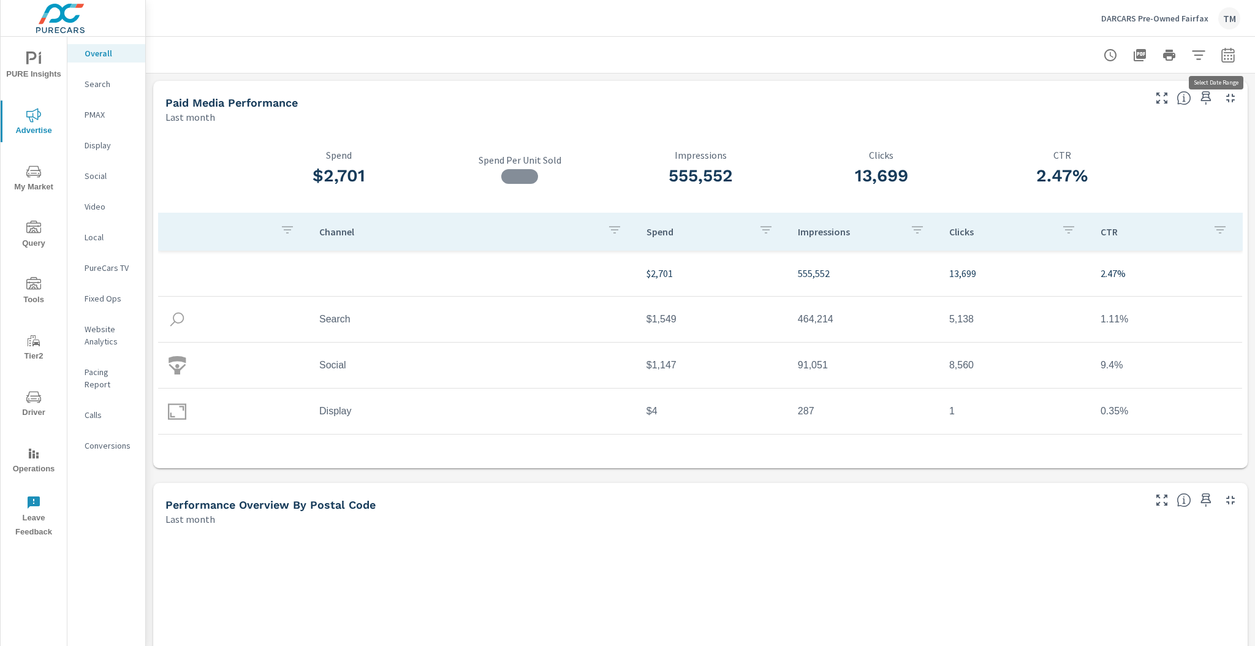
click at [1221, 49] on icon "button" at bounding box center [1227, 54] width 13 height 15
select select "Last month"
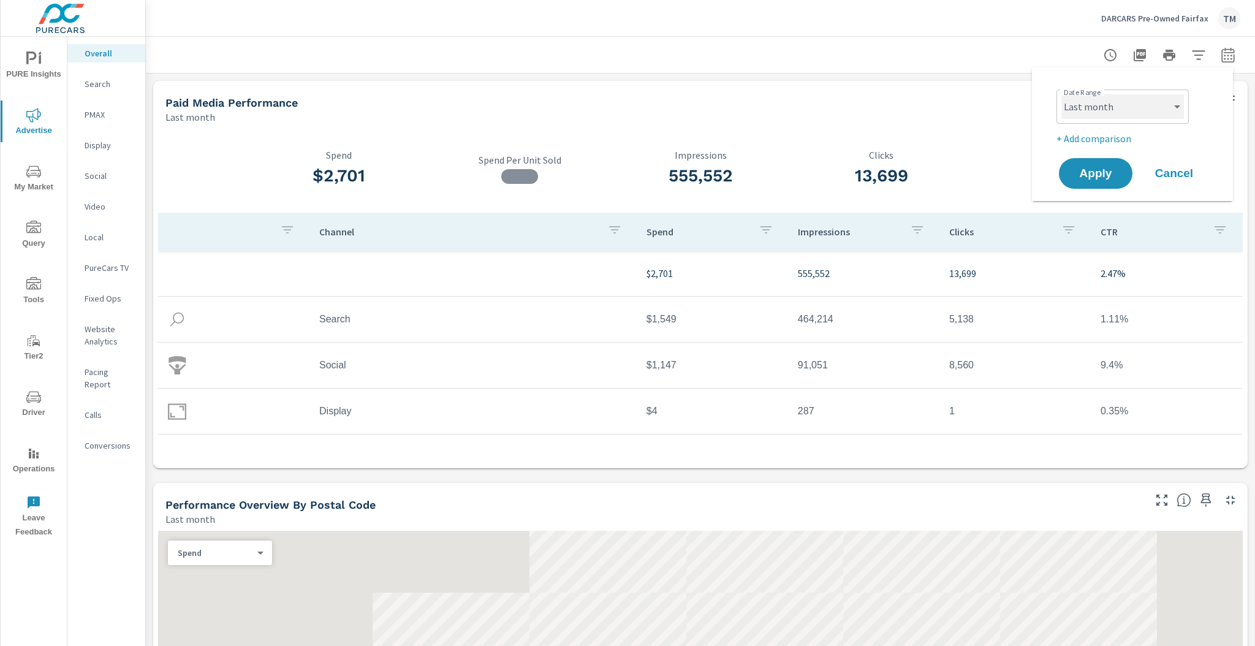
click at [1164, 100] on select "Custom [DATE] Last week Last 7 days Last 14 days Last 30 days Last 45 days Last…" at bounding box center [1122, 106] width 123 height 25
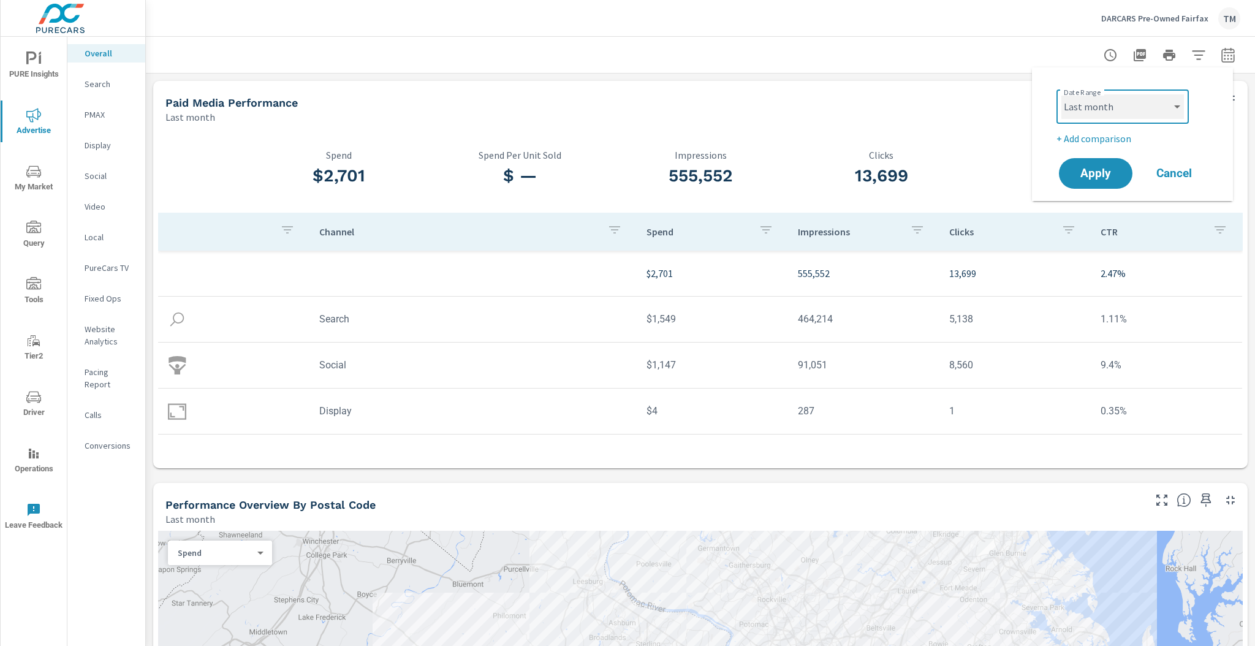
click at [1162, 100] on select "Custom [DATE] Last week Last 7 days Last 14 days Last 30 days Last 45 days Last…" at bounding box center [1122, 106] width 123 height 25
click at [1123, 129] on div "Date Range Custom Yesterday Last week Last 7 days Last 14 days Last 30 days Las…" at bounding box center [1134, 115] width 157 height 61
click at [1122, 135] on p "+ Add comparison" at bounding box center [1134, 138] width 157 height 15
select select "Previous period"
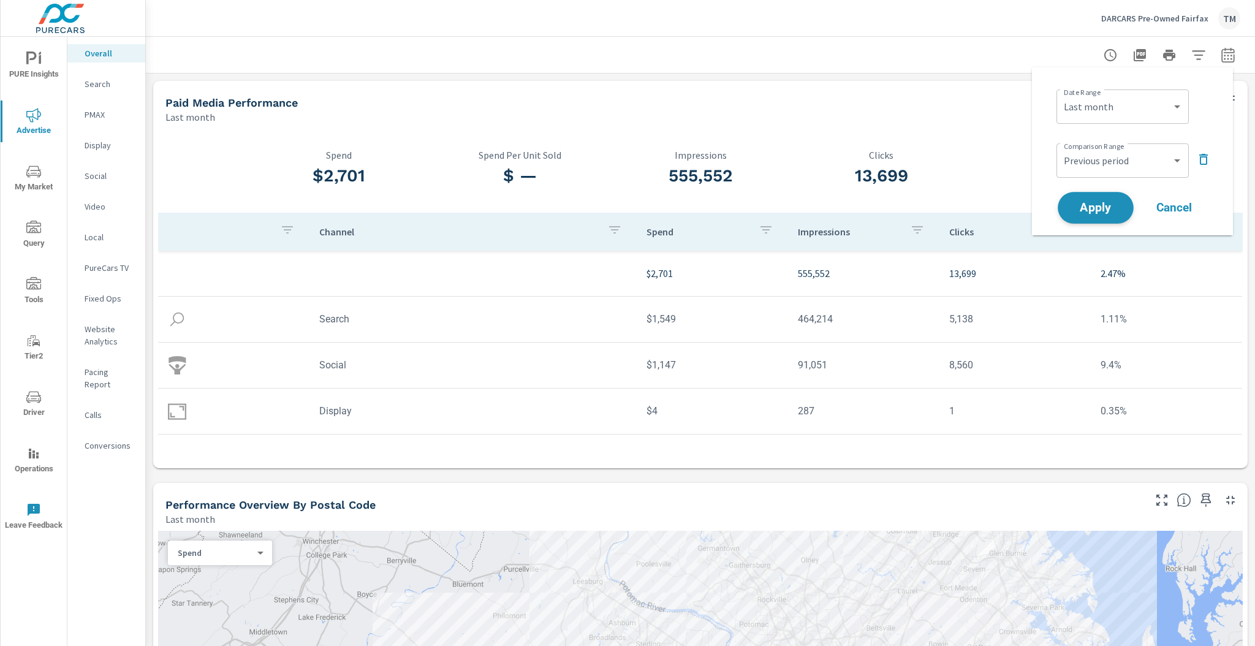
click at [1100, 202] on span "Apply" at bounding box center [1095, 208] width 50 height 12
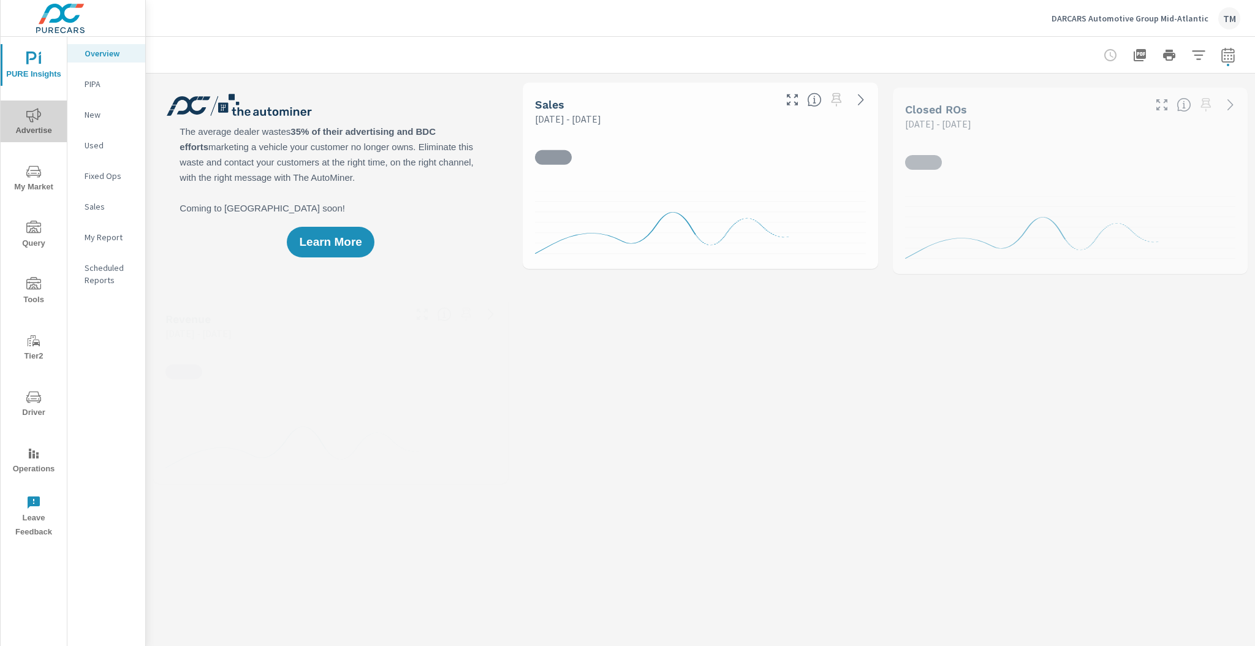
click at [32, 134] on span "Advertise" at bounding box center [33, 123] width 59 height 30
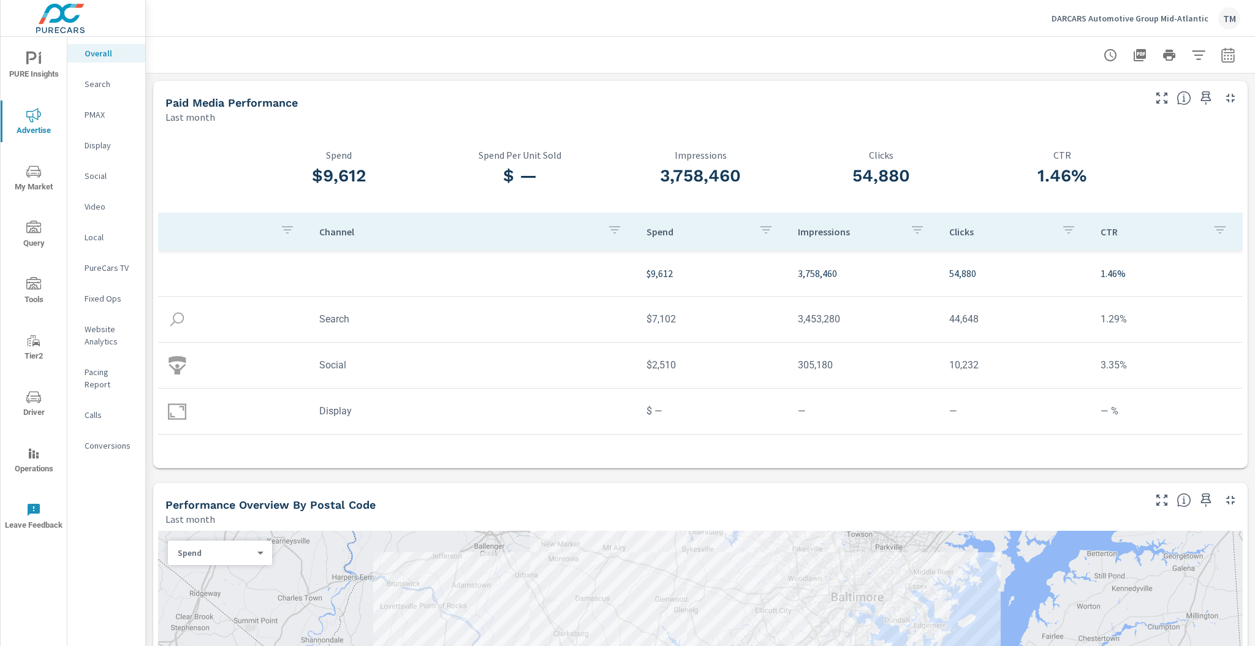
click at [1223, 54] on icon "button" at bounding box center [1227, 55] width 15 height 15
select select "Last month"
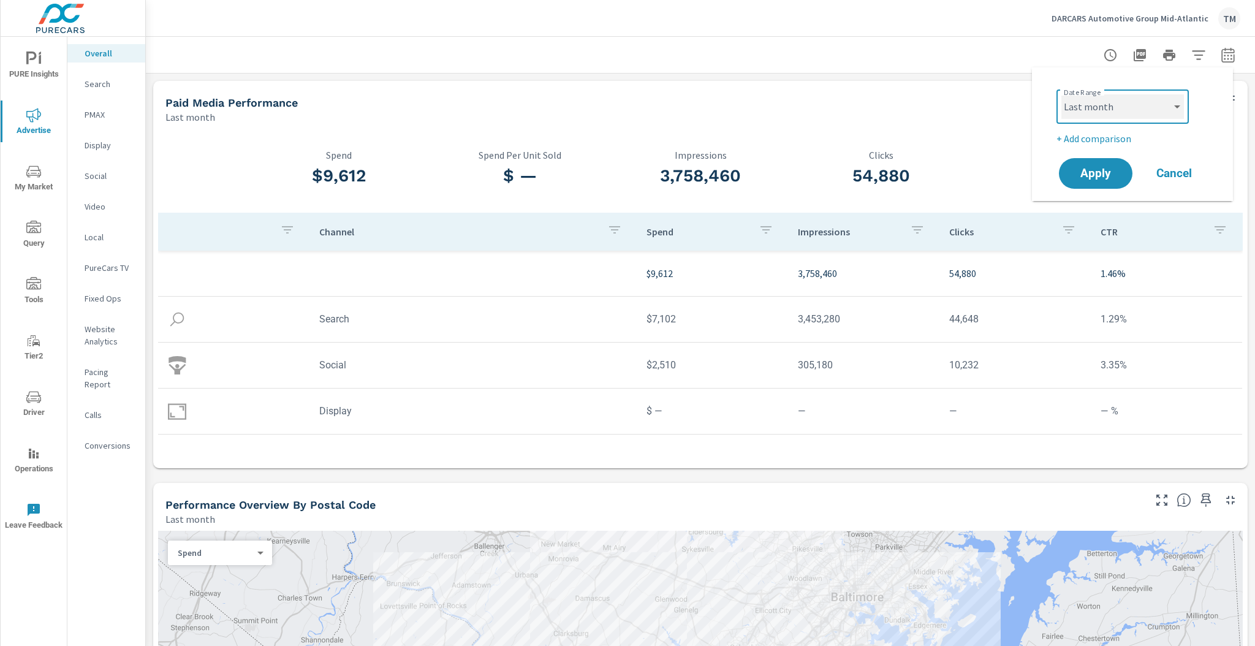
click at [1157, 108] on select "Custom [DATE] Last week Last 7 days Last 14 days Last 30 days Last 45 days Last…" at bounding box center [1122, 106] width 123 height 25
click at [1154, 107] on select "Custom [DATE] Last week Last 7 days Last 14 days Last 30 days Last 45 days Last…" at bounding box center [1122, 106] width 123 height 25
click at [1098, 143] on p "+ Add comparison" at bounding box center [1134, 138] width 157 height 15
select select "Previous period"
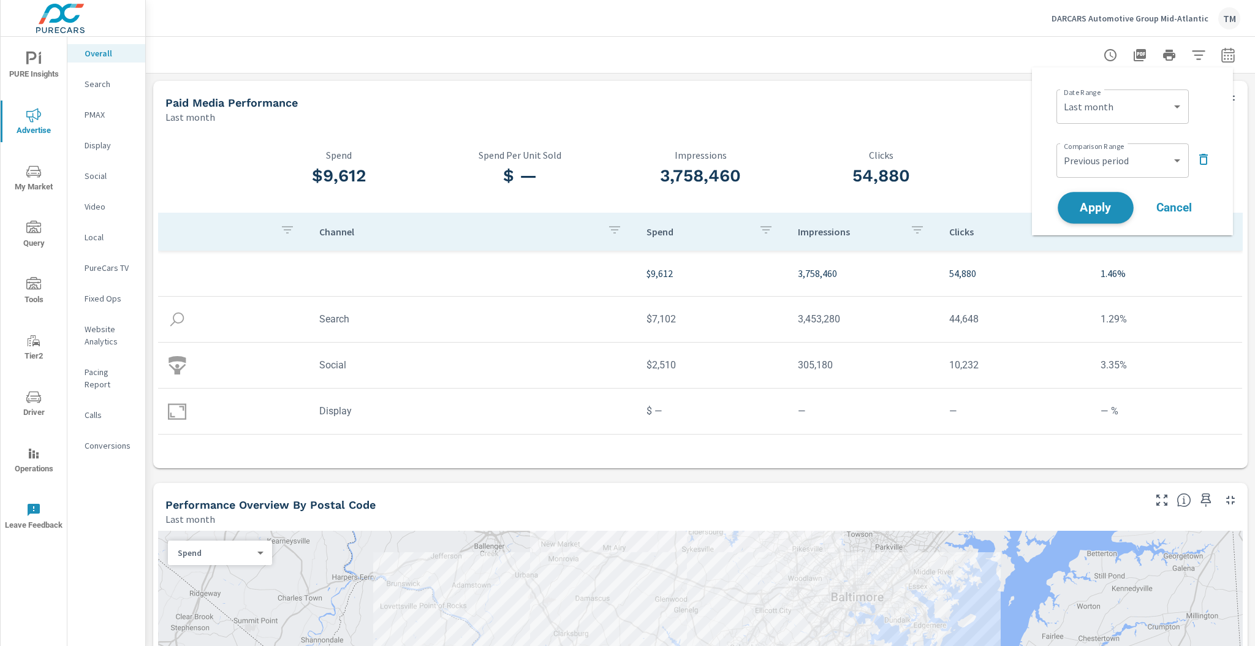
click at [1086, 203] on span "Apply" at bounding box center [1095, 208] width 50 height 12
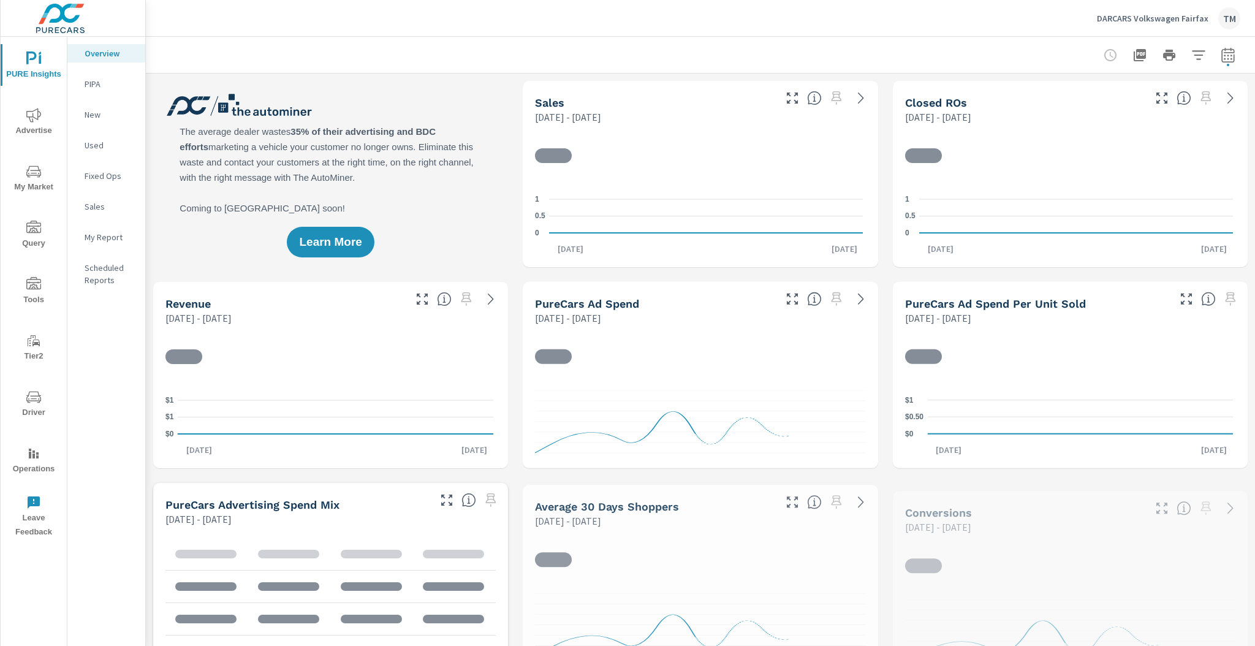
click at [47, 120] on span "Advertise" at bounding box center [33, 123] width 59 height 30
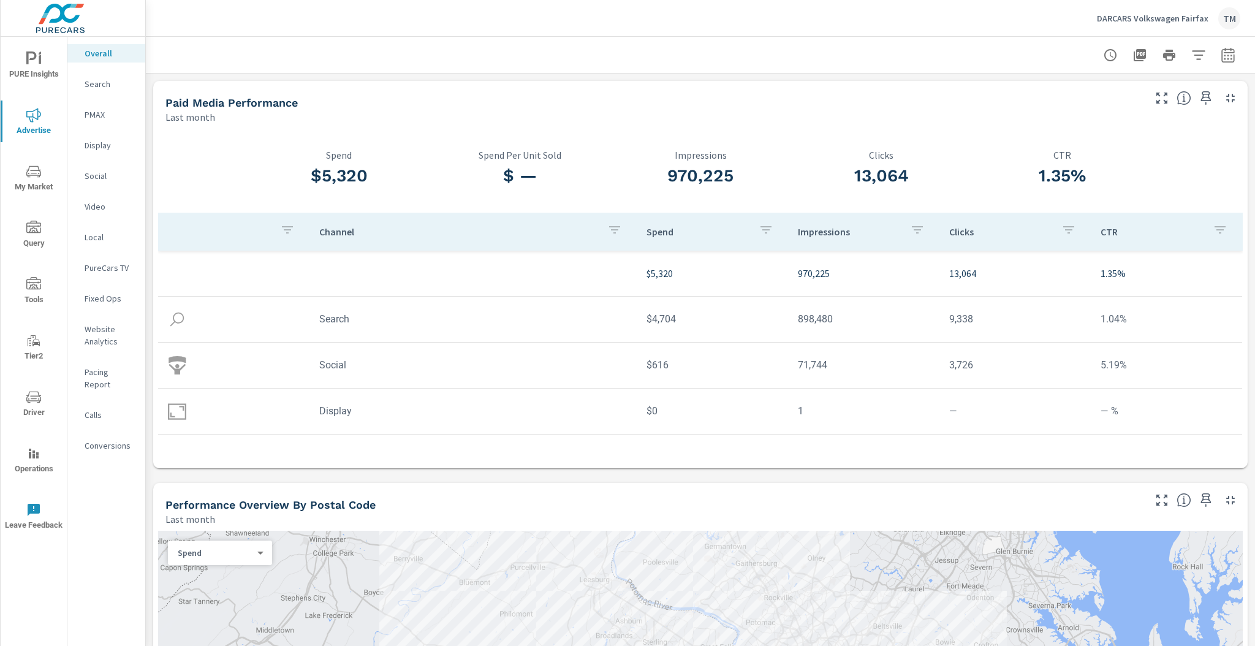
click at [1220, 52] on icon "button" at bounding box center [1227, 55] width 15 height 15
select select "Last month"
click at [1176, 107] on select "Custom [DATE] Last week Last 7 days Last 14 days Last 30 days Last 45 days Last…" at bounding box center [1122, 106] width 123 height 25
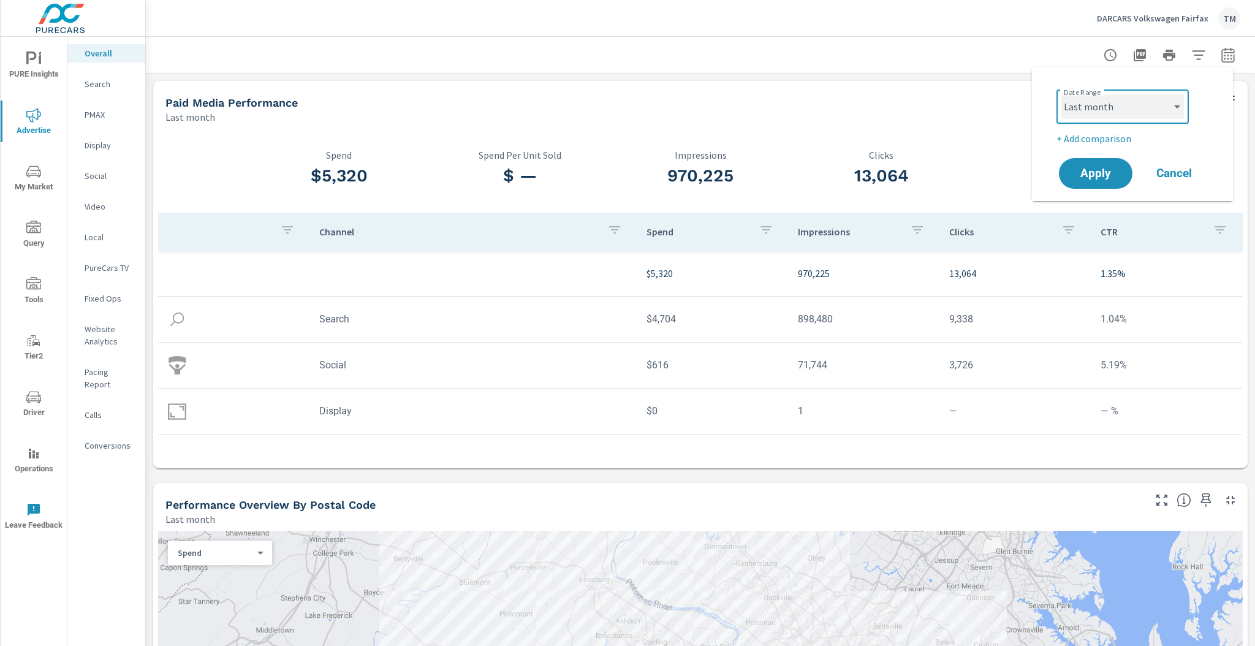
click at [1162, 100] on select "Custom [DATE] Last week Last 7 days Last 14 days Last 30 days Last 45 days Last…" at bounding box center [1122, 106] width 123 height 25
click at [1119, 139] on p "+ Add comparison" at bounding box center [1134, 138] width 157 height 15
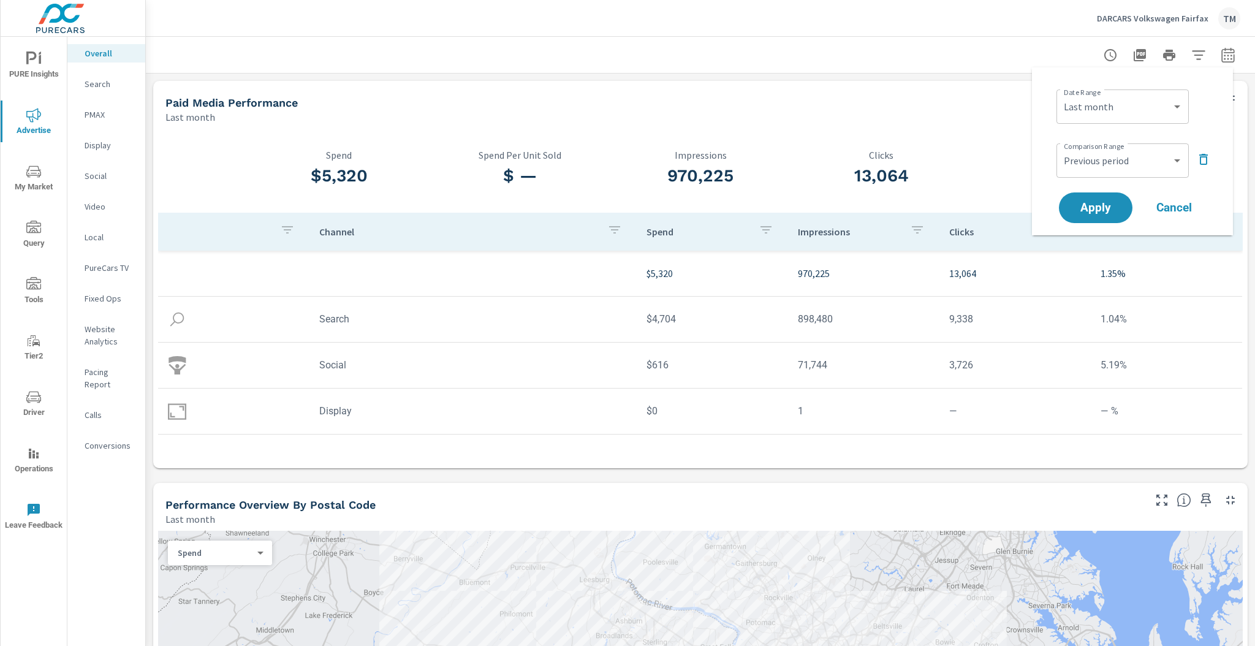
click at [1127, 174] on div "Custom Previous period Previous month Previous year ​" at bounding box center [1122, 160] width 132 height 34
click at [1163, 159] on select "Custom Previous period Previous month Previous year" at bounding box center [1122, 160] width 123 height 25
click at [1061, 148] on select "Custom Previous period Previous month Previous year" at bounding box center [1122, 160] width 123 height 25
select select "Previous month"
click at [1087, 212] on span "Apply" at bounding box center [1095, 208] width 50 height 12
